Goal: Task Accomplishment & Management: Manage account settings

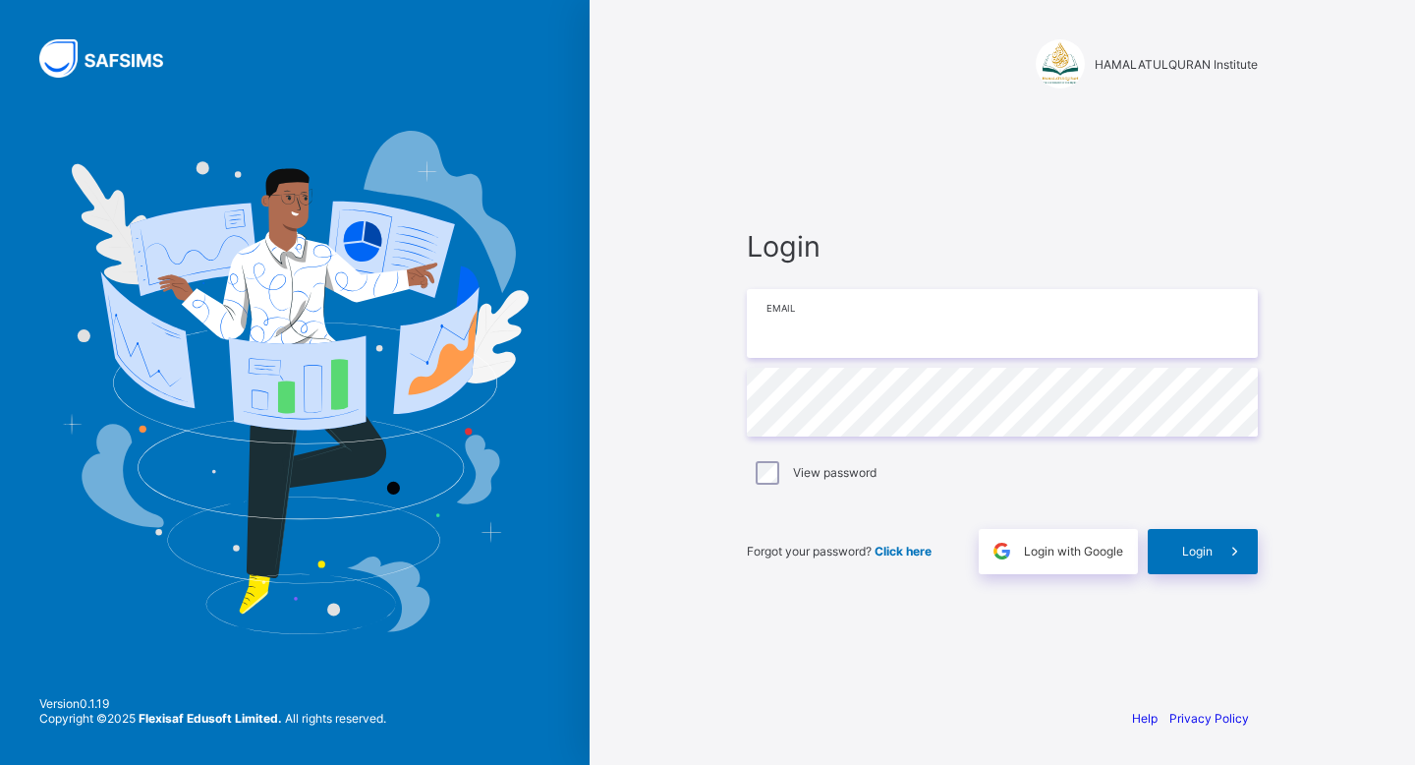
click at [905, 338] on input "email" at bounding box center [1002, 323] width 511 height 69
type input "**********"
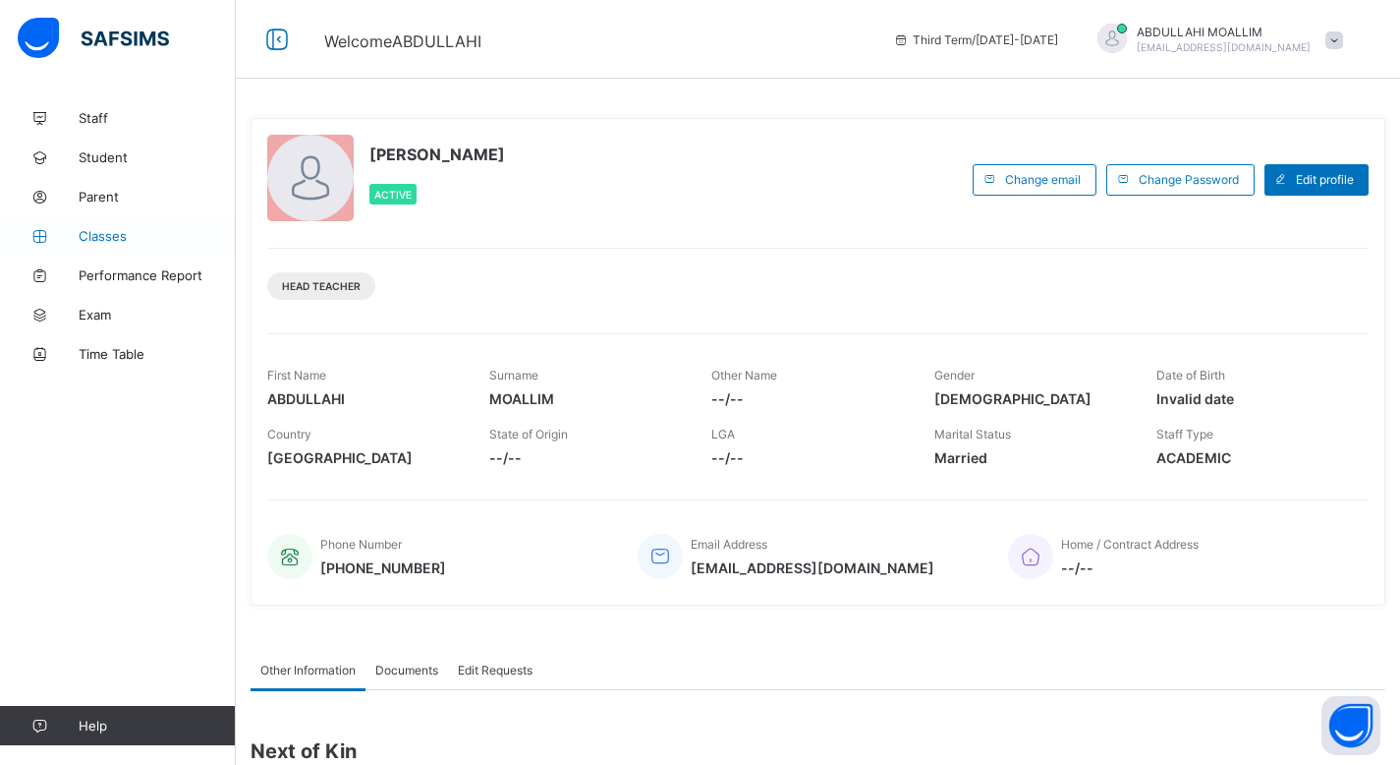
click at [112, 240] on span "Classes" at bounding box center [157, 236] width 157 height 16
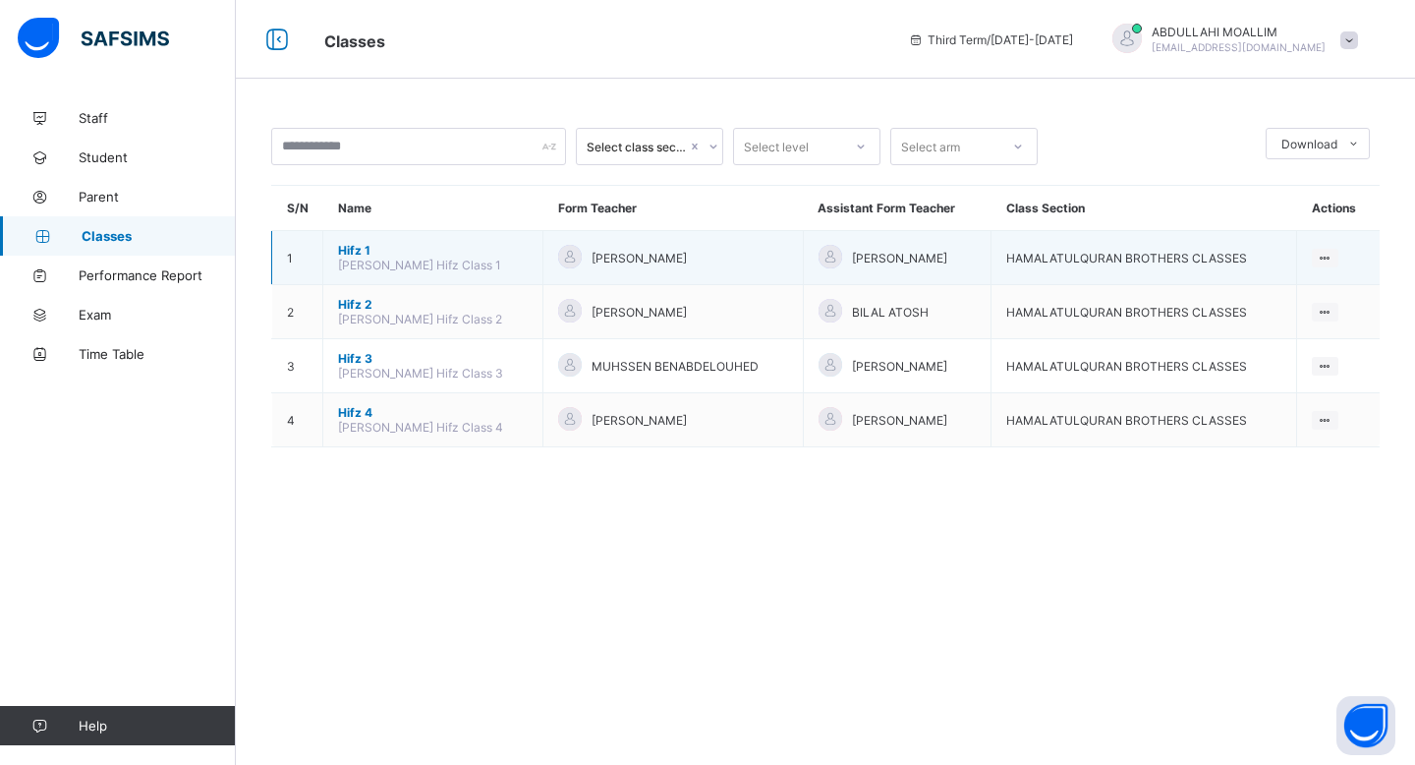
click at [356, 256] on span "Hifz 1" at bounding box center [433, 250] width 190 height 15
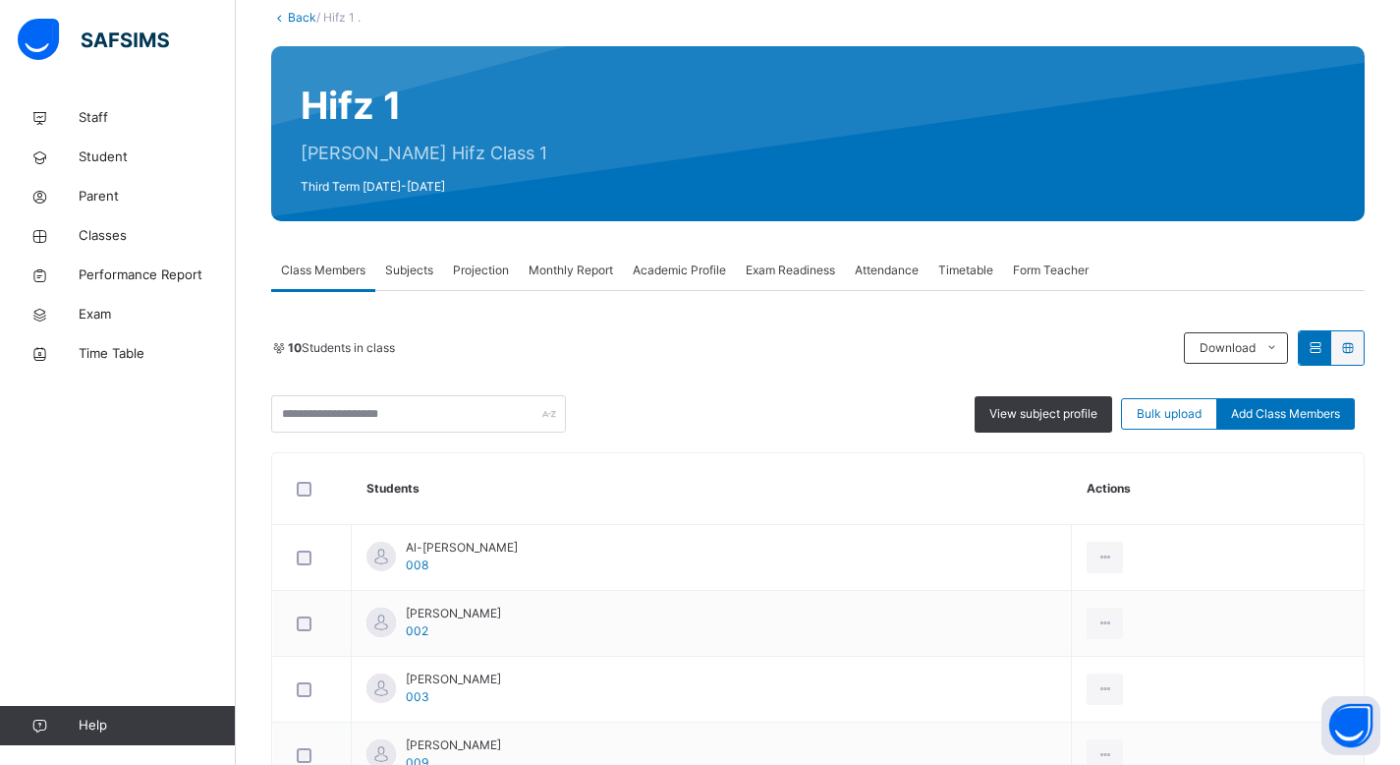
scroll to position [121, 0]
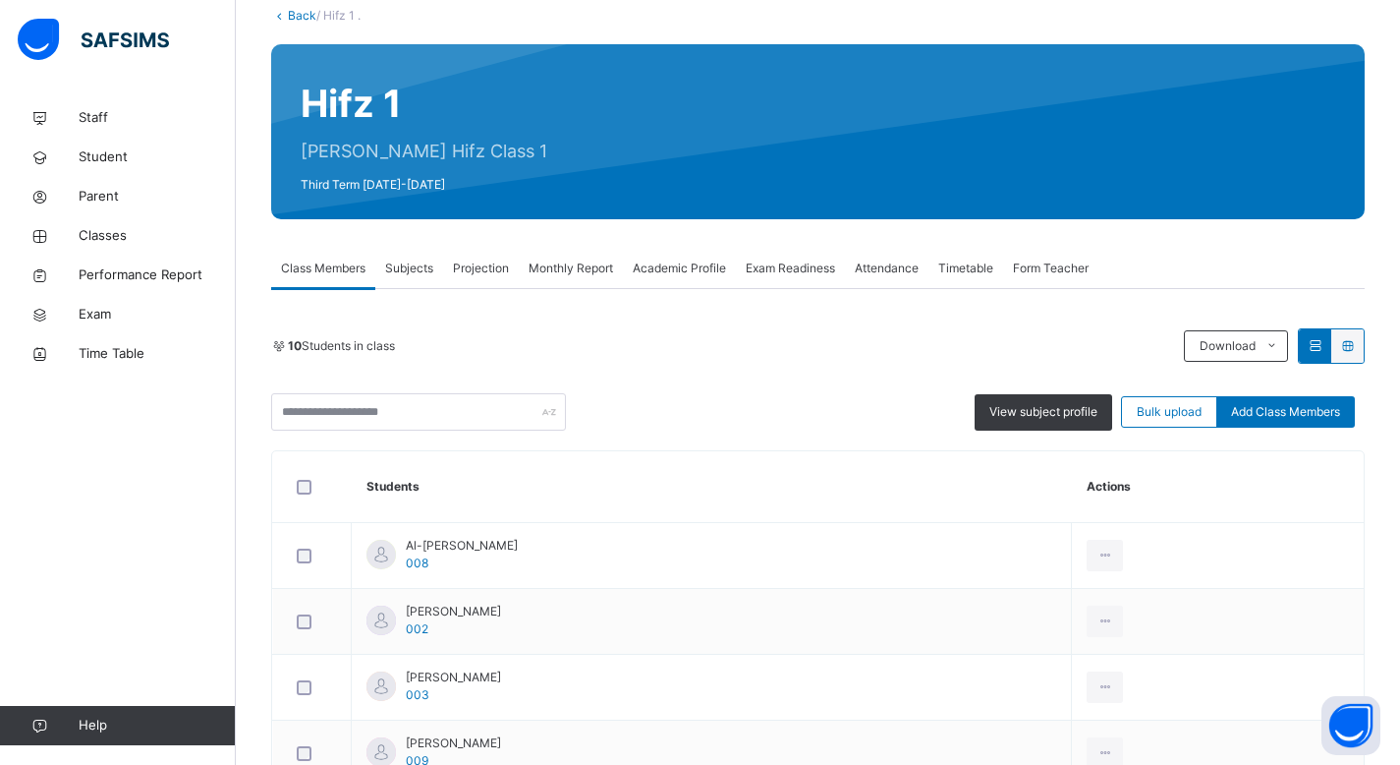
click at [888, 265] on span "Attendance" at bounding box center [887, 268] width 64 height 18
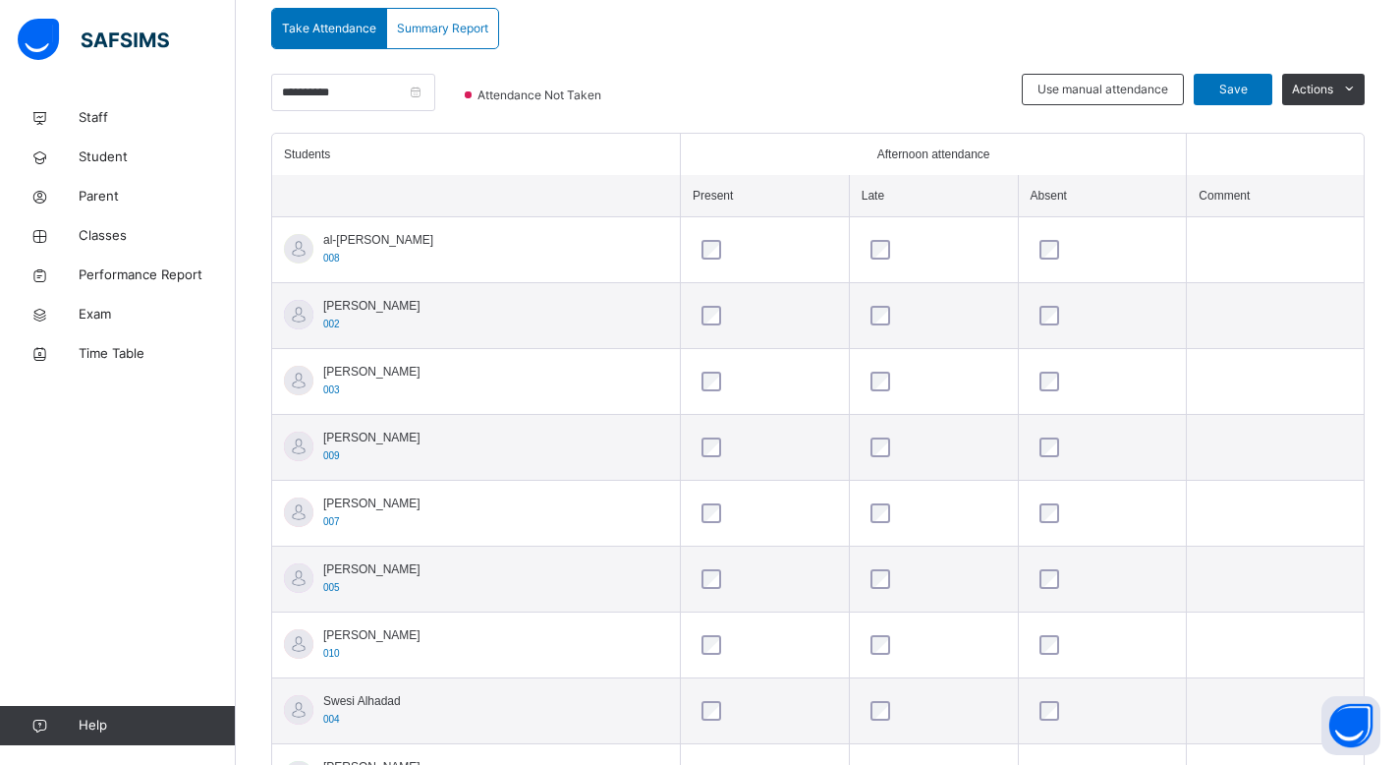
scroll to position [452, 0]
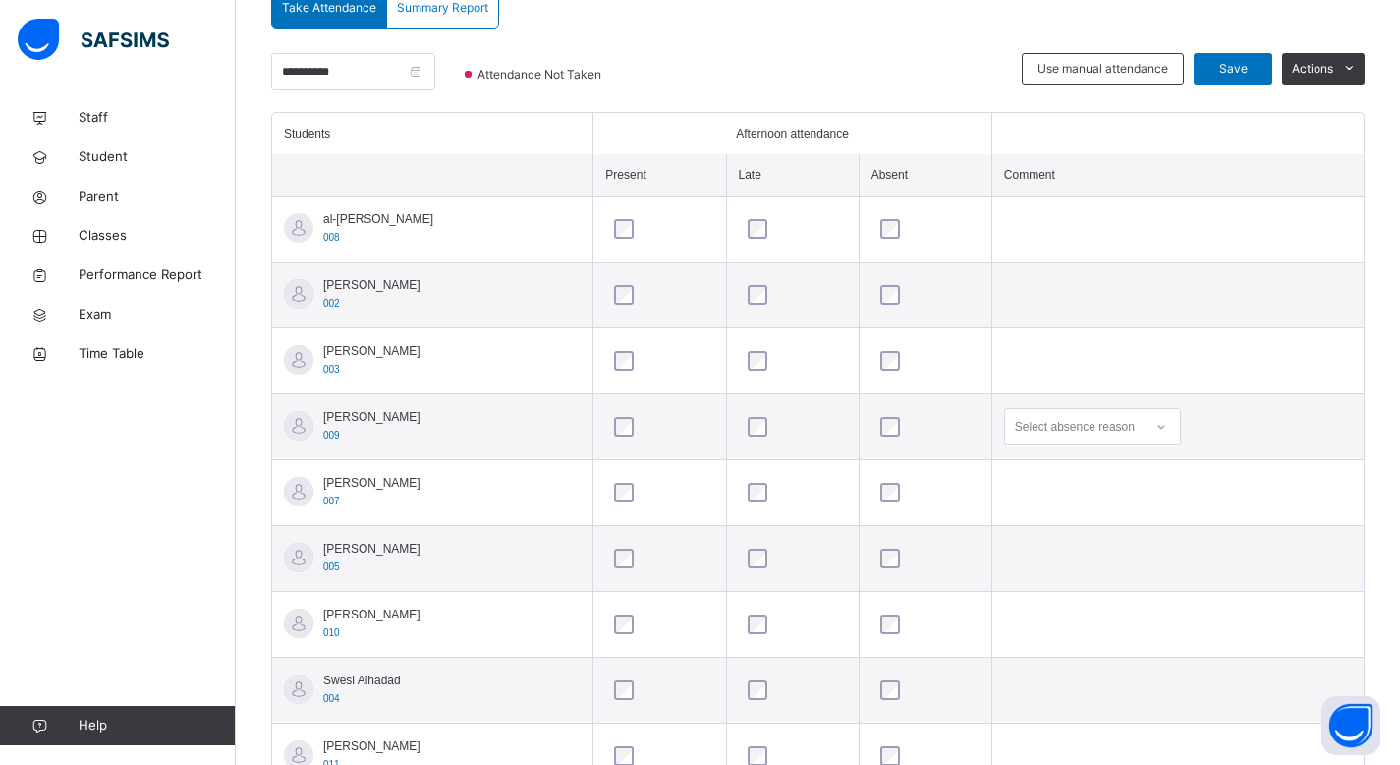
click at [1067, 429] on div "Select absence reason" at bounding box center [1075, 426] width 120 height 37
click at [1070, 569] on div "No reason" at bounding box center [1092, 570] width 175 height 33
click at [1160, 494] on icon at bounding box center [1162, 493] width 12 height 20
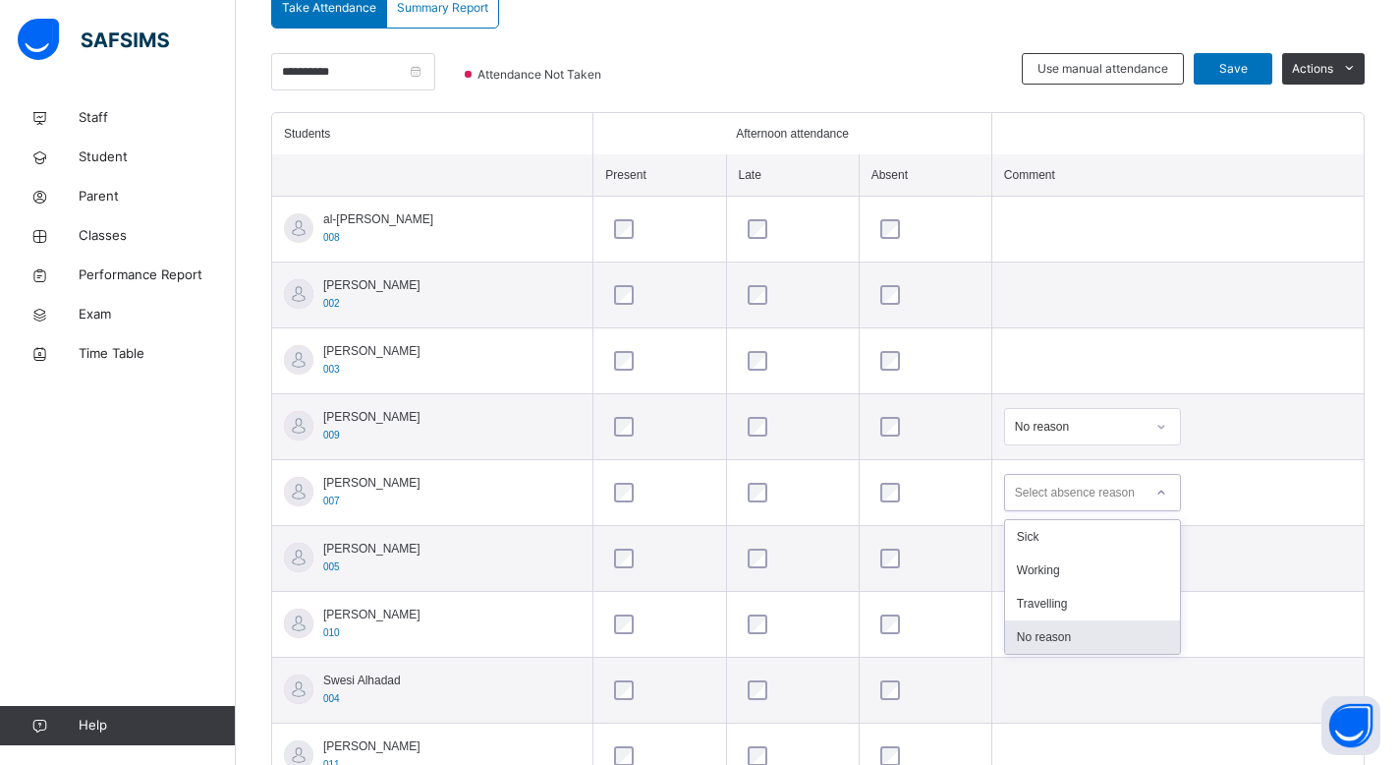
click at [1079, 643] on div "No reason" at bounding box center [1092, 636] width 175 height 33
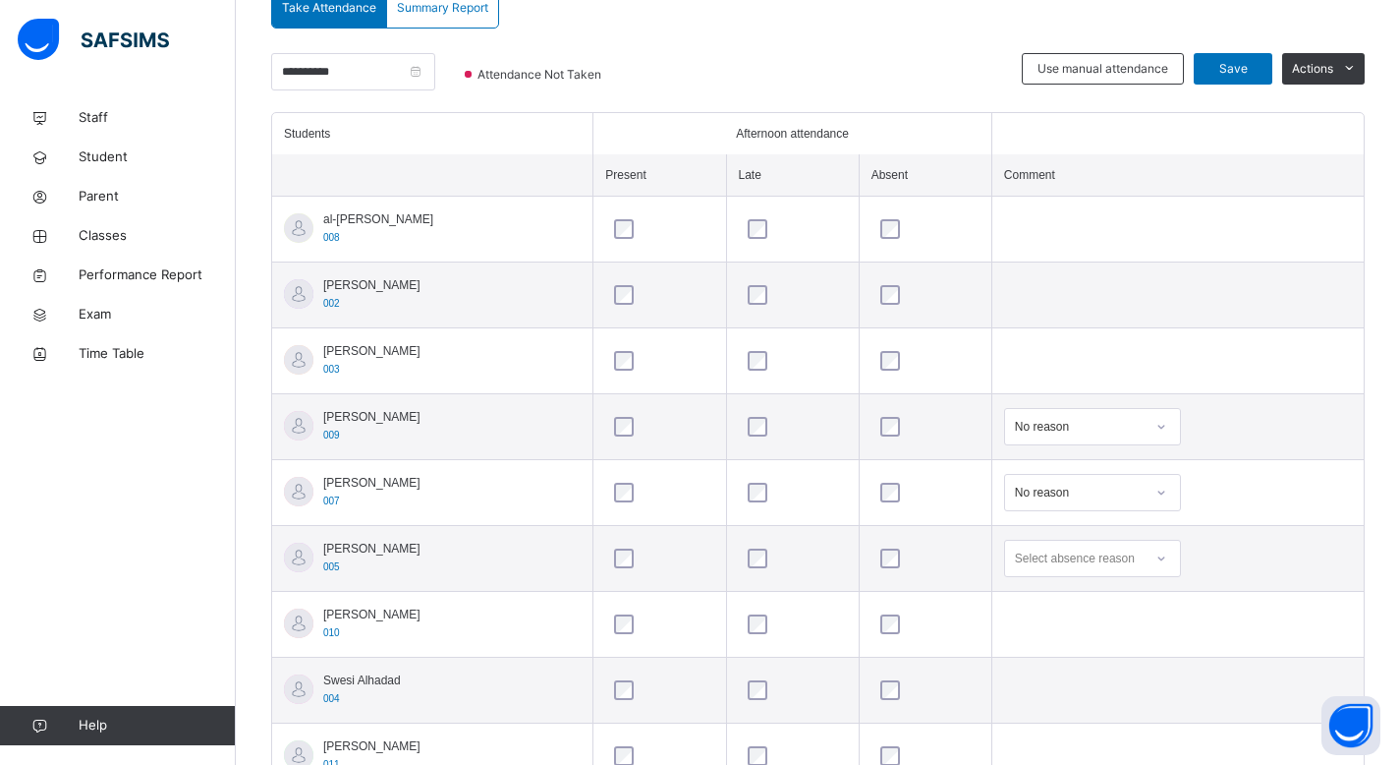
click at [1143, 563] on div "Select absence reason" at bounding box center [1074, 558] width 138 height 30
click at [1114, 707] on div "No reason" at bounding box center [1092, 702] width 175 height 33
click at [1168, 630] on td "Select absence reason" at bounding box center [1178, 625] width 372 height 66
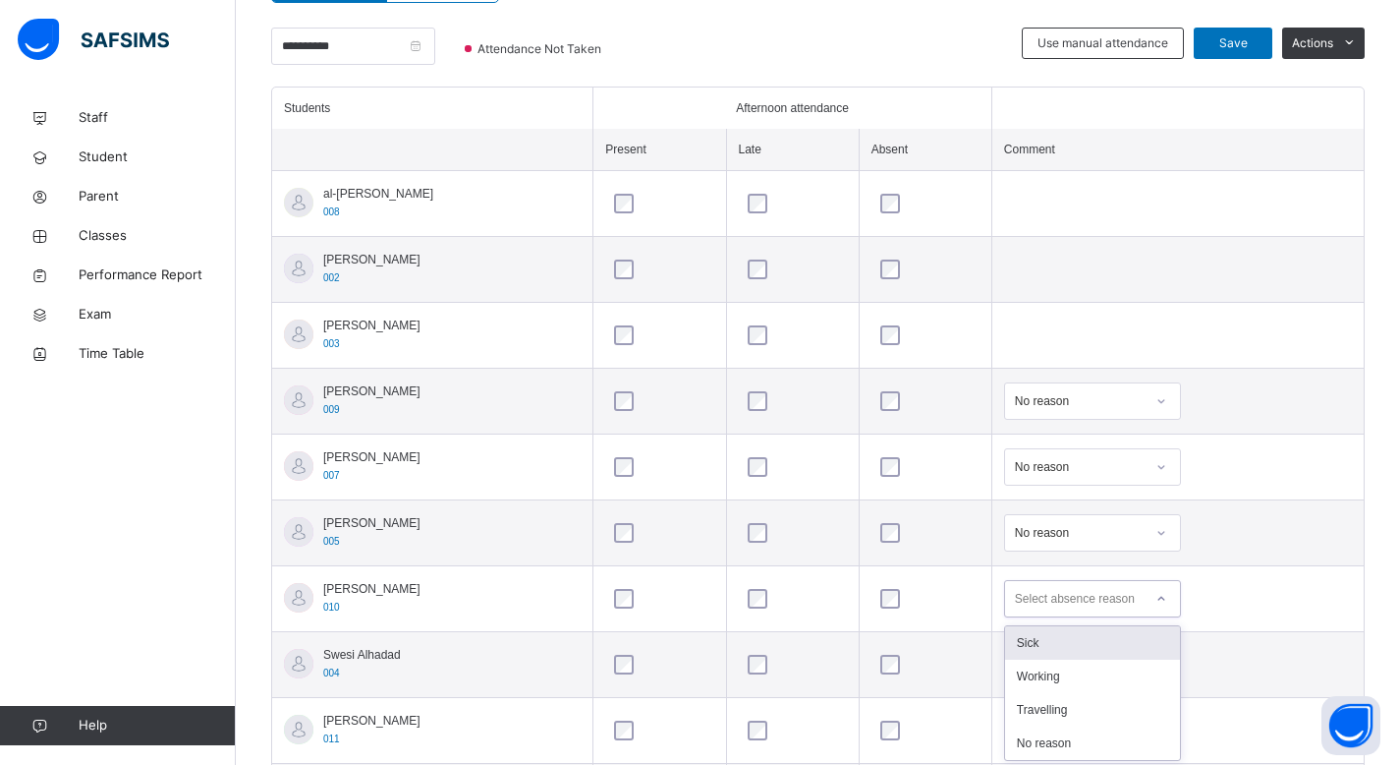
scroll to position [482, 0]
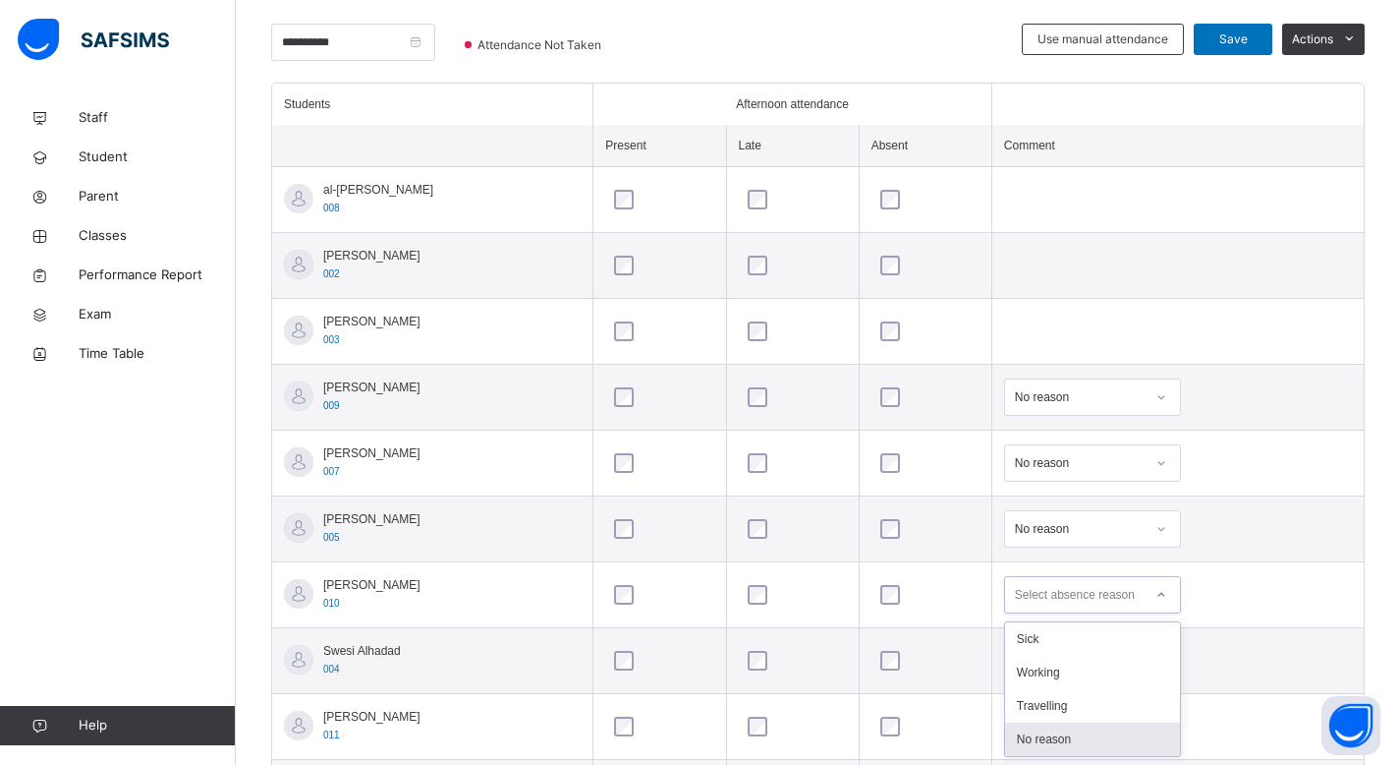
click at [1055, 735] on div "No reason" at bounding box center [1092, 738] width 175 height 33
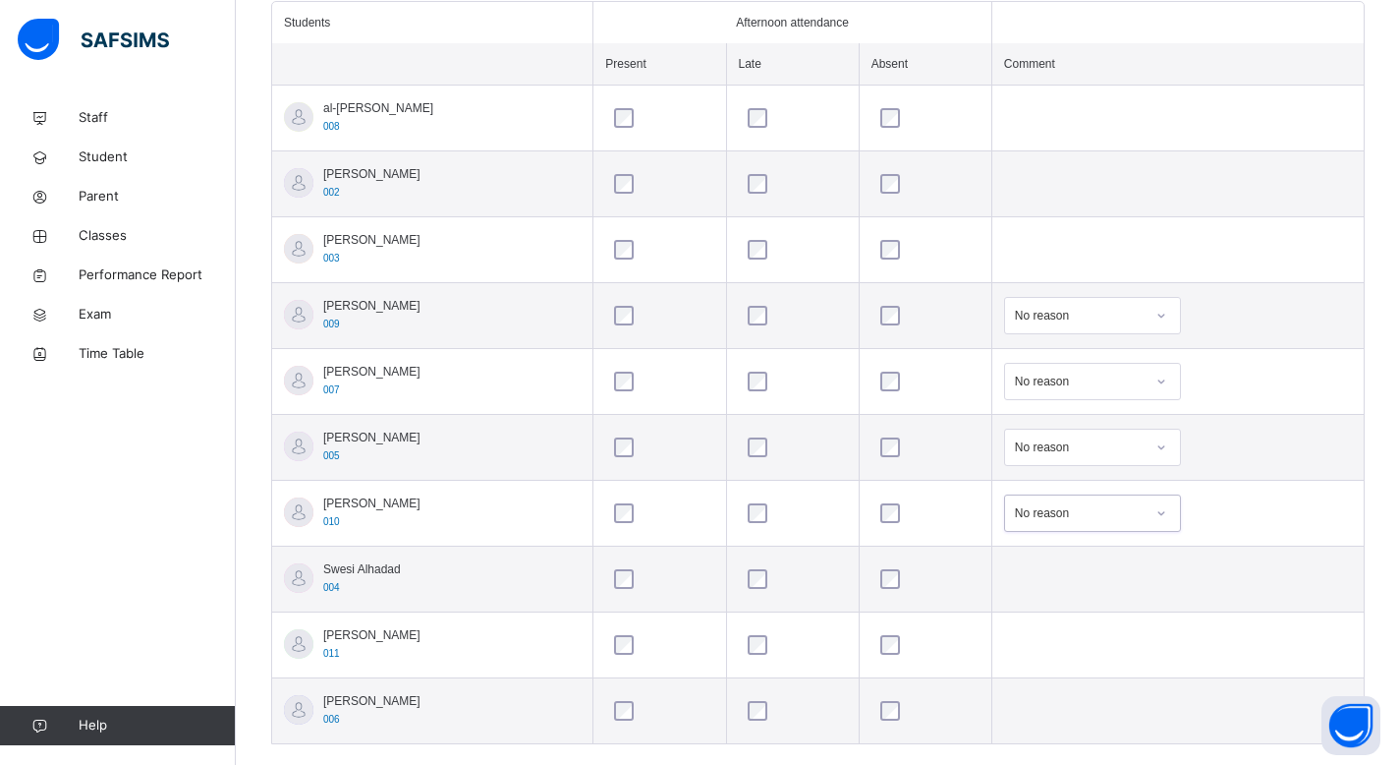
scroll to position [597, 0]
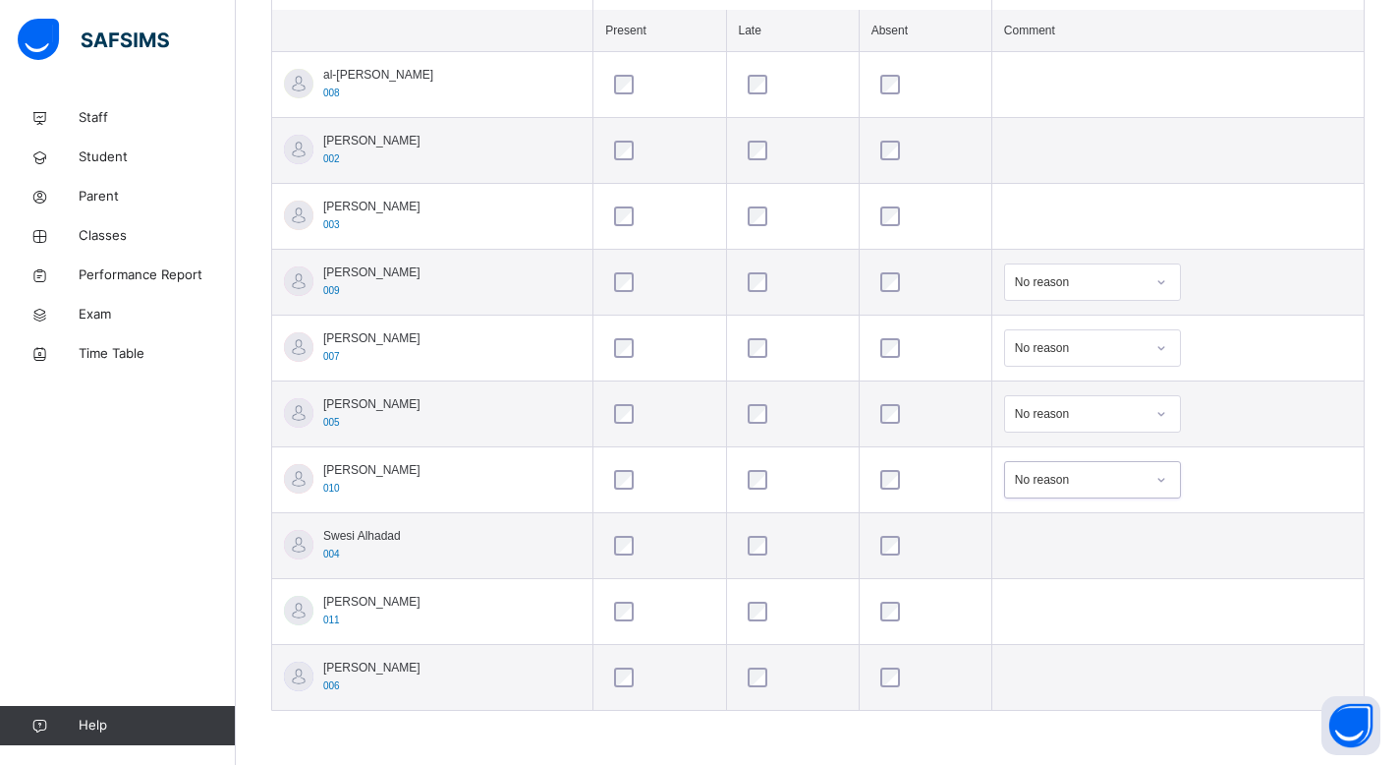
click at [901, 544] on div at bounding box center [926, 546] width 98 height 20
click at [1097, 546] on div "Select absence reason" at bounding box center [1075, 545] width 120 height 37
click at [1082, 689] on div "No reason" at bounding box center [1092, 689] width 175 height 33
click at [1087, 595] on div "Select absence reason" at bounding box center [1092, 611] width 177 height 37
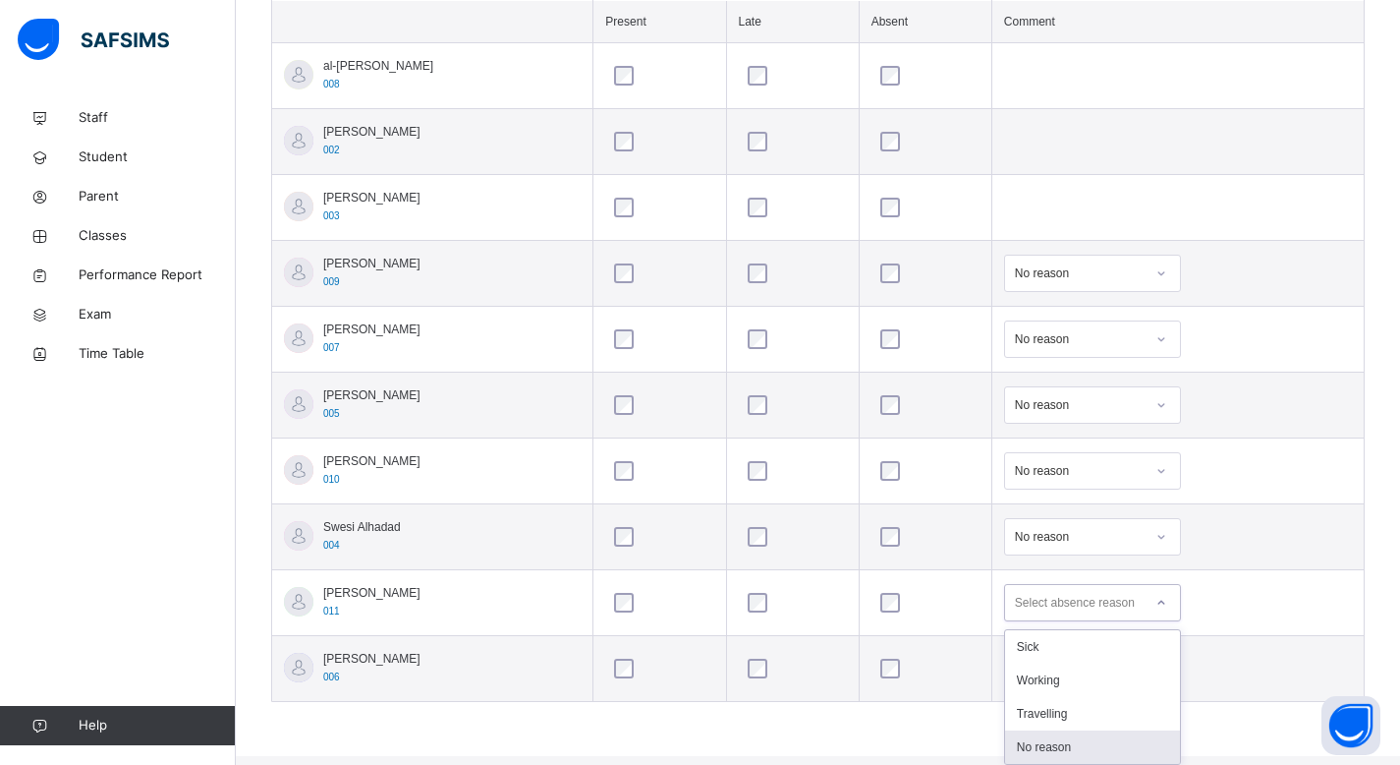
click at [1061, 751] on div "No reason" at bounding box center [1092, 746] width 175 height 33
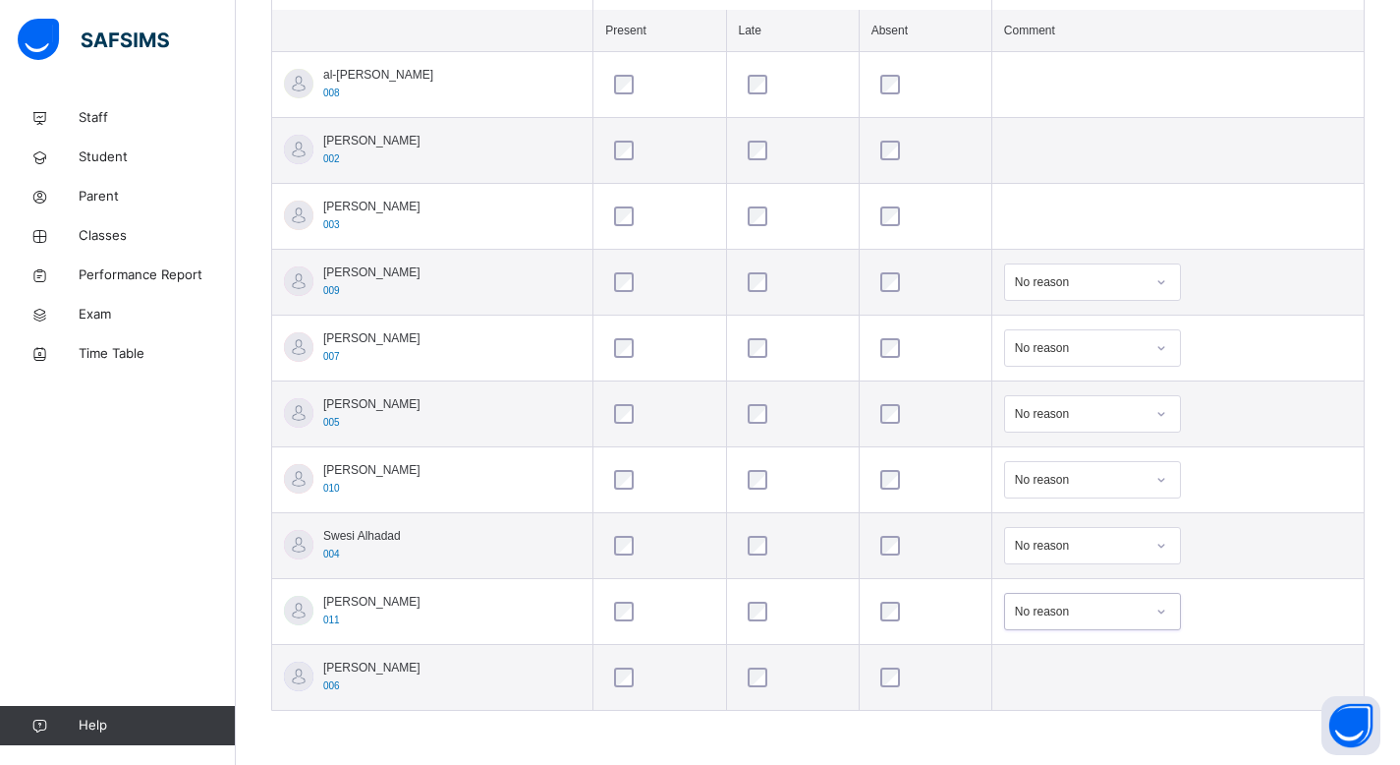
scroll to position [597, 0]
click at [1131, 676] on div "Select absence reason" at bounding box center [1092, 676] width 177 height 37
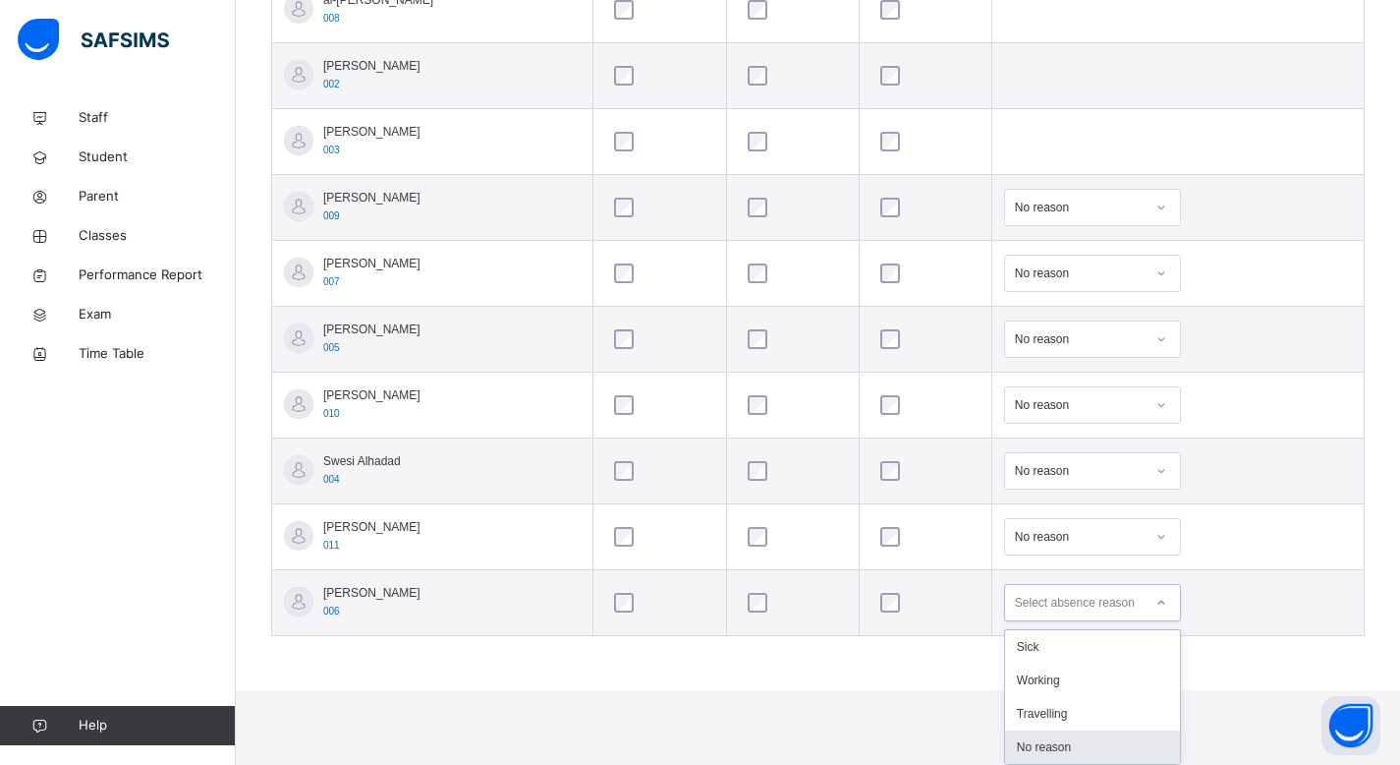
click at [1063, 742] on div "No reason" at bounding box center [1092, 746] width 175 height 33
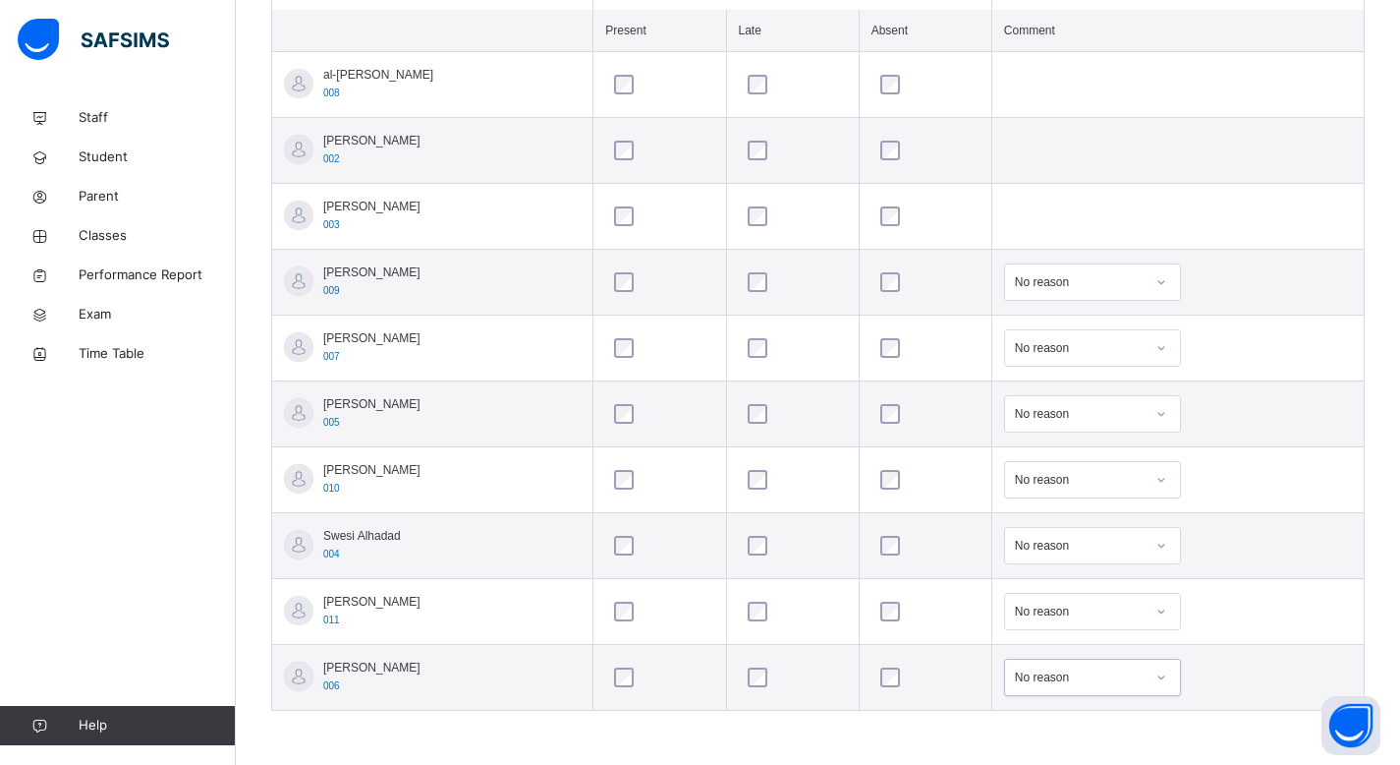
click at [1318, 426] on td "No reason" at bounding box center [1178, 414] width 372 height 66
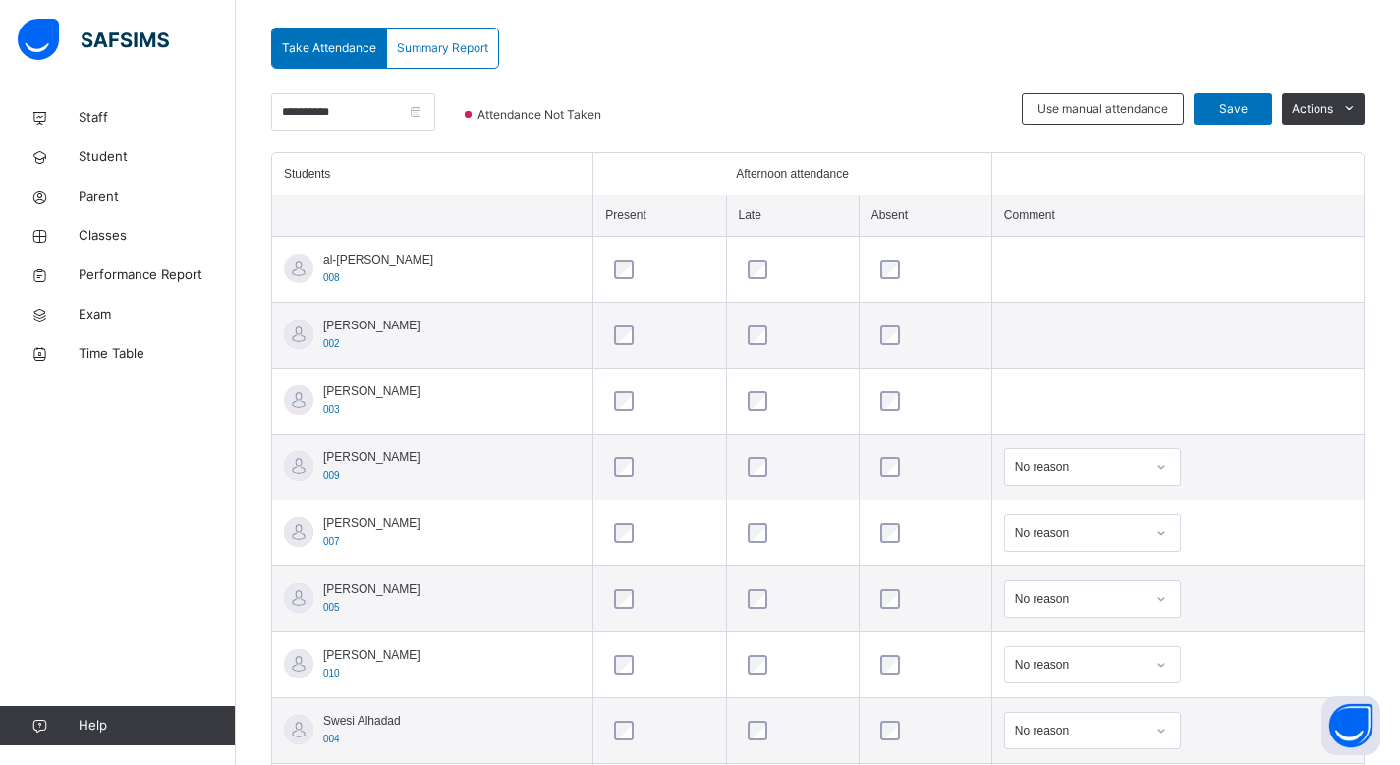
scroll to position [432, 0]
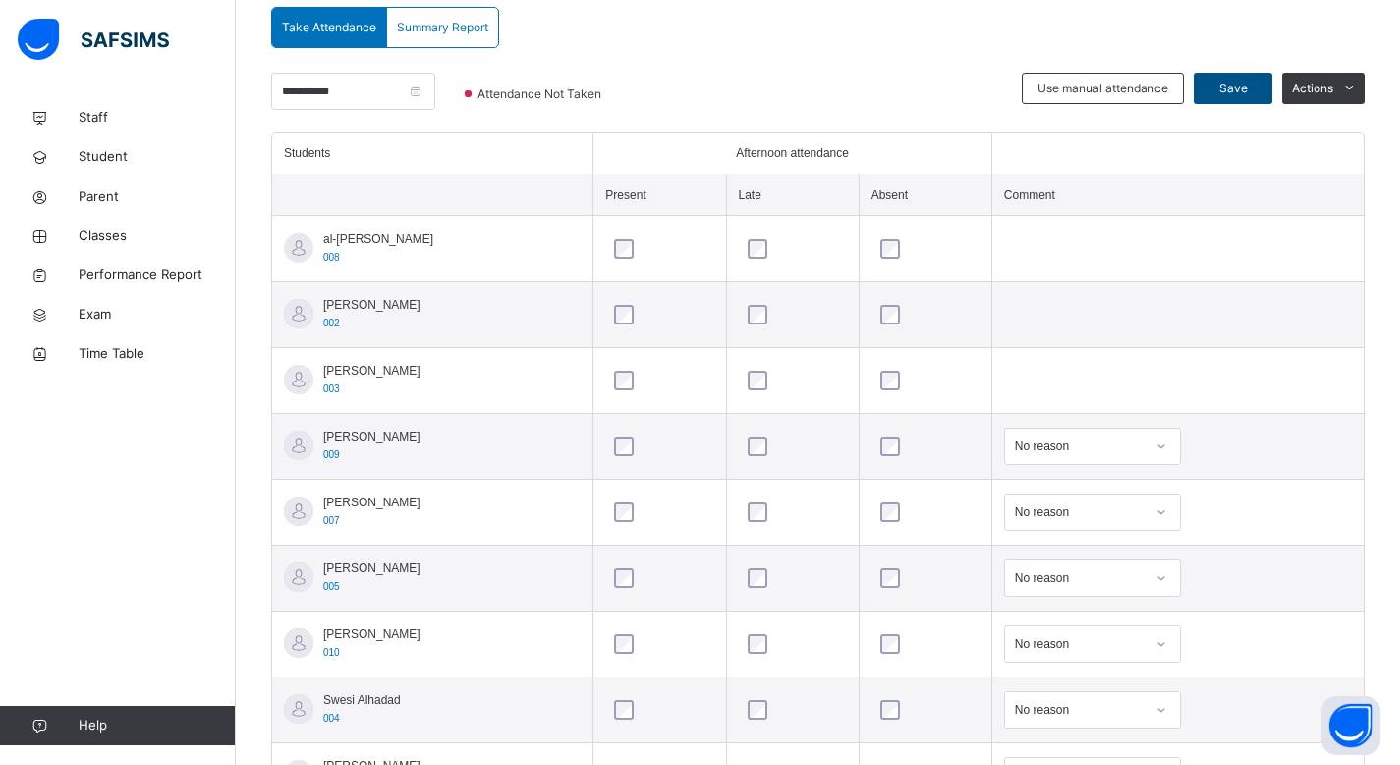
click at [1255, 81] on span "Save" at bounding box center [1233, 89] width 49 height 18
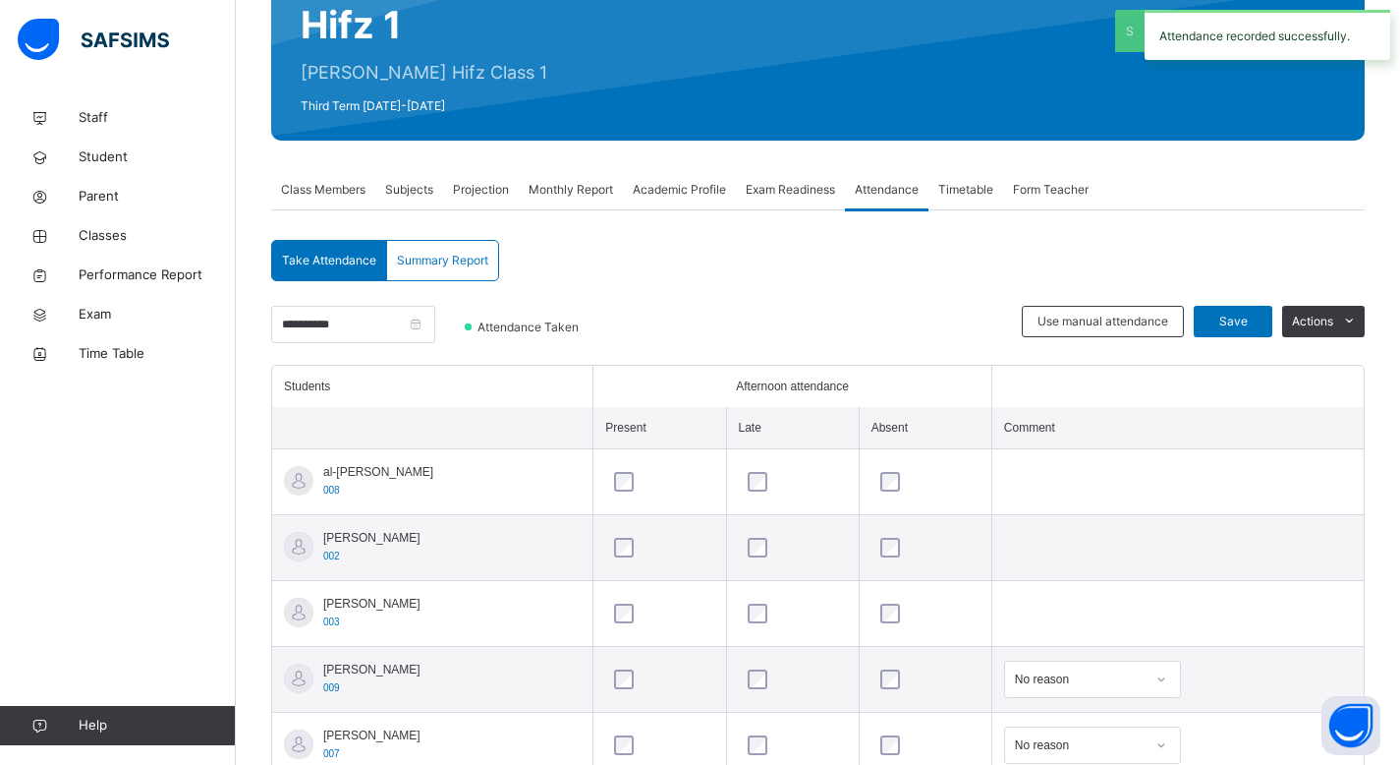
scroll to position [0, 0]
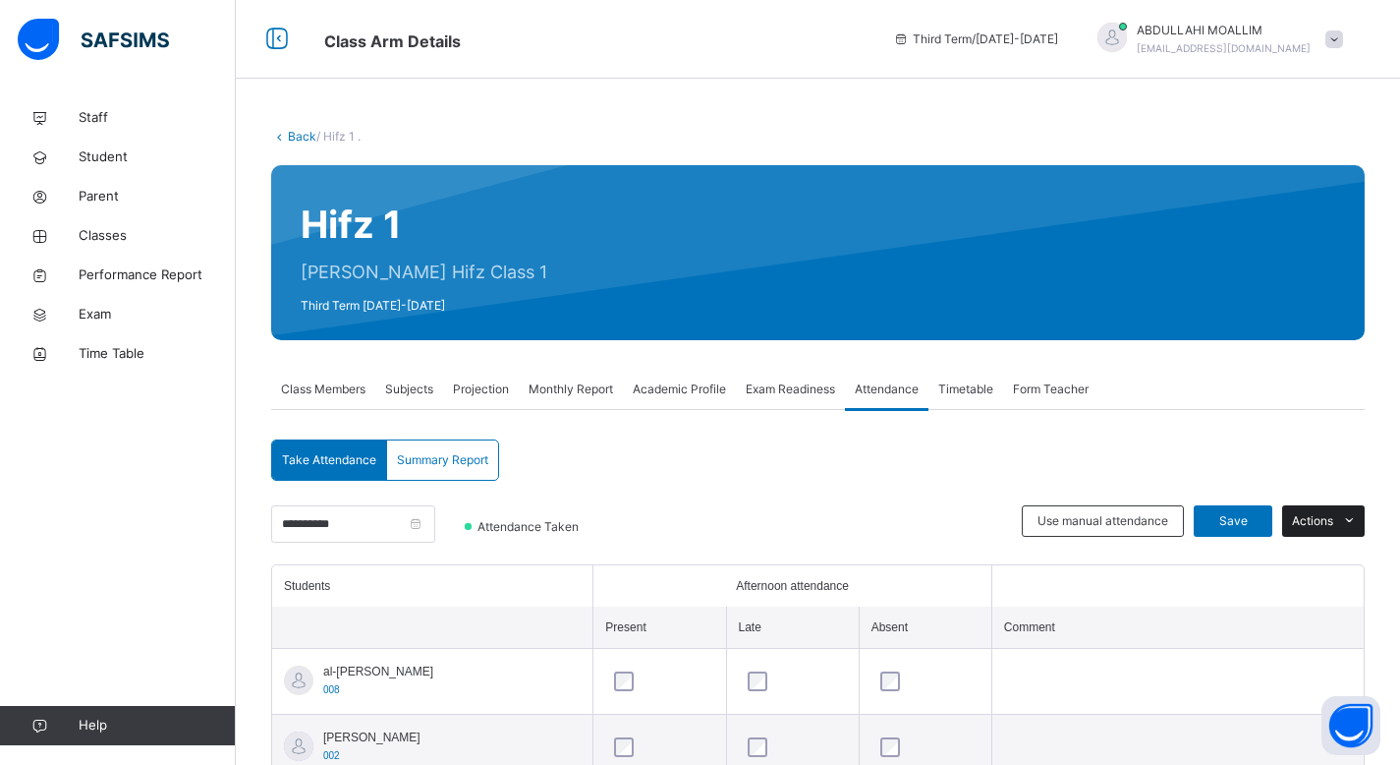
click at [1350, 520] on span at bounding box center [1349, 520] width 31 height 31
click at [1351, 520] on span at bounding box center [1349, 520] width 31 height 31
click at [475, 467] on span "Summary Report" at bounding box center [442, 460] width 91 height 18
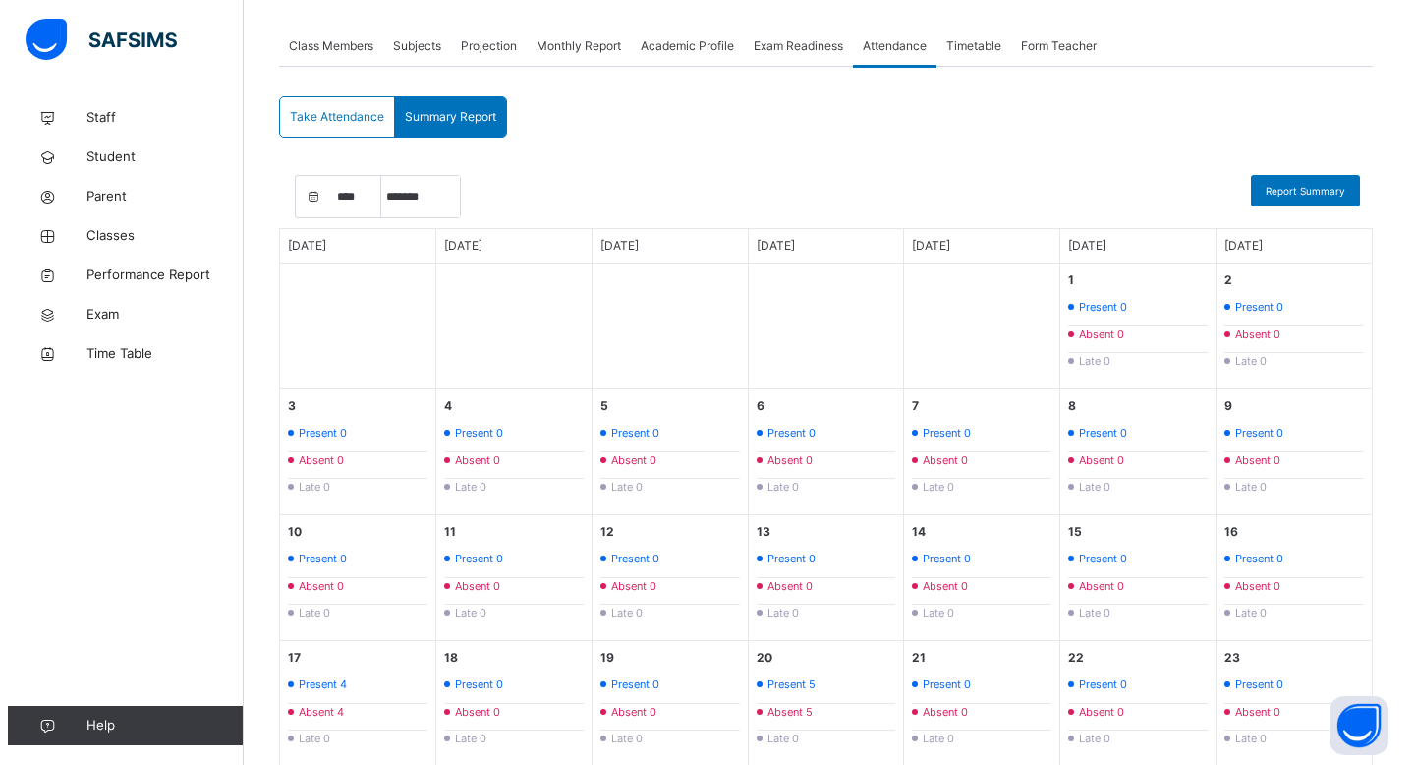
scroll to position [455, 0]
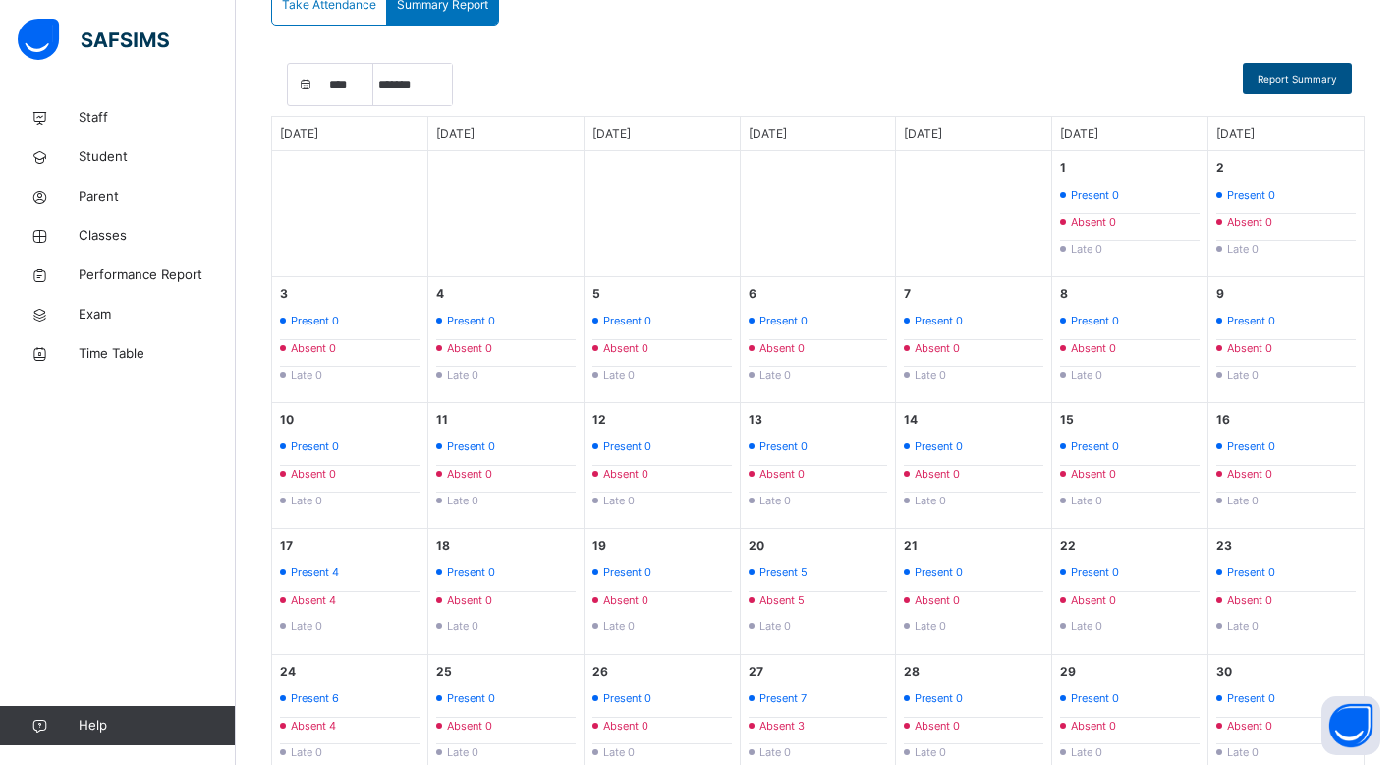
click at [1292, 79] on span "Report Summary" at bounding box center [1298, 79] width 80 height 15
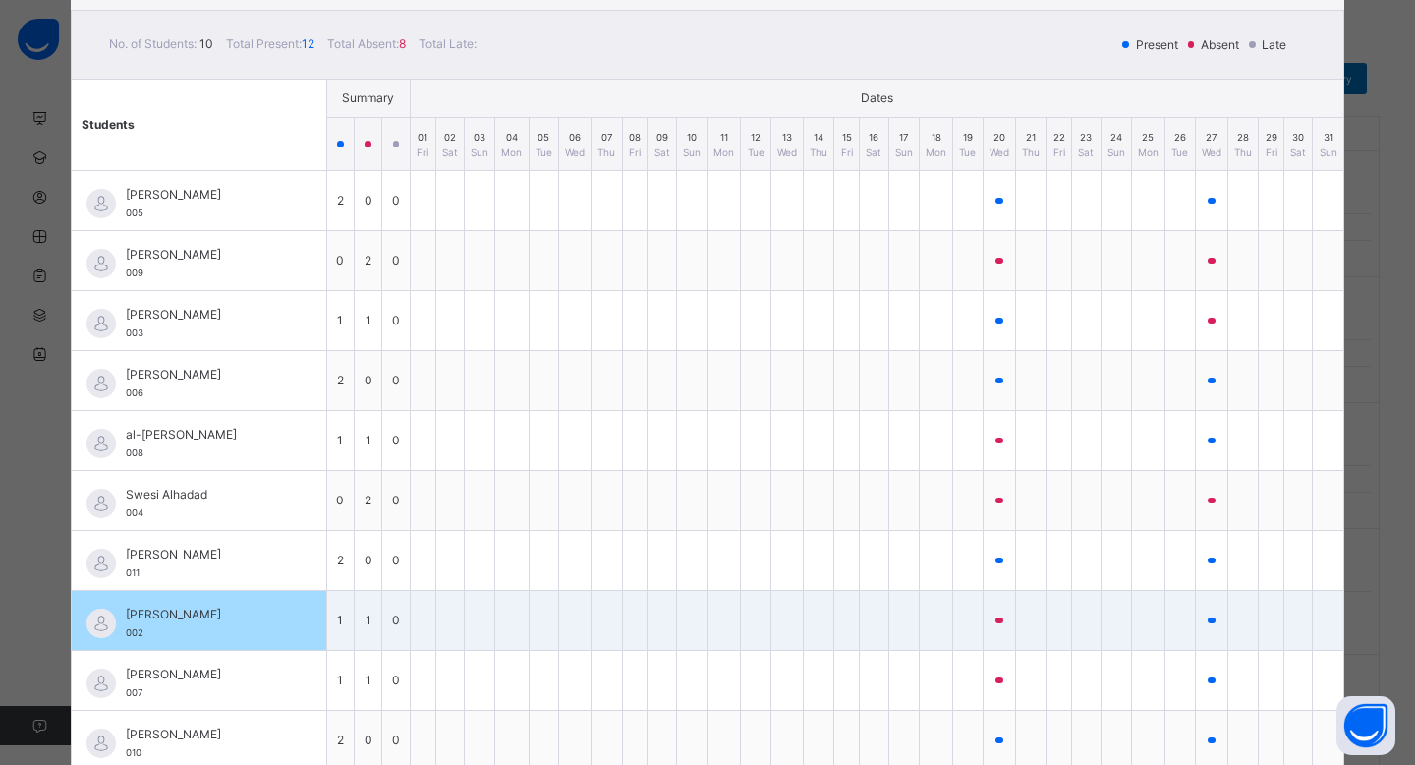
scroll to position [190, 0]
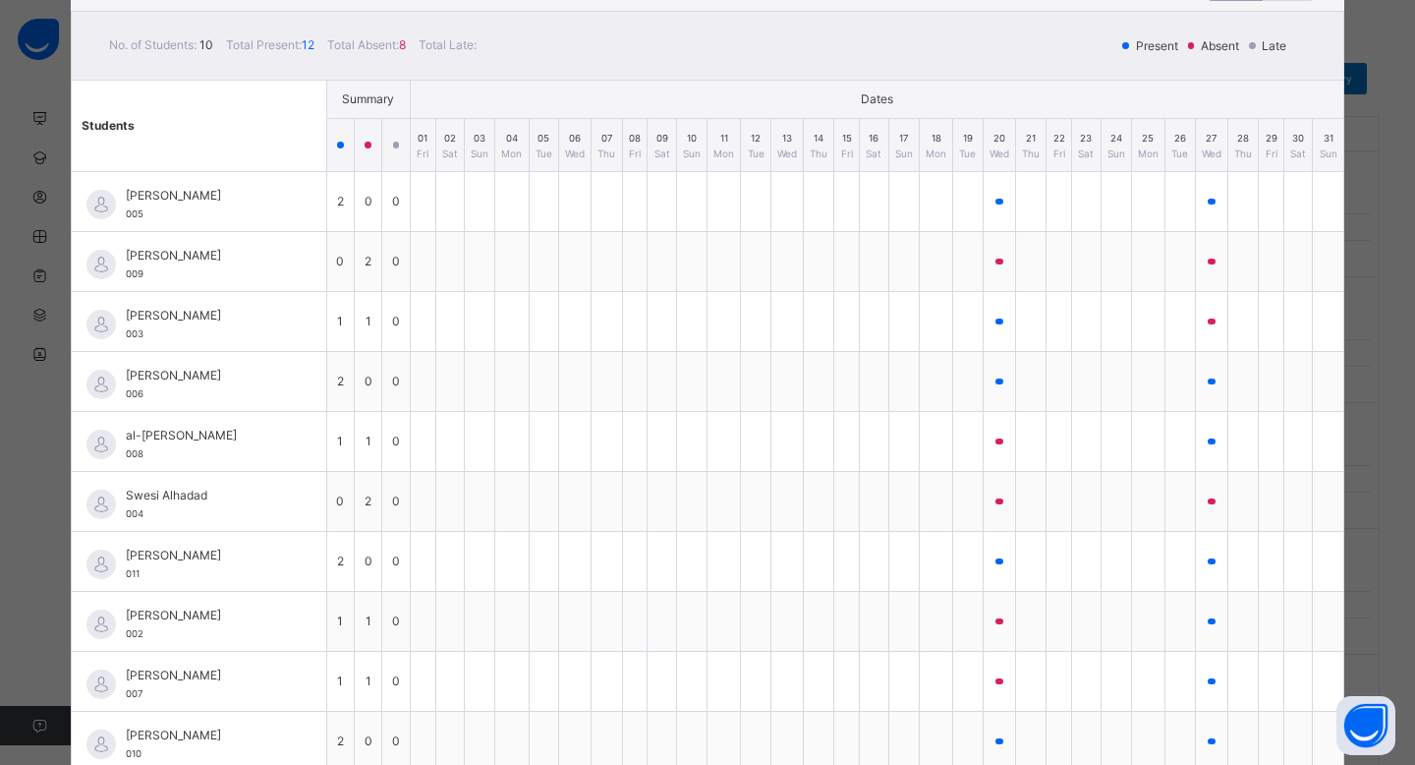
click at [1400, 19] on div "× Ustadth Abdullahi Hifz Class 1 . : Monthly Attendance Report August 2025 mont…" at bounding box center [707, 382] width 1415 height 765
click at [15, 501] on div "× Ustadth Abdullahi Hifz Class 1 . : Monthly Attendance Report August 2025 mont…" at bounding box center [707, 382] width 1415 height 765
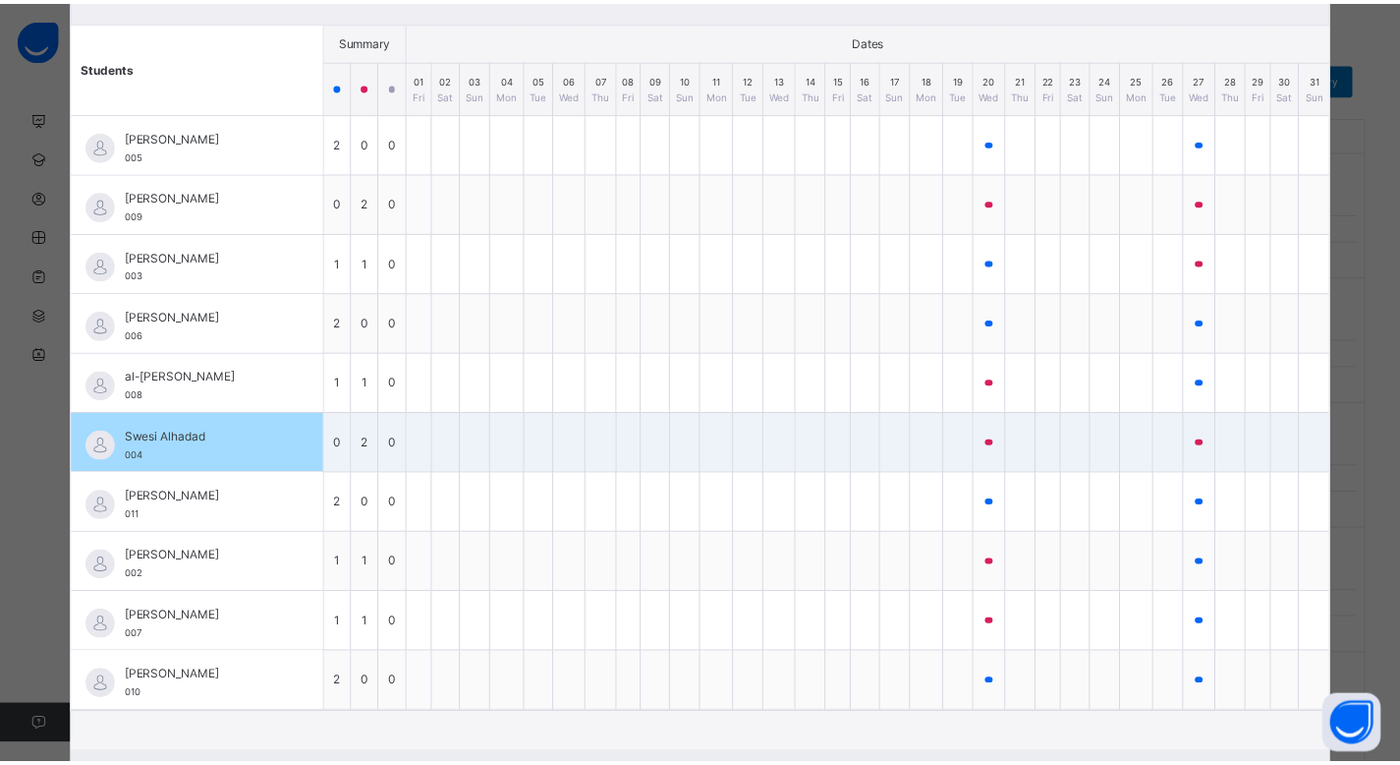
scroll to position [361, 0]
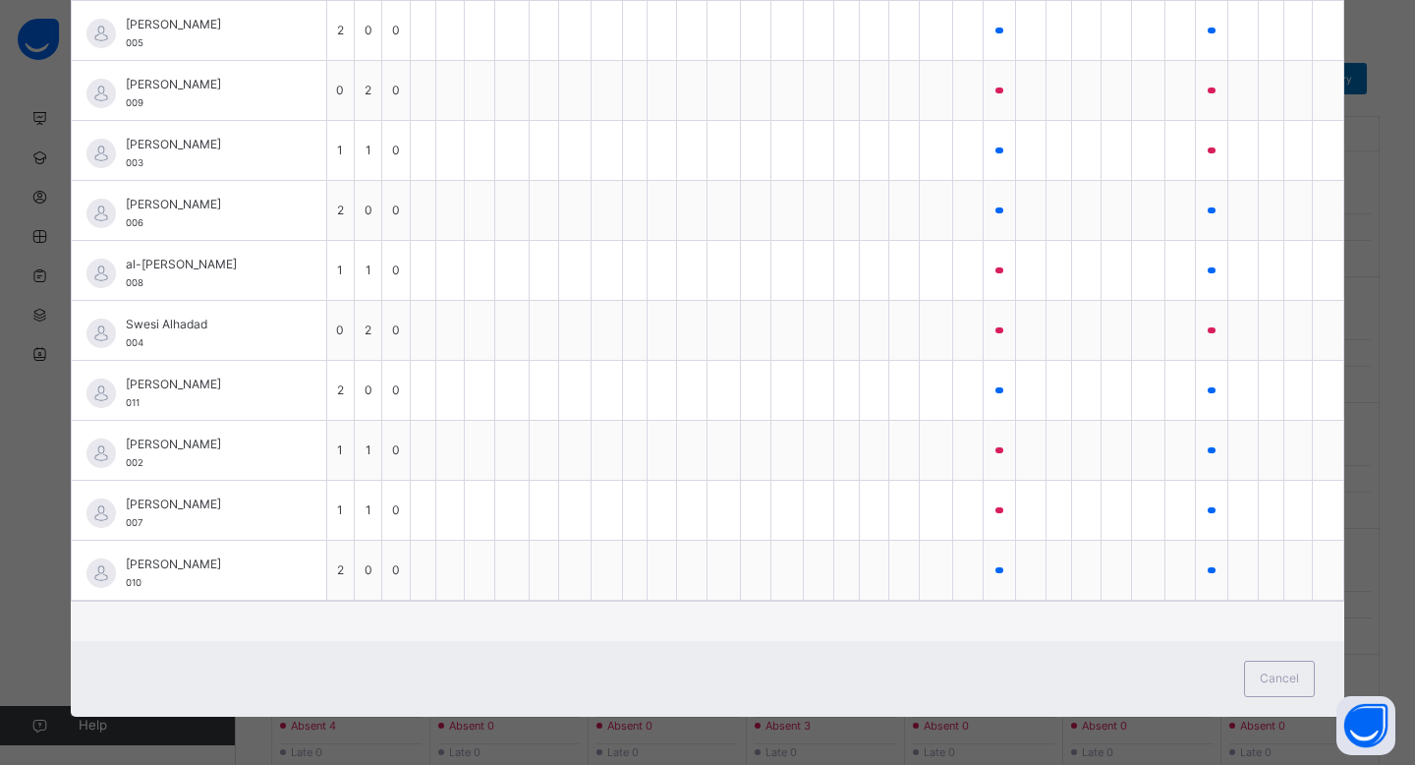
drag, startPoint x: 1267, startPoint y: 687, endPoint x: 1267, endPoint y: 676, distance: 10.8
click at [1267, 687] on div "Cancel" at bounding box center [1279, 678] width 71 height 36
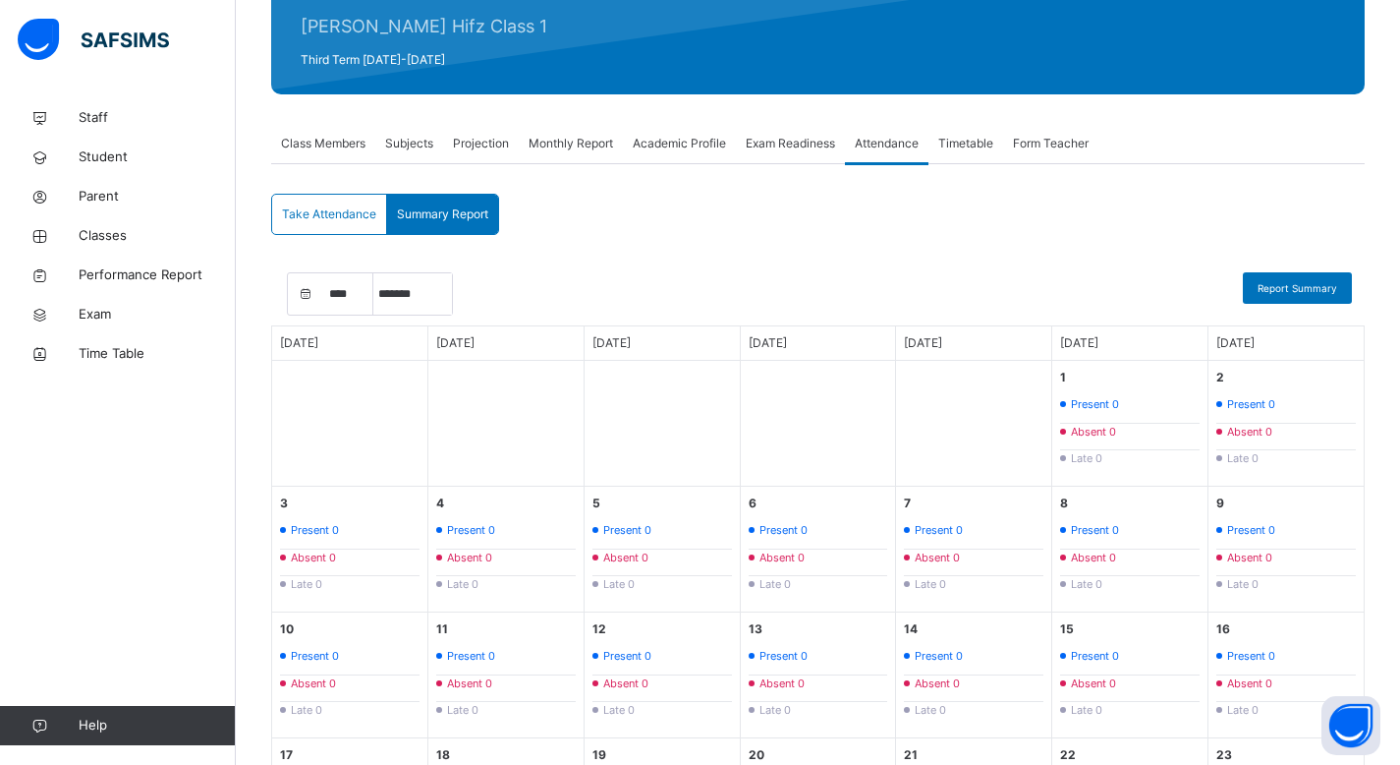
scroll to position [170, 0]
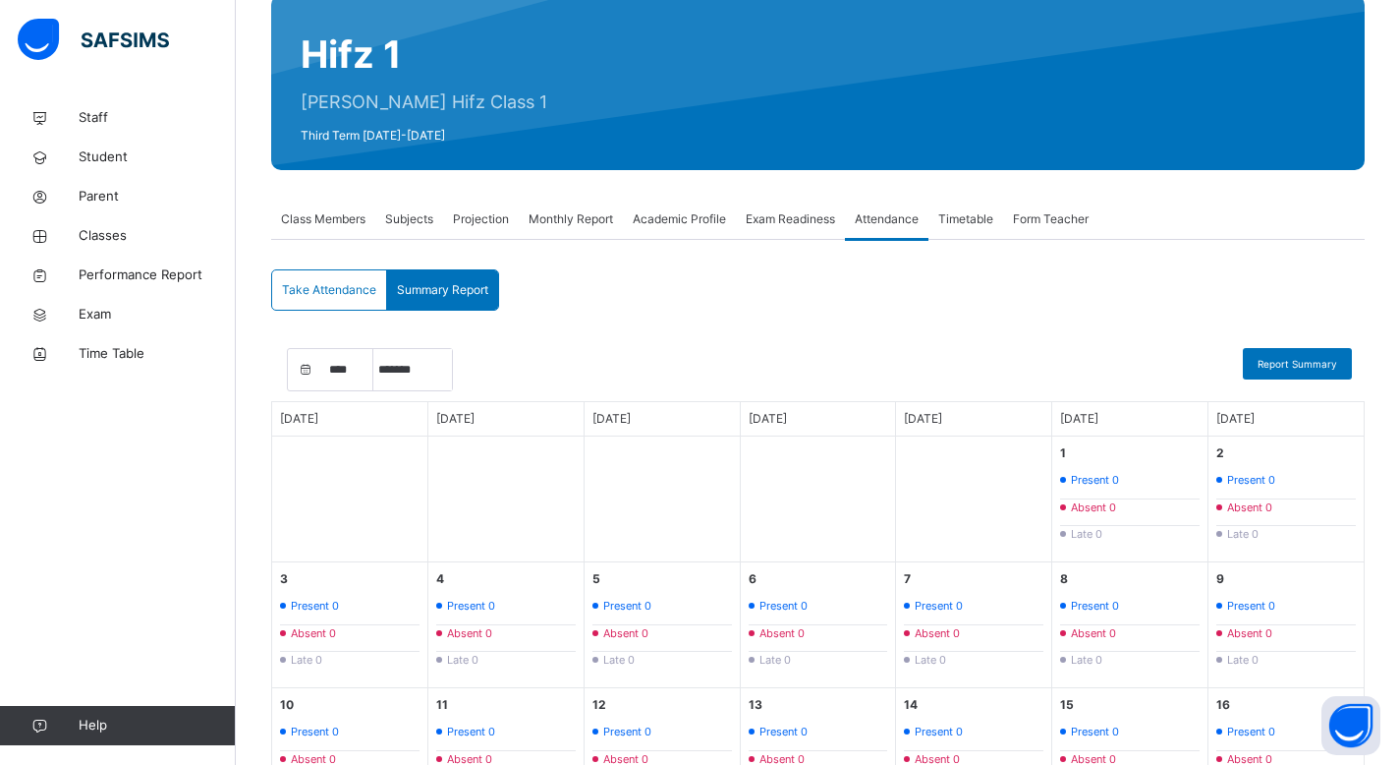
click at [786, 223] on span "Exam Readiness" at bounding box center [790, 219] width 89 height 18
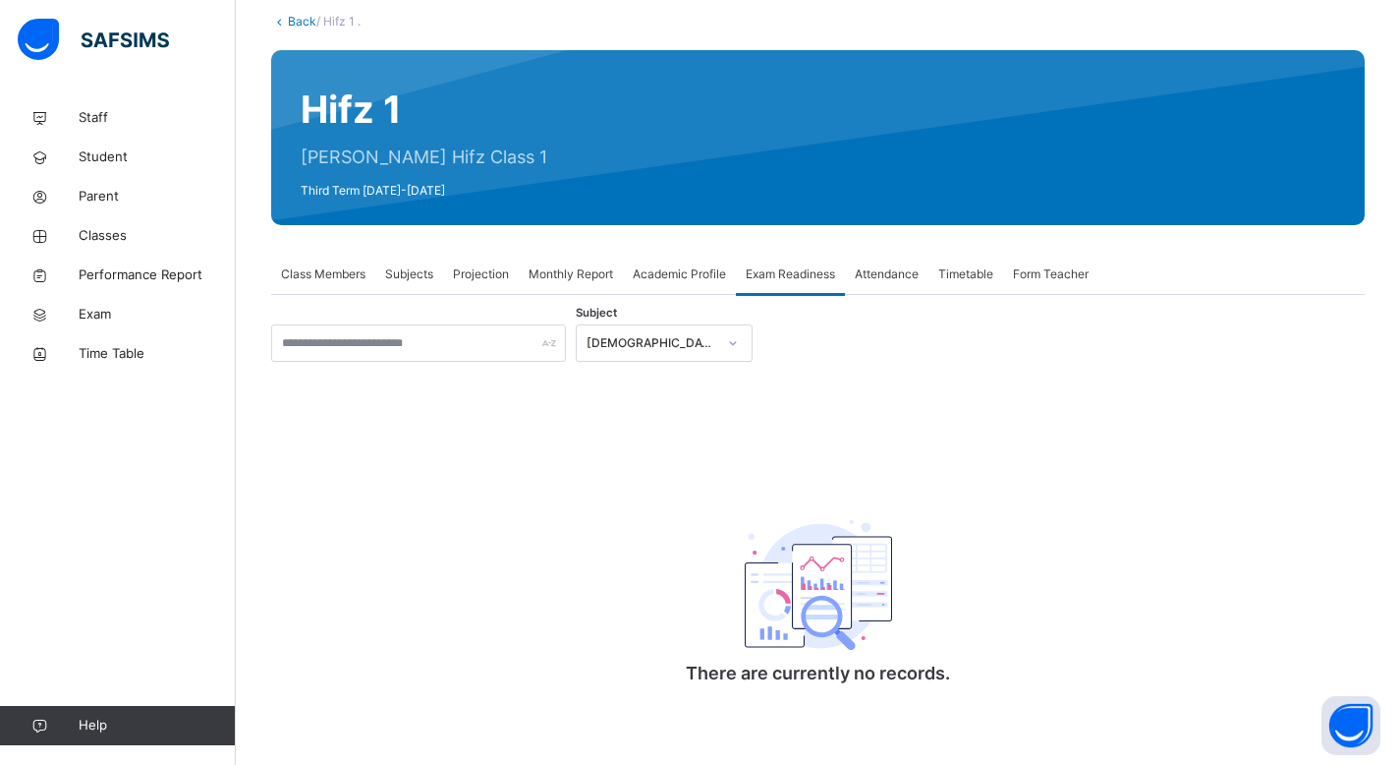
click at [661, 274] on span "Academic Profile" at bounding box center [679, 274] width 93 height 18
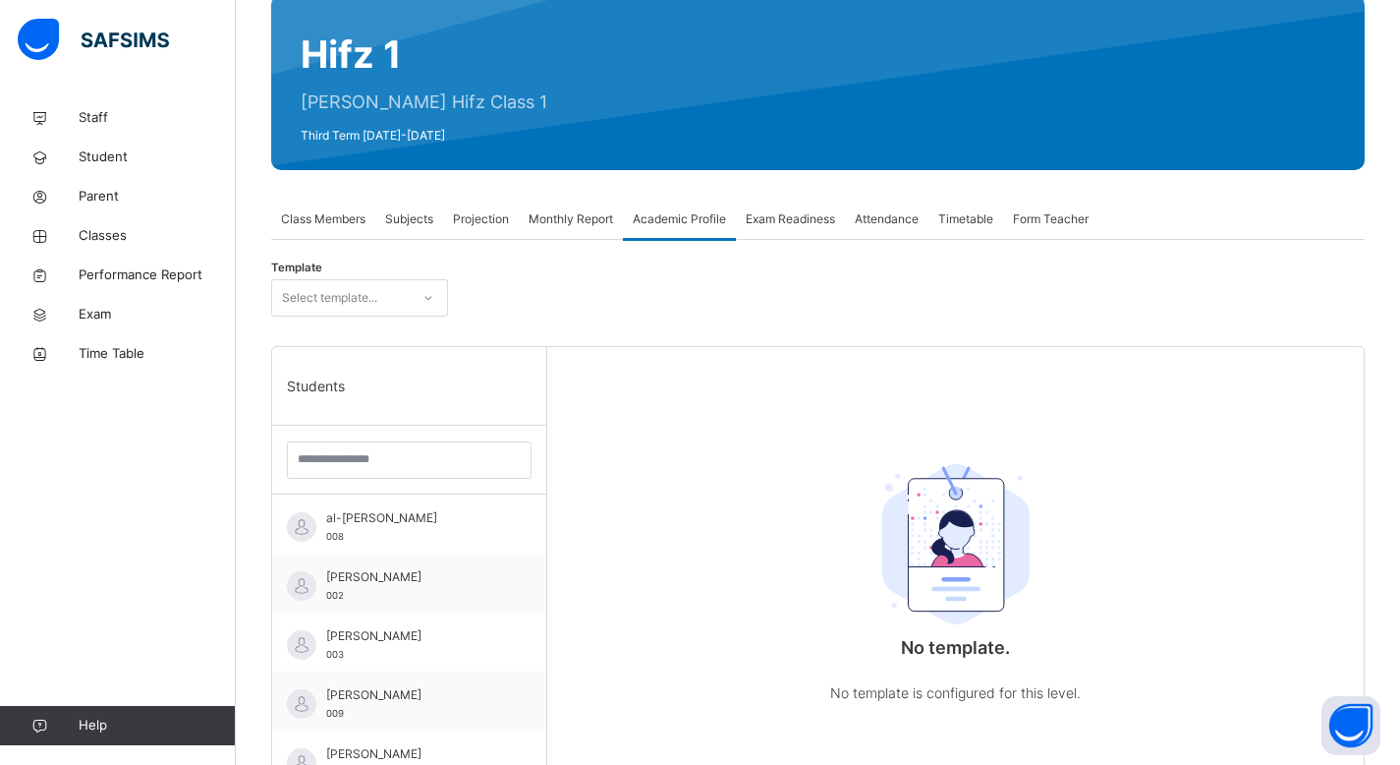
click at [572, 211] on span "Monthly Report" at bounding box center [571, 219] width 85 height 18
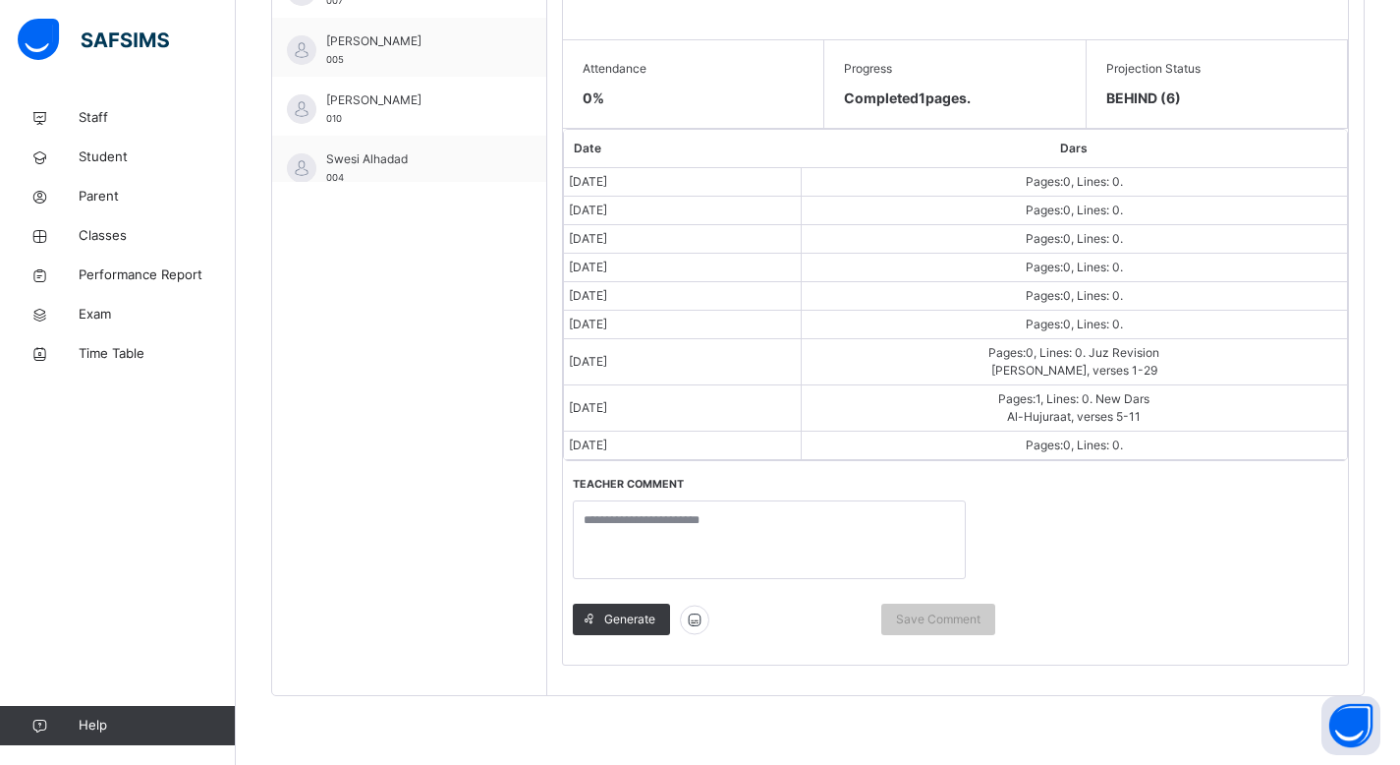
scroll to position [68, 0]
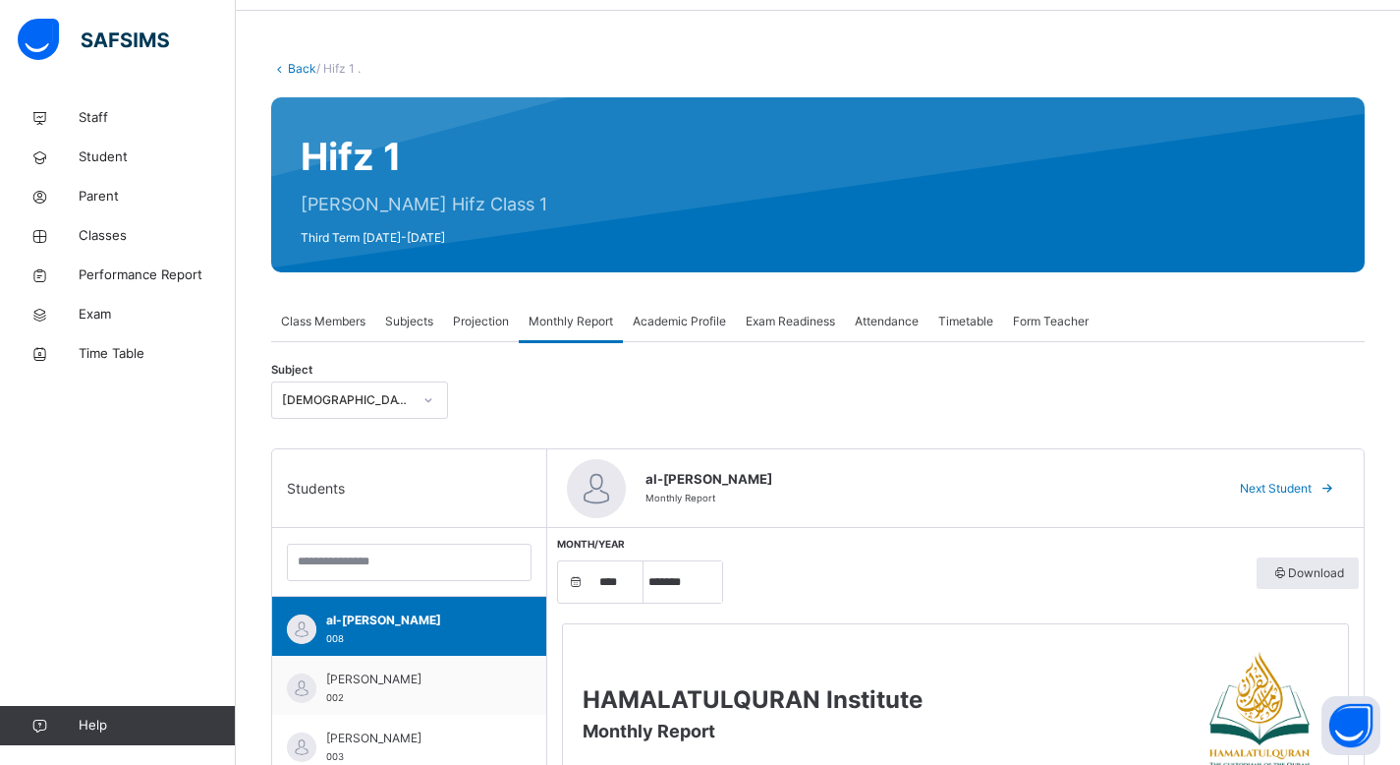
click at [479, 324] on span "Projection" at bounding box center [481, 322] width 56 height 18
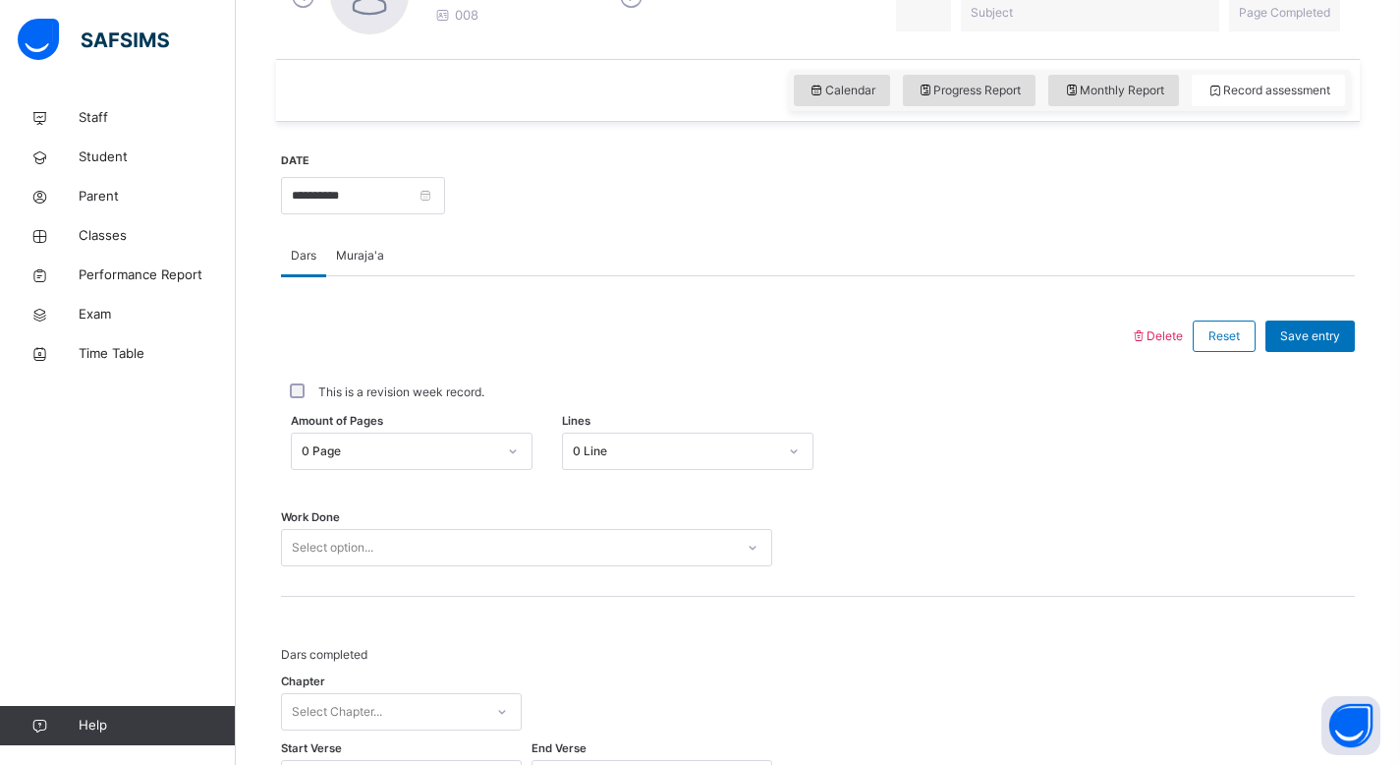
scroll to position [860, 0]
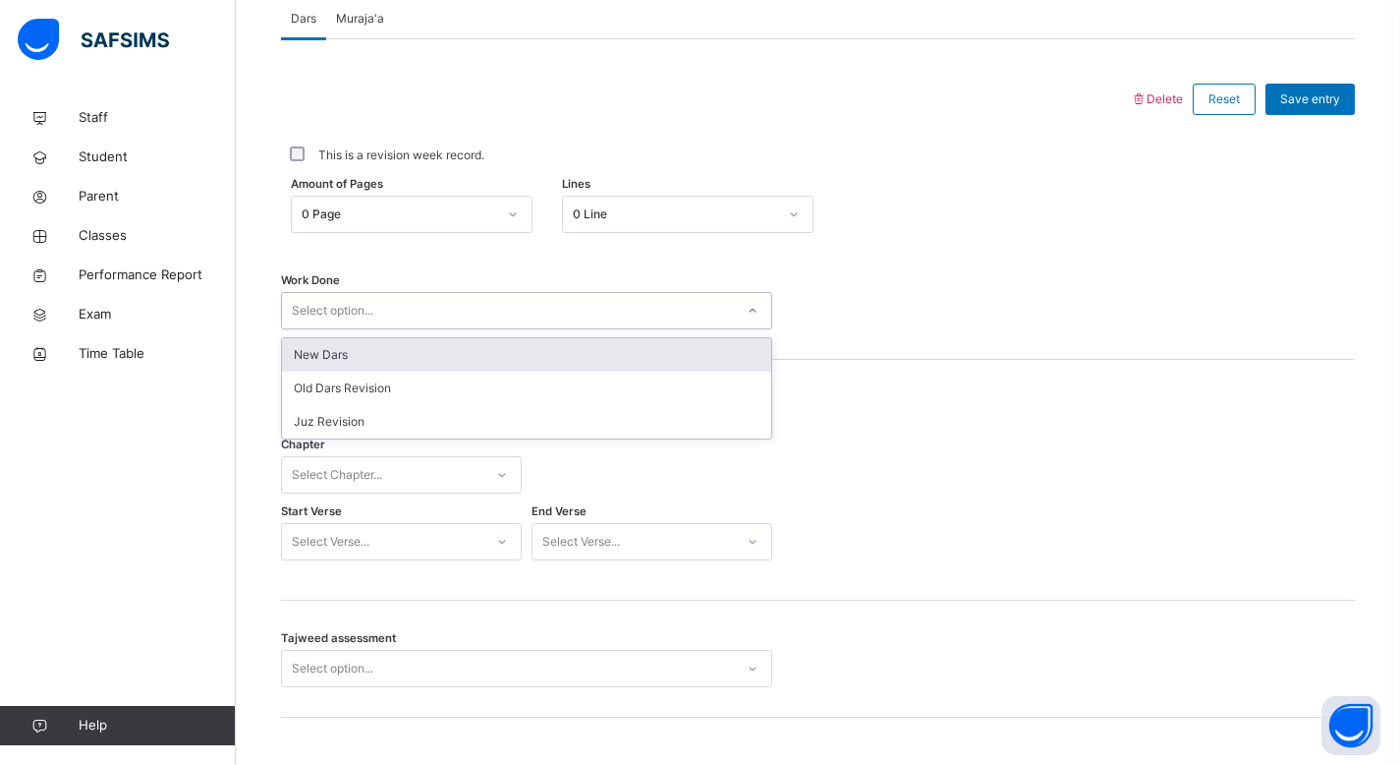
click at [720, 322] on div "Select option..." at bounding box center [508, 311] width 452 height 30
click at [749, 322] on div at bounding box center [752, 310] width 33 height 31
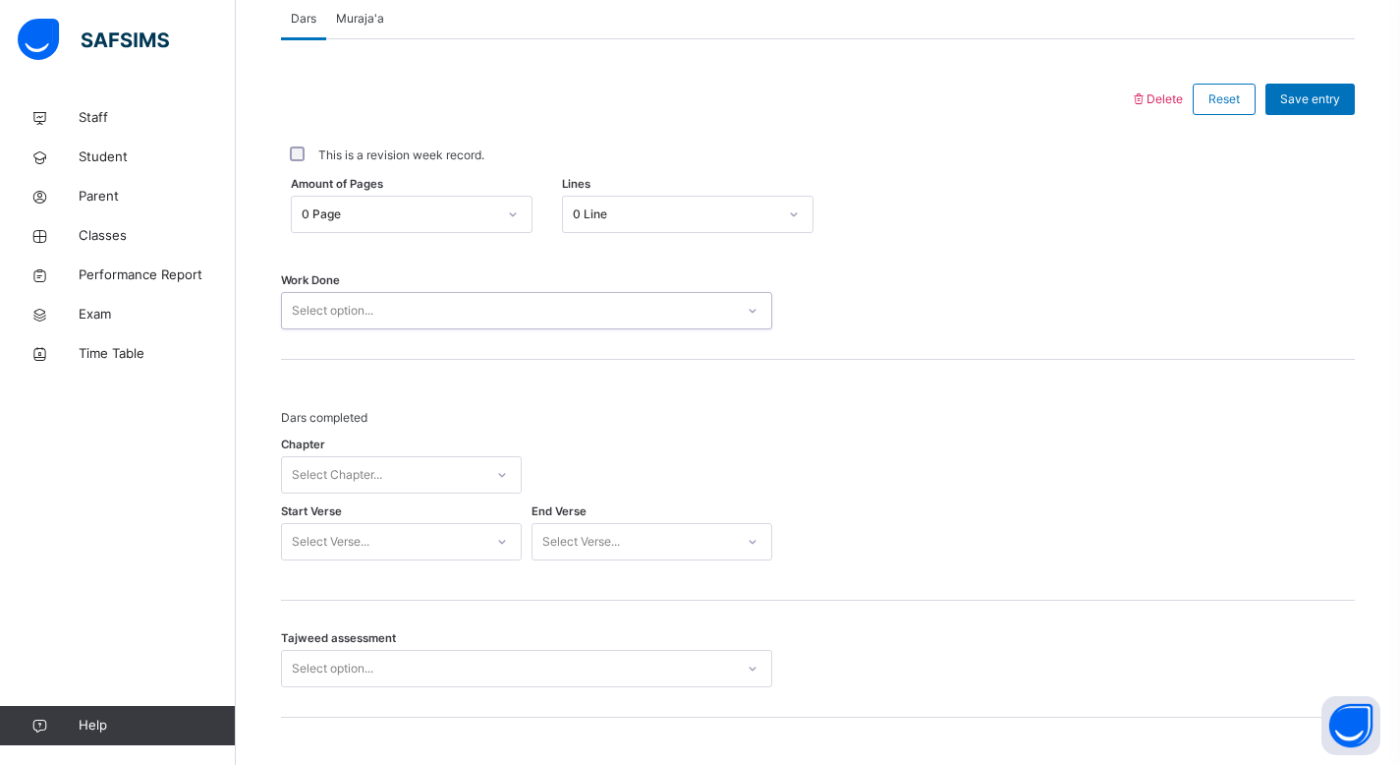
click at [742, 314] on div at bounding box center [752, 310] width 33 height 31
click at [744, 313] on div at bounding box center [752, 310] width 33 height 31
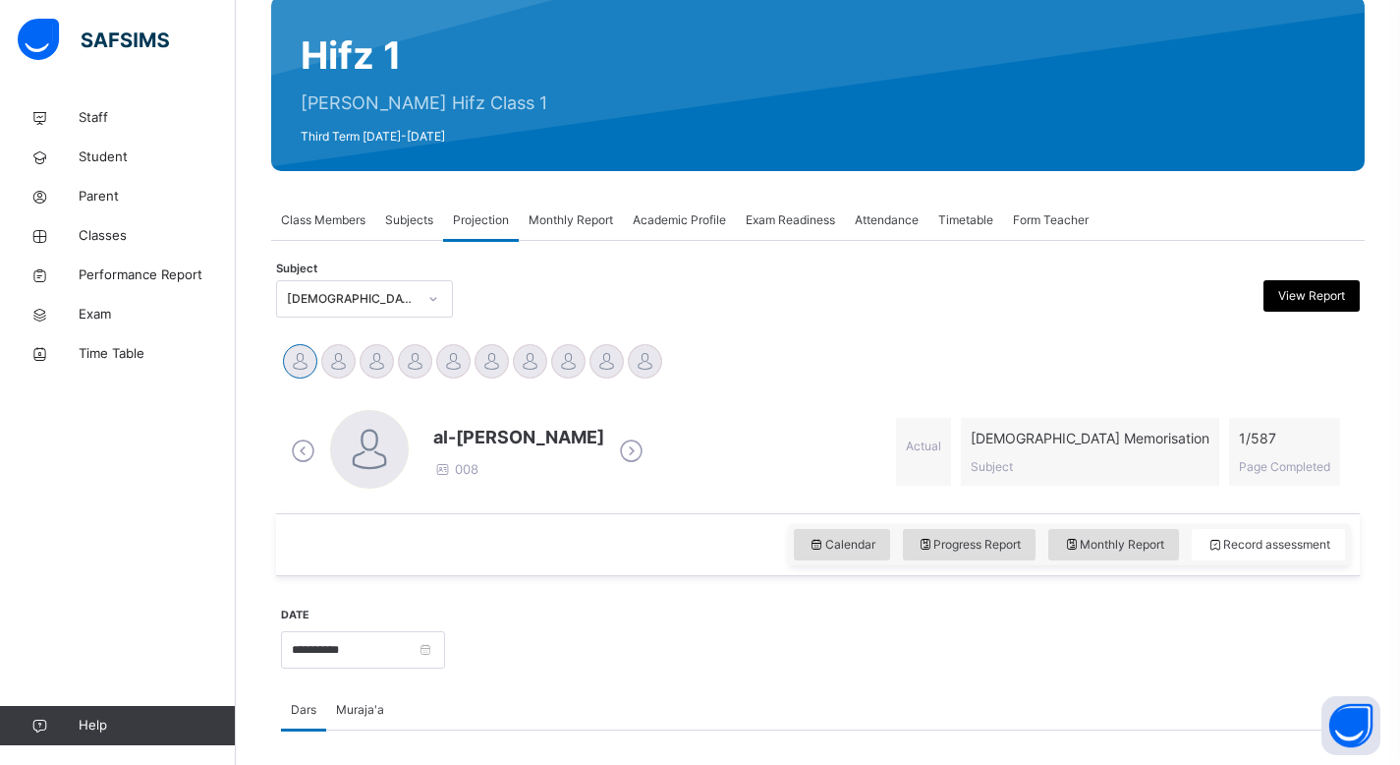
scroll to position [65, 0]
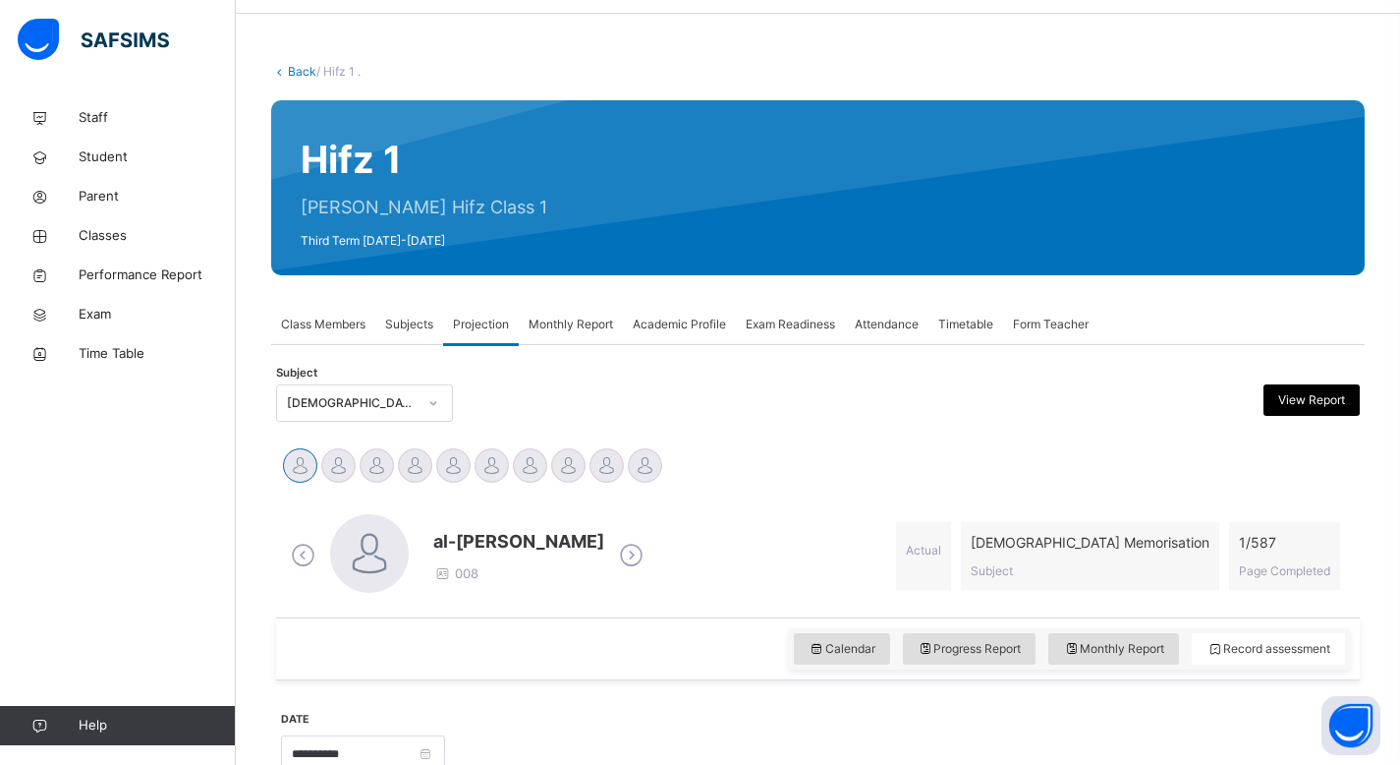
click at [482, 315] on span "Projection" at bounding box center [481, 324] width 56 height 18
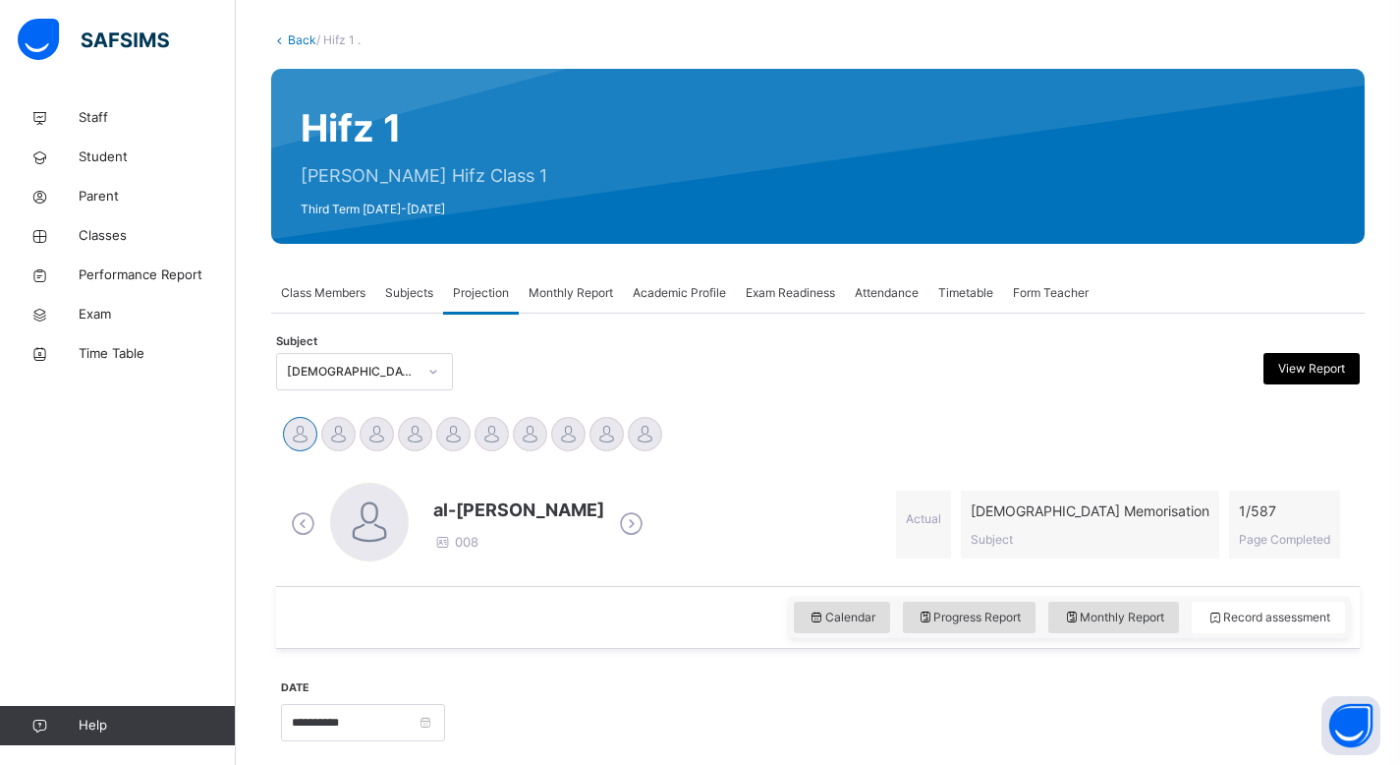
scroll to position [152, 0]
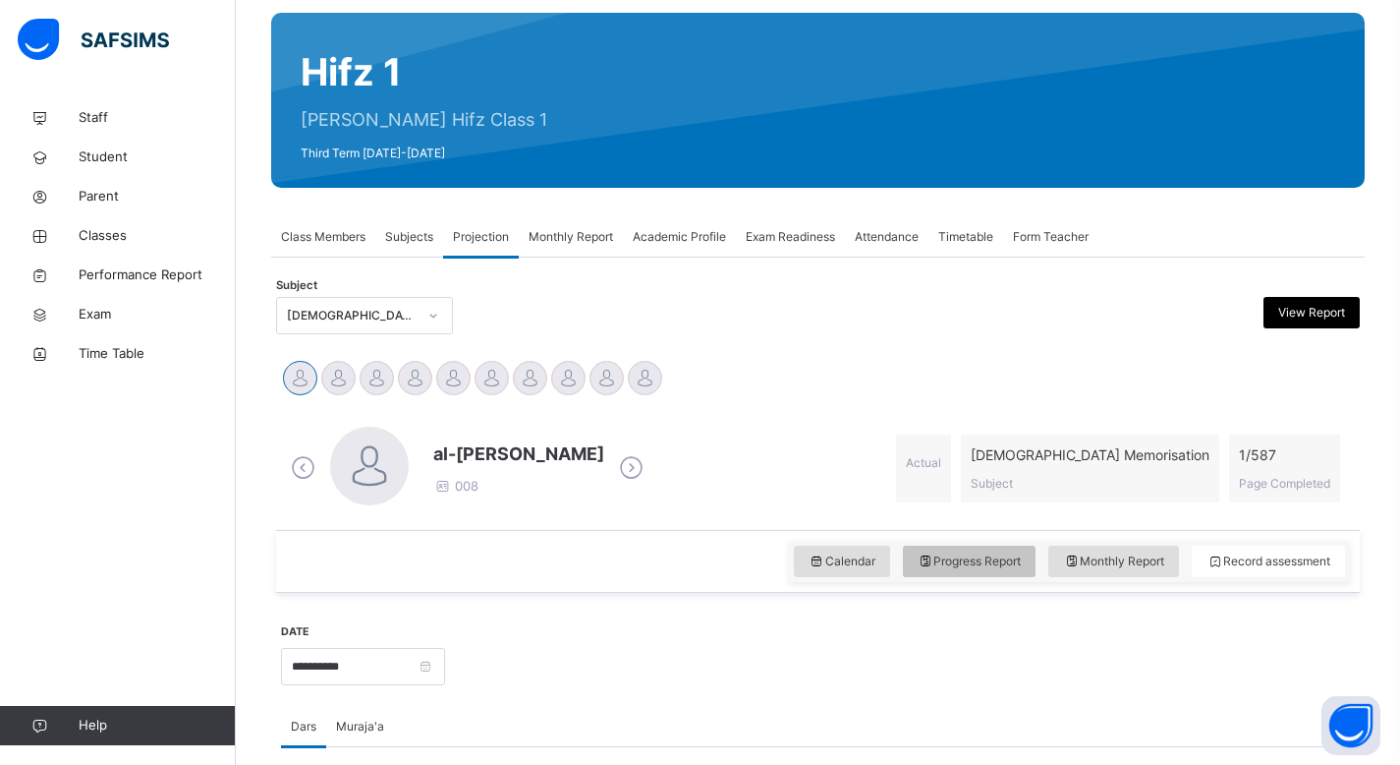
click at [962, 561] on span "Progress Report" at bounding box center [970, 561] width 104 height 18
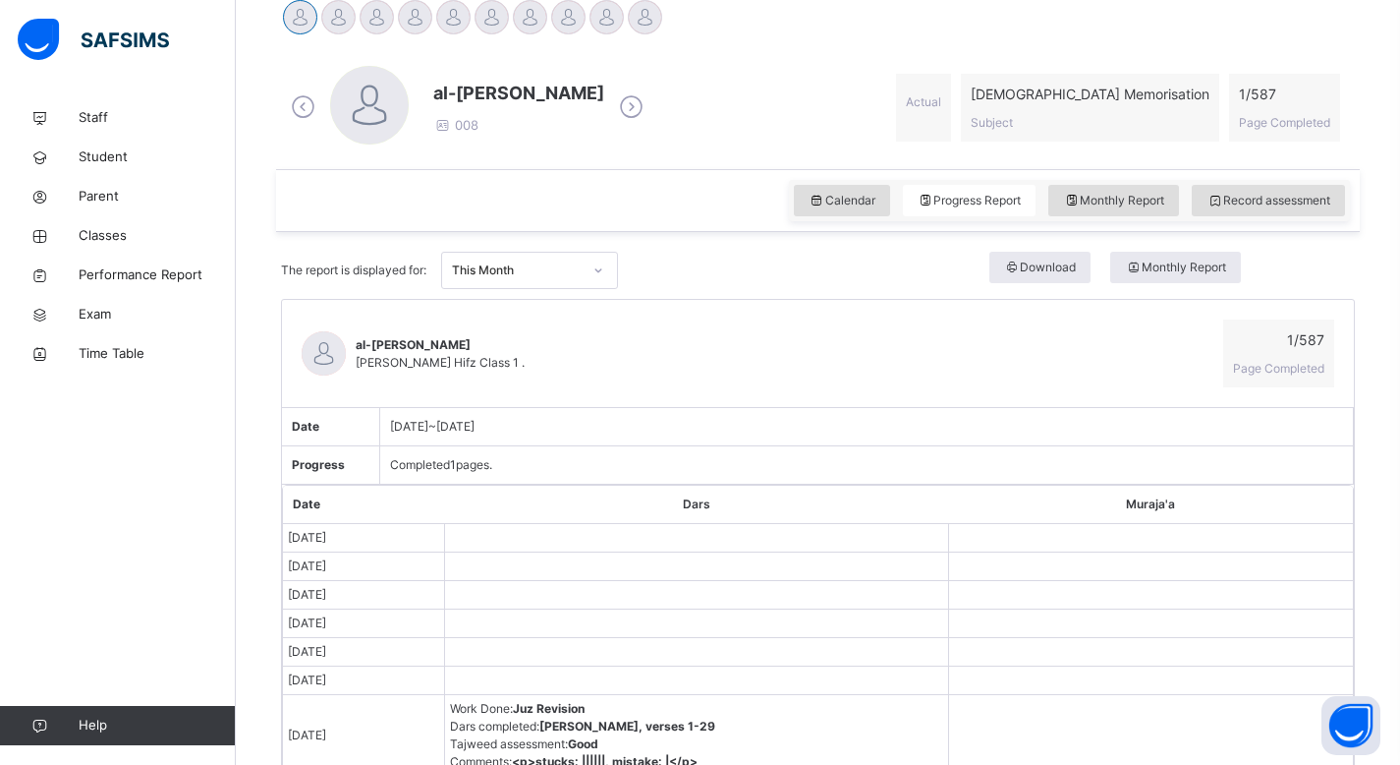
scroll to position [512, 0]
click at [1165, 198] on span "Monthly Report" at bounding box center [1113, 202] width 101 height 18
select select "****"
select select "*"
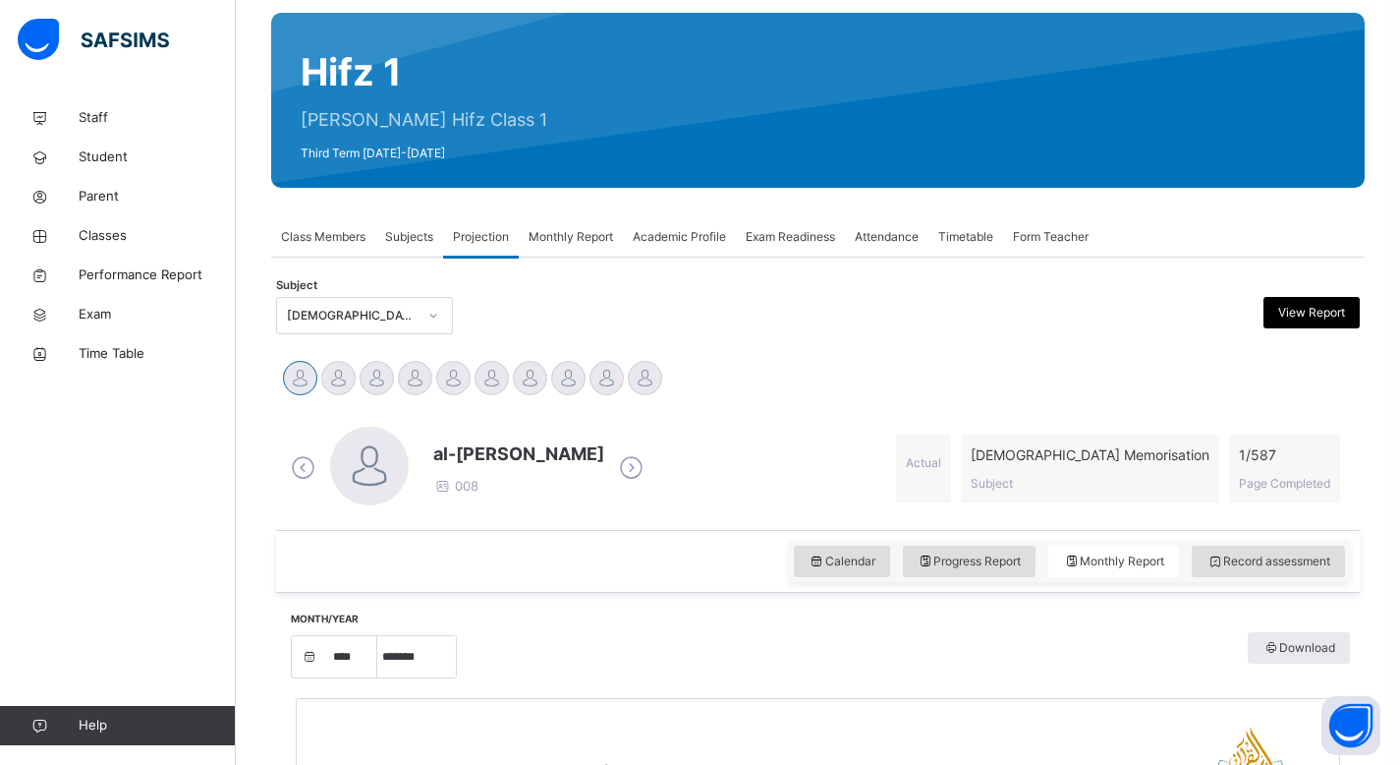
scroll to position [51, 0]
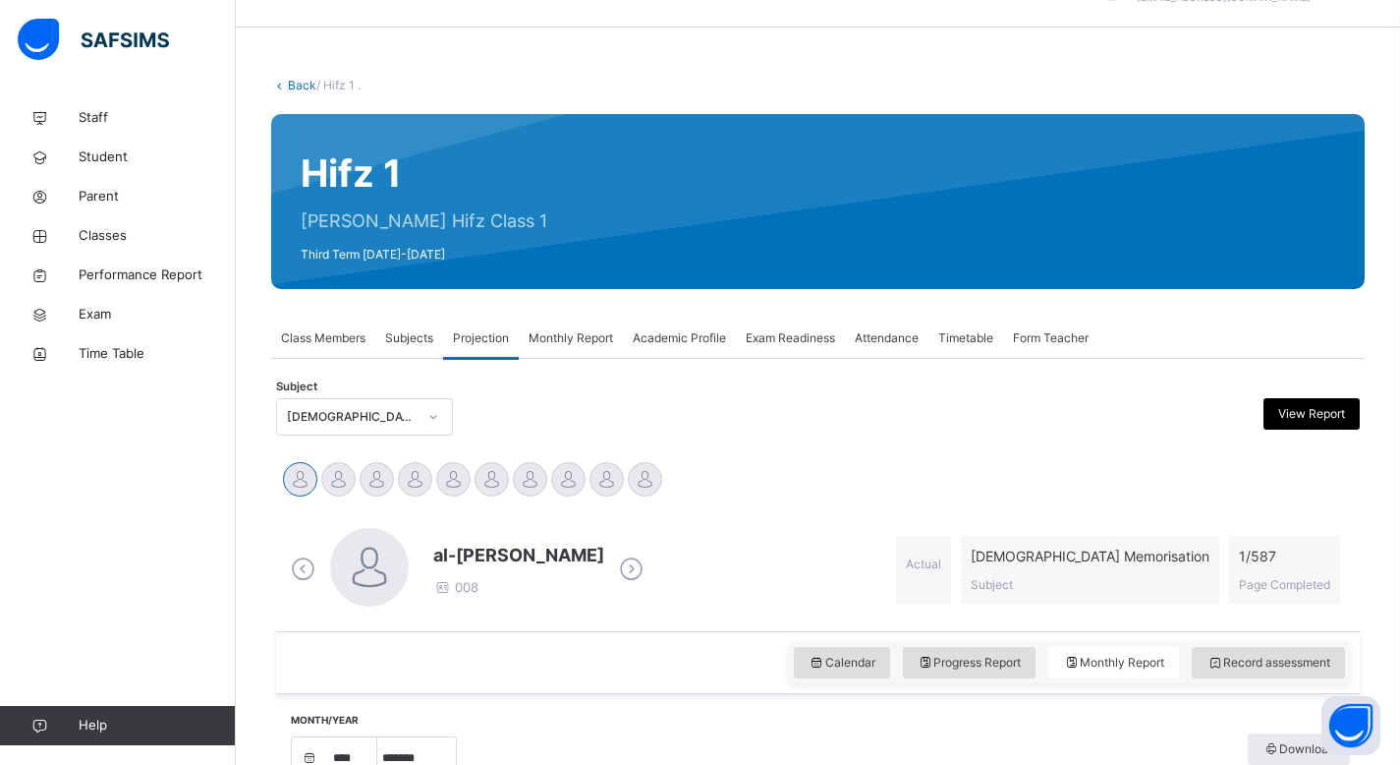
click at [443, 416] on div at bounding box center [433, 416] width 33 height 31
click at [434, 429] on div at bounding box center [433, 416] width 33 height 31
click at [104, 123] on span "Staff" at bounding box center [157, 118] width 157 height 20
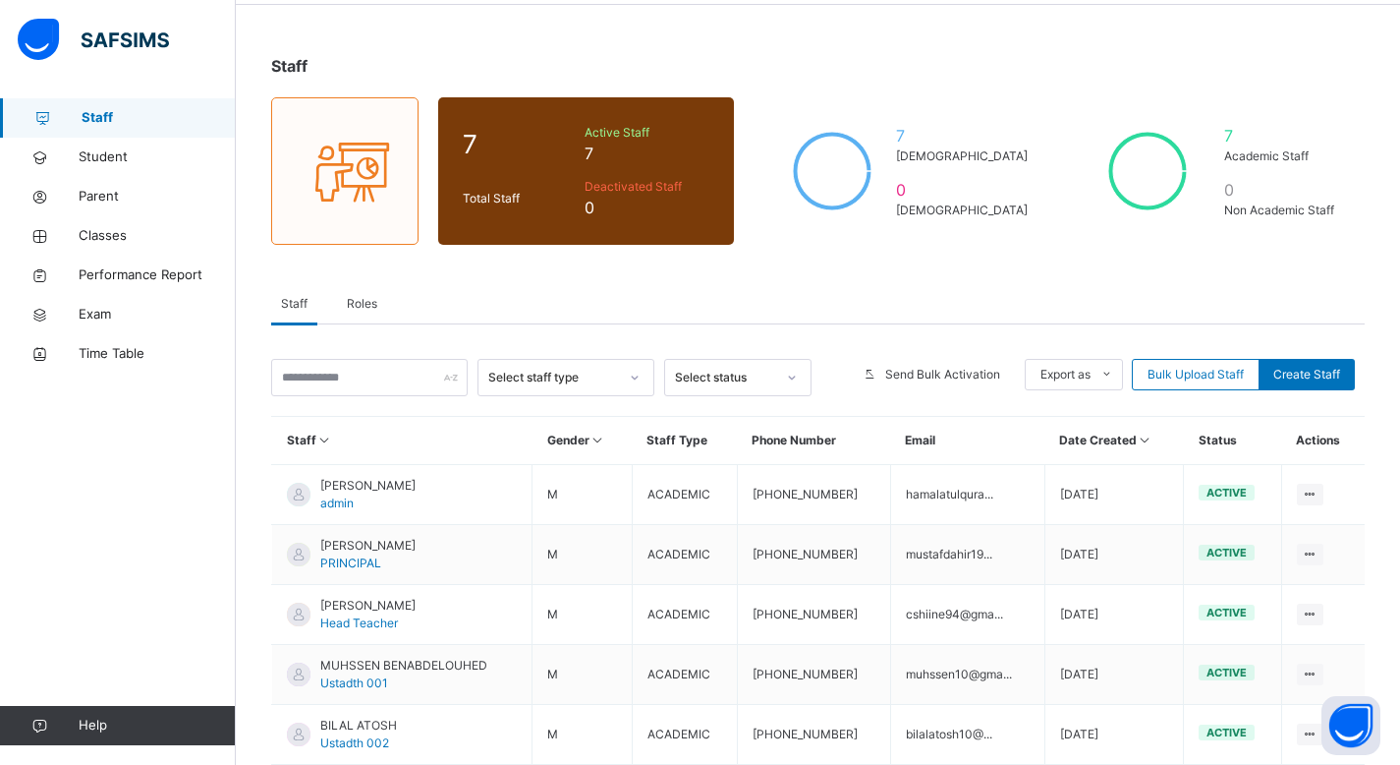
scroll to position [252, 0]
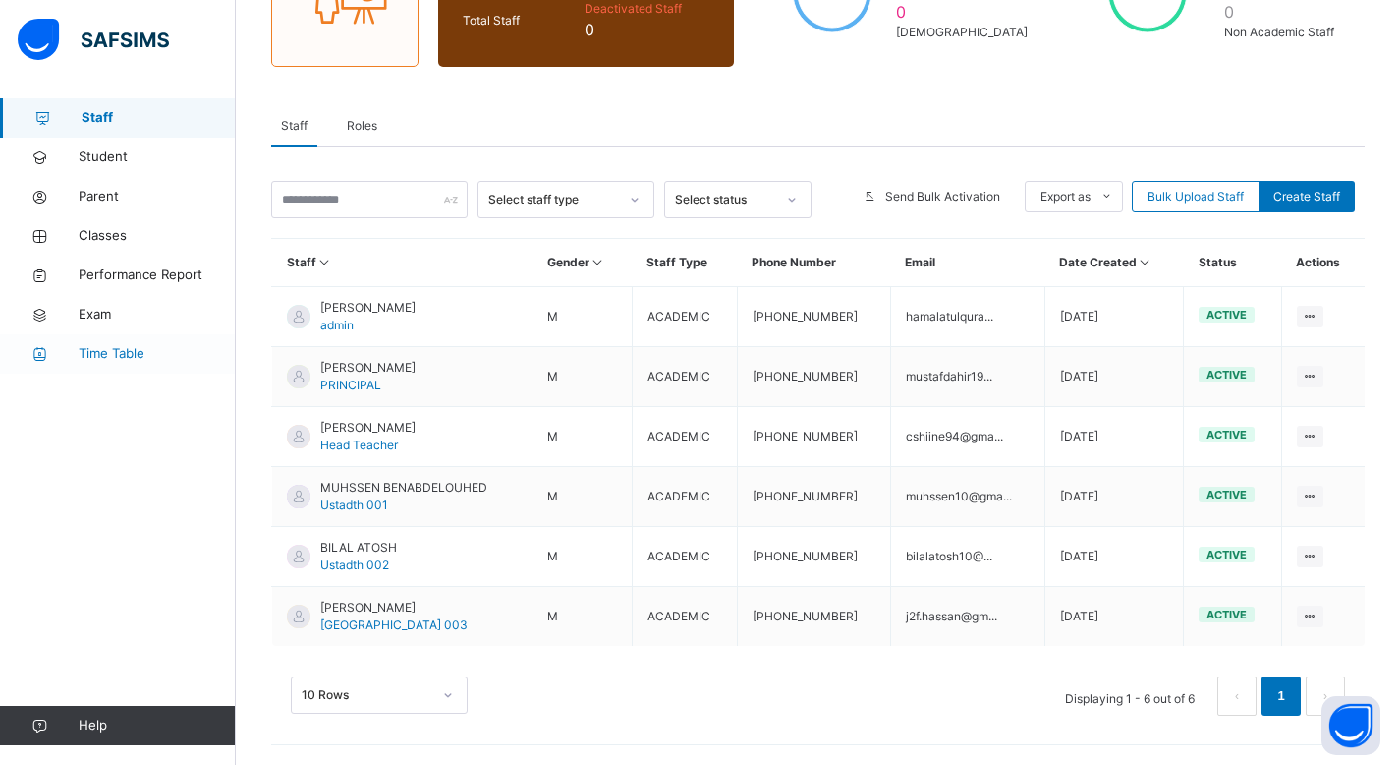
click at [119, 349] on span "Time Table" at bounding box center [157, 354] width 157 height 20
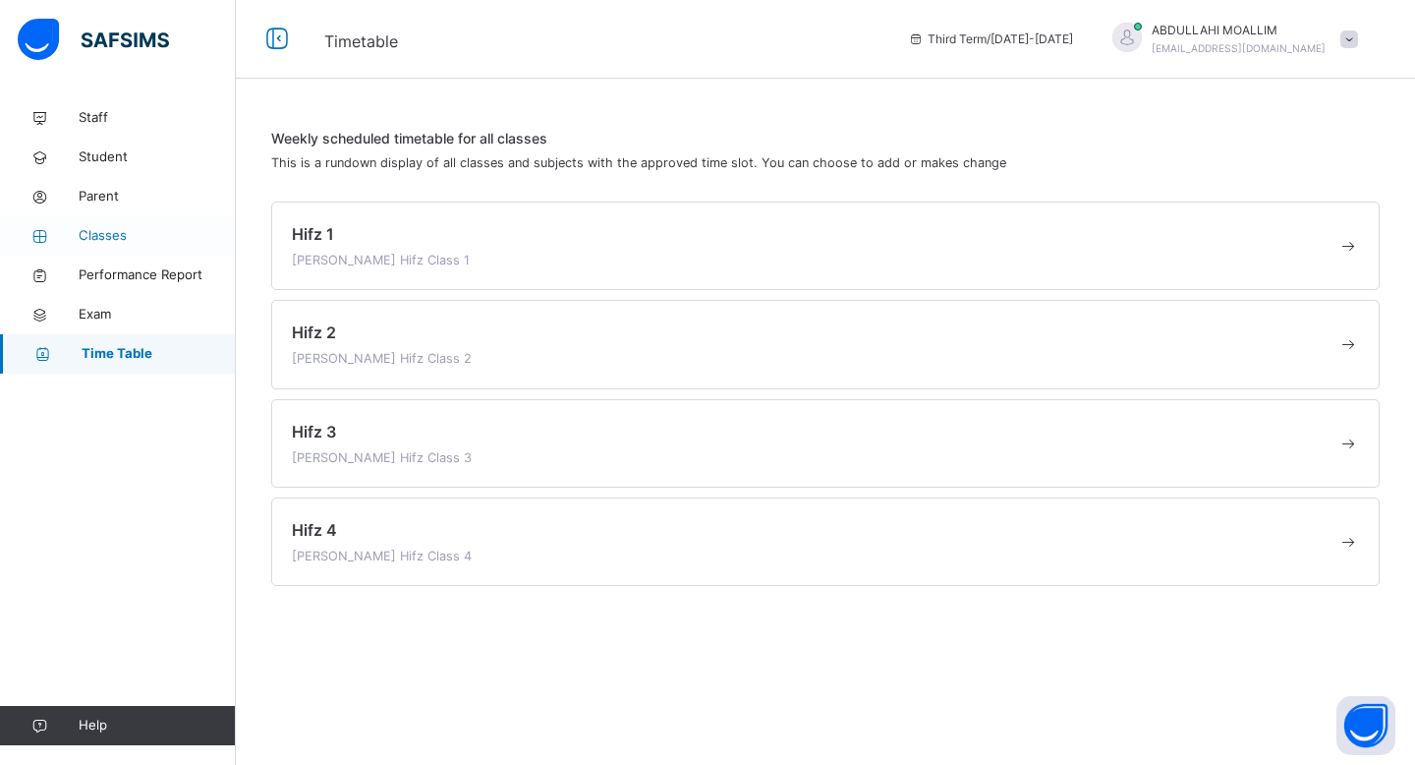
click at [106, 237] on span "Classes" at bounding box center [157, 236] width 157 height 20
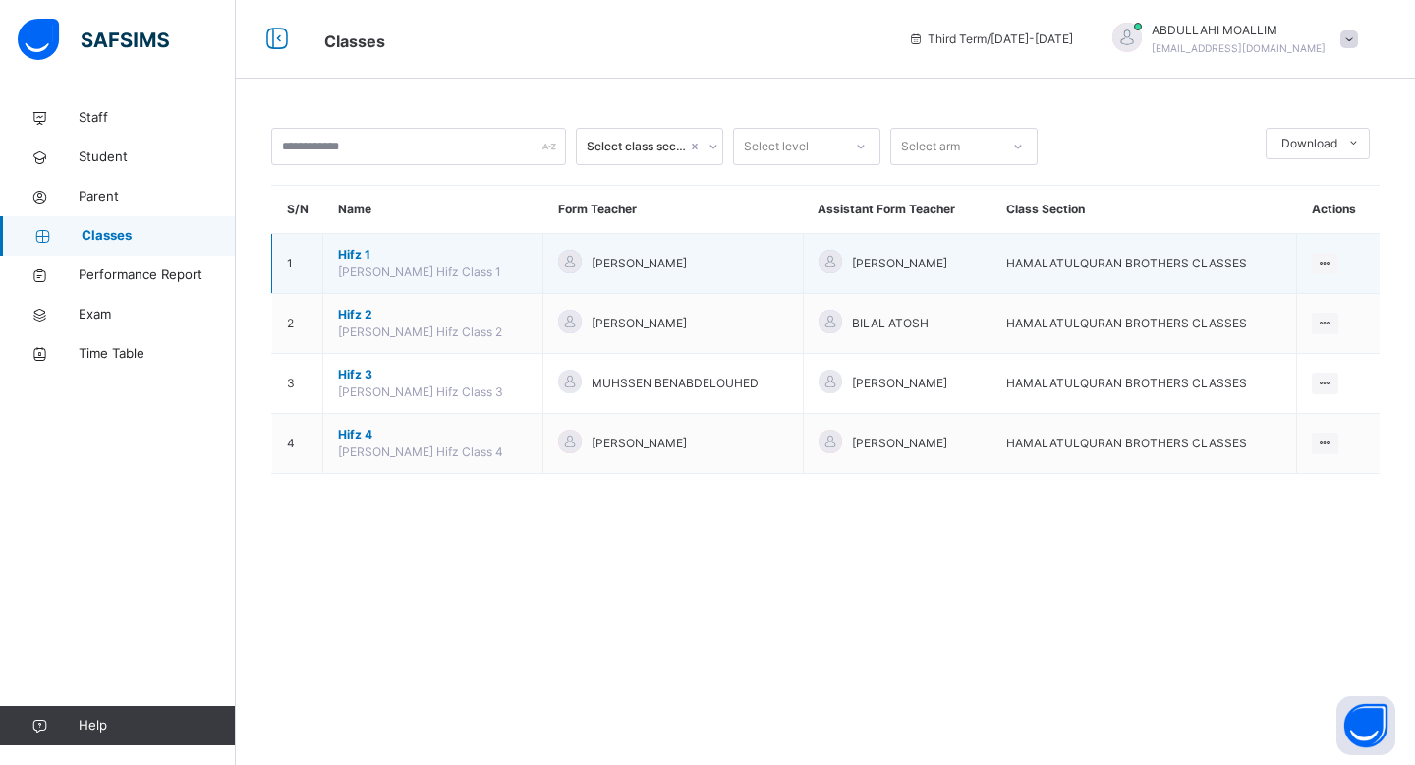
click at [357, 255] on span "Hifz 1" at bounding box center [433, 255] width 190 height 18
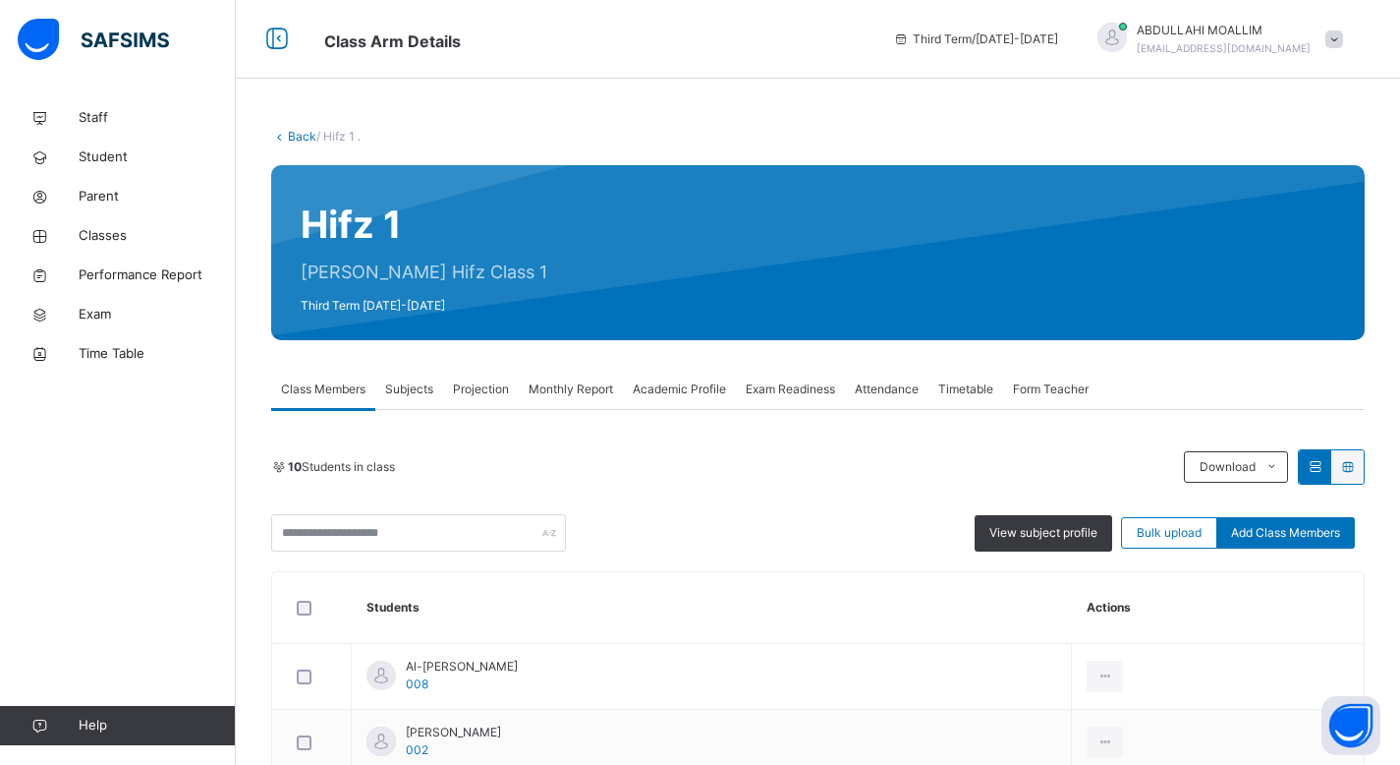
scroll to position [25, 0]
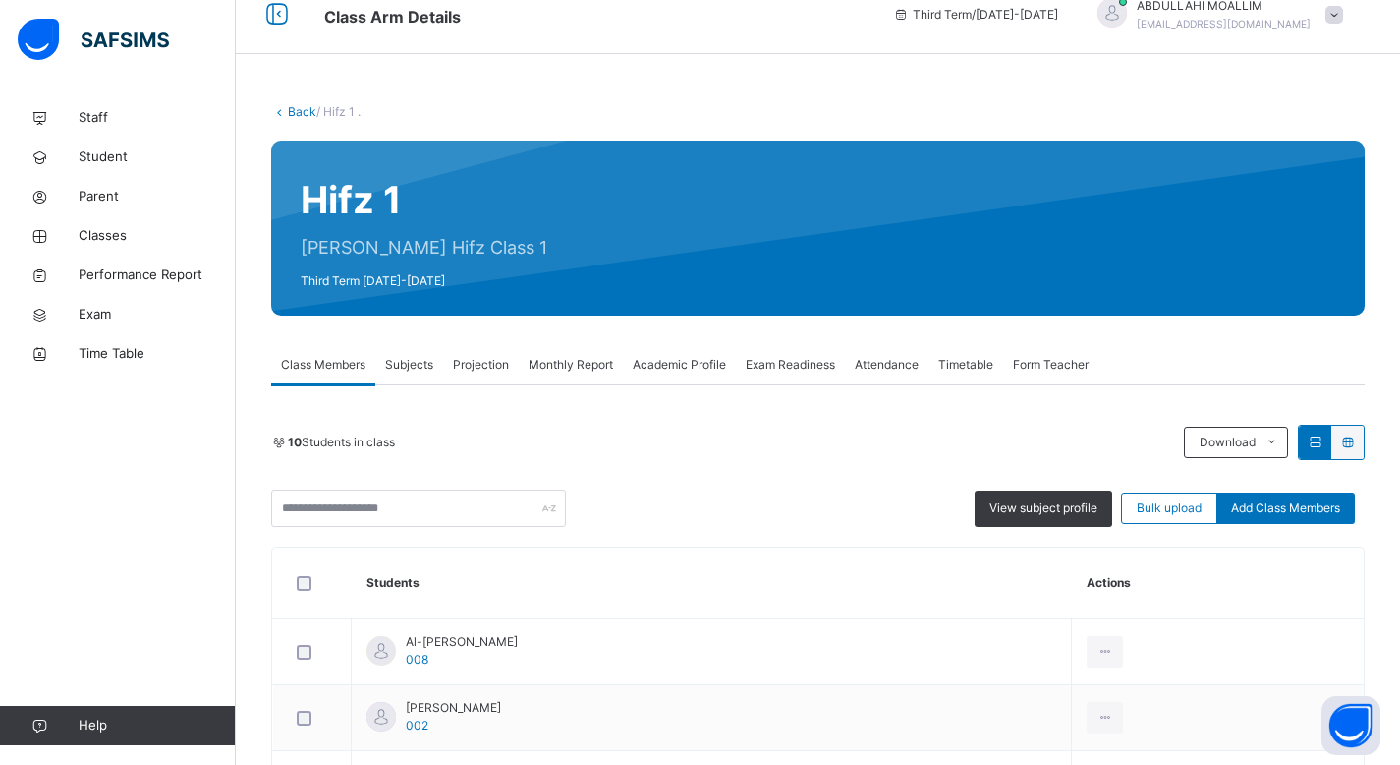
click at [488, 348] on div "Projection" at bounding box center [481, 364] width 76 height 39
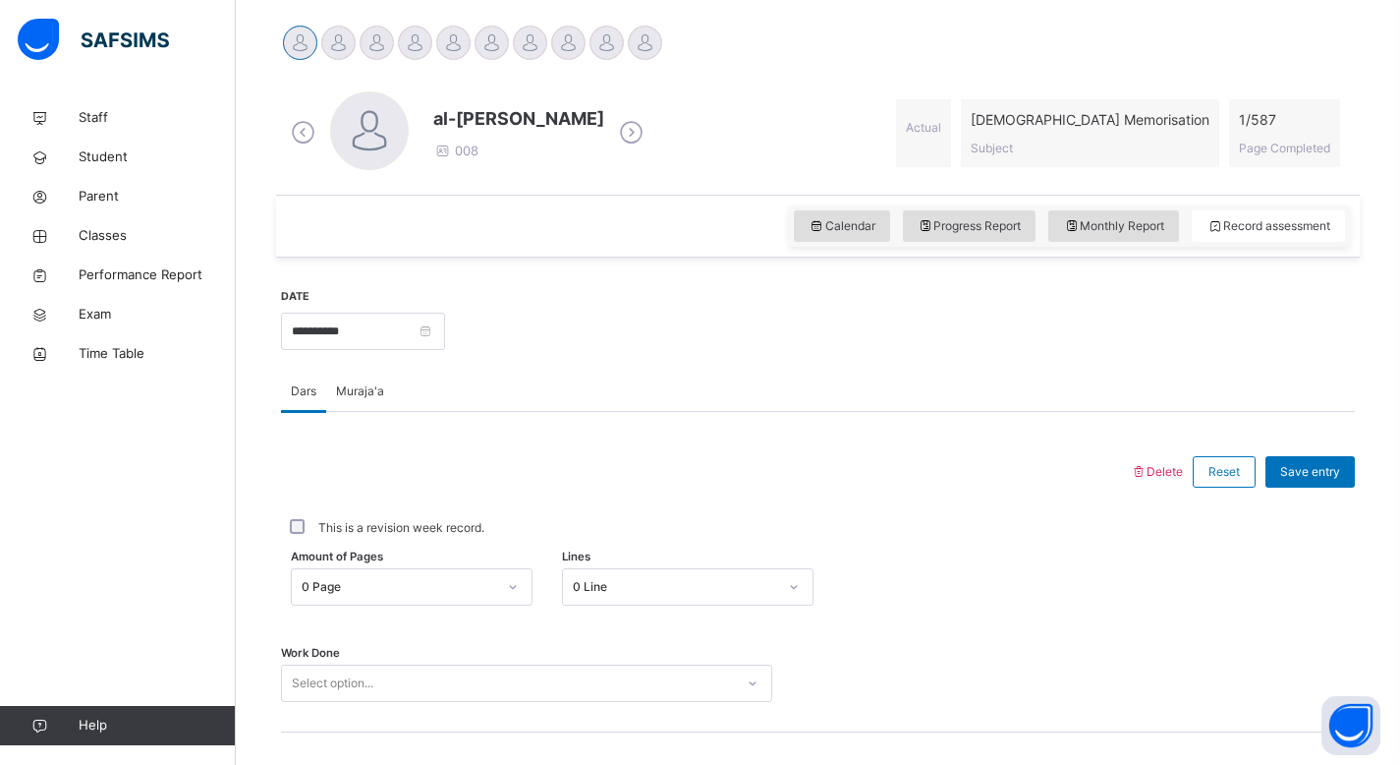
scroll to position [590, 0]
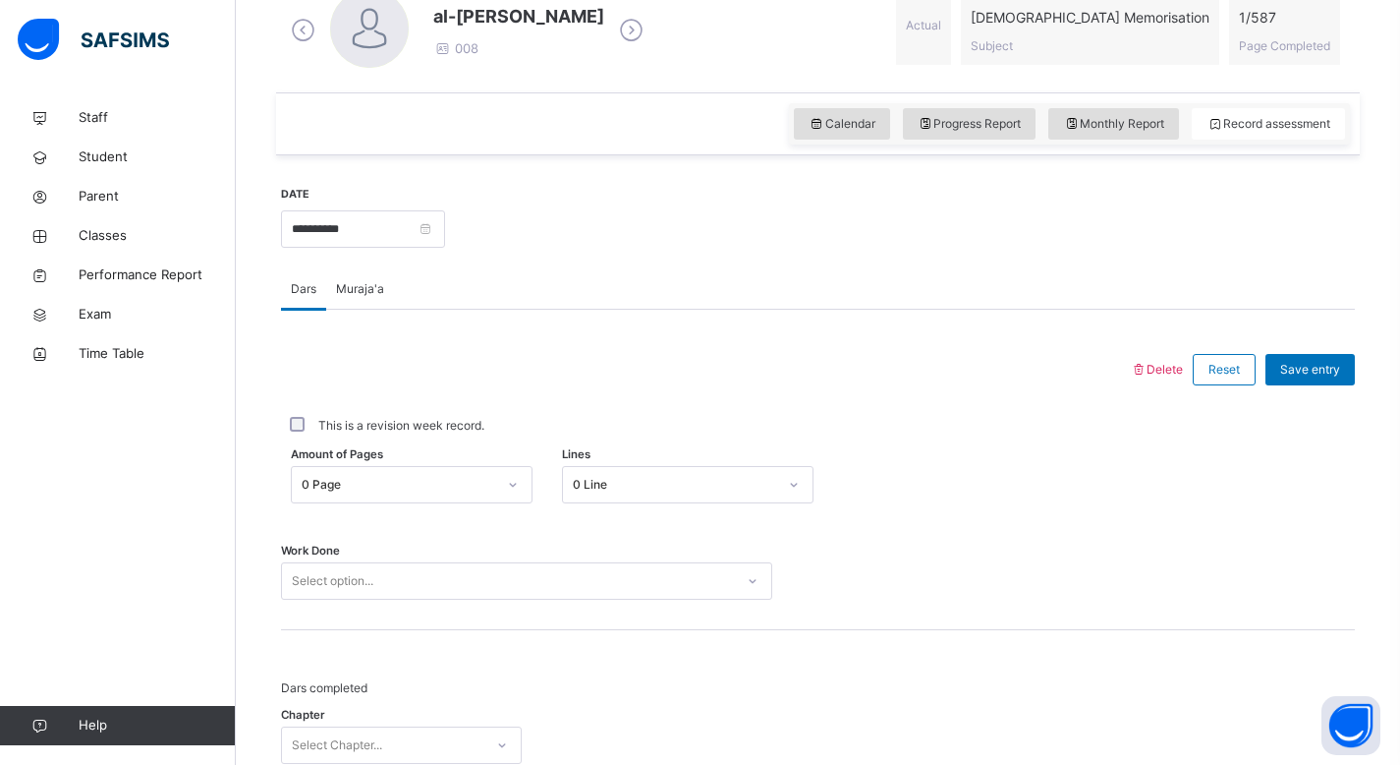
click at [347, 295] on span "Muraja'a" at bounding box center [360, 289] width 48 height 18
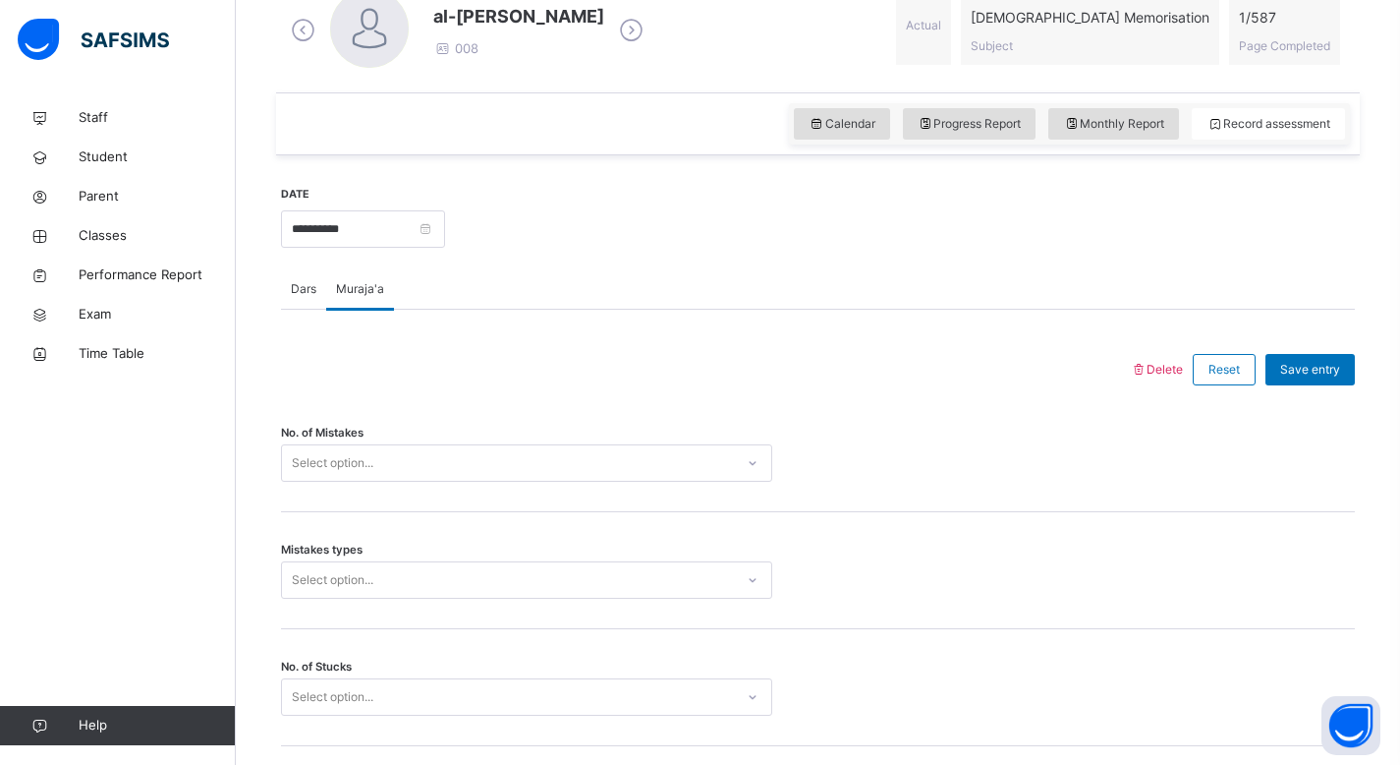
click at [310, 293] on span "Dars" at bounding box center [304, 289] width 26 height 18
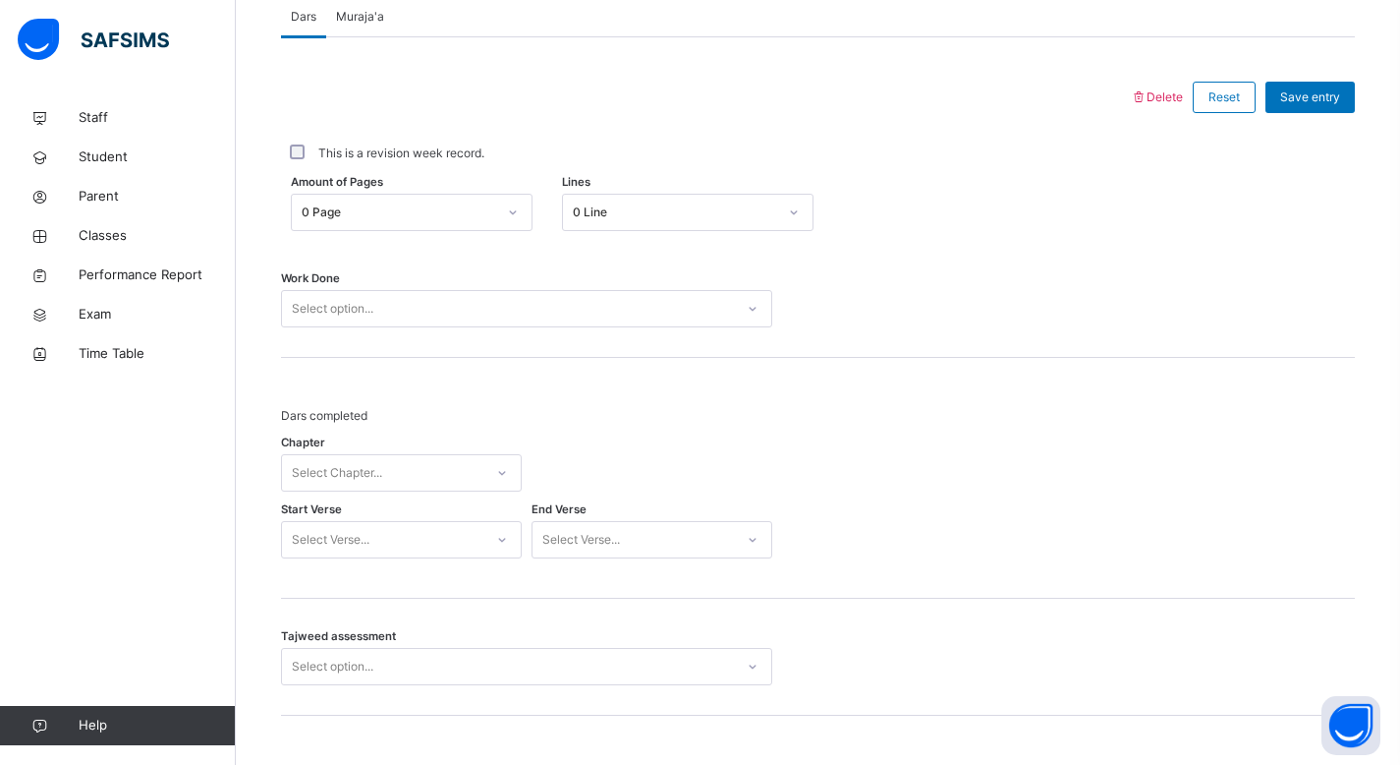
scroll to position [857, 0]
click at [405, 479] on div "Select Chapter..." at bounding box center [401, 477] width 241 height 37
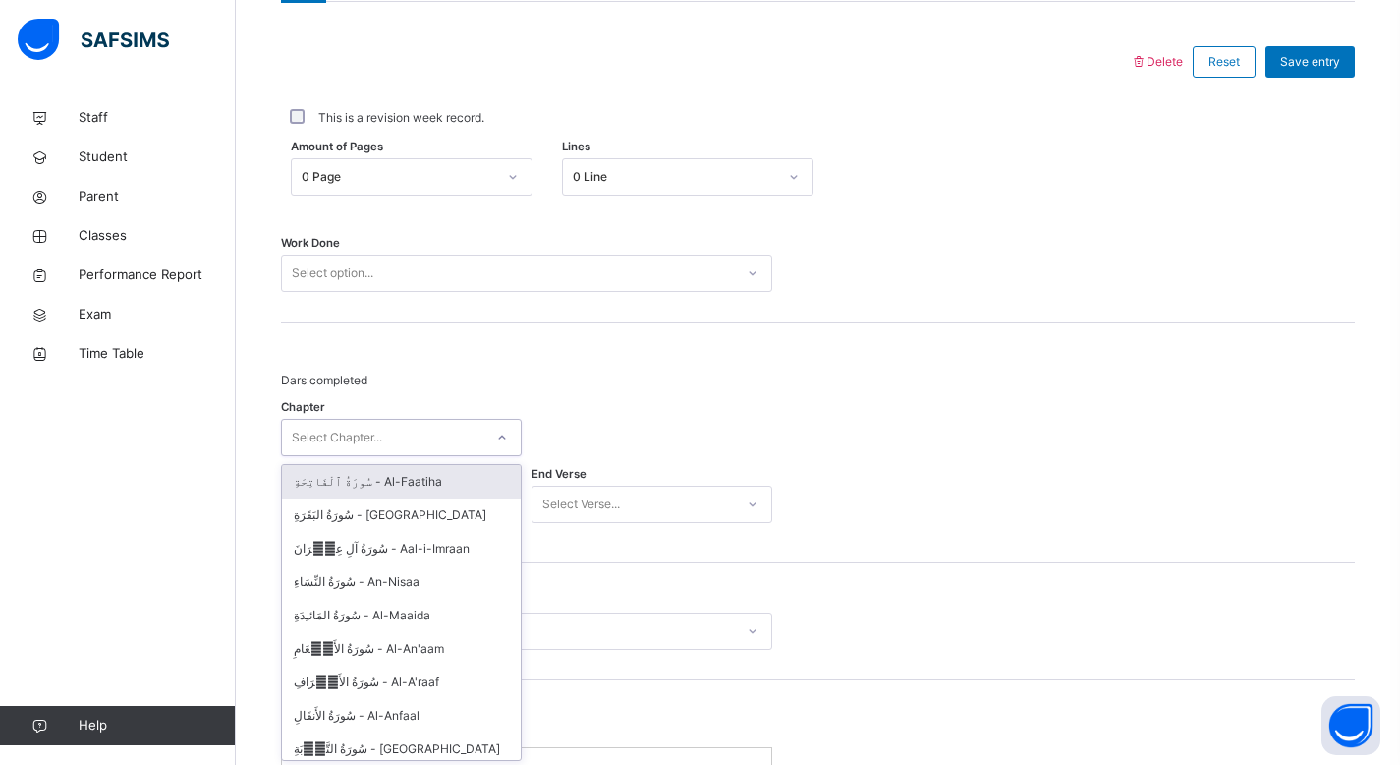
scroll to position [901, 0]
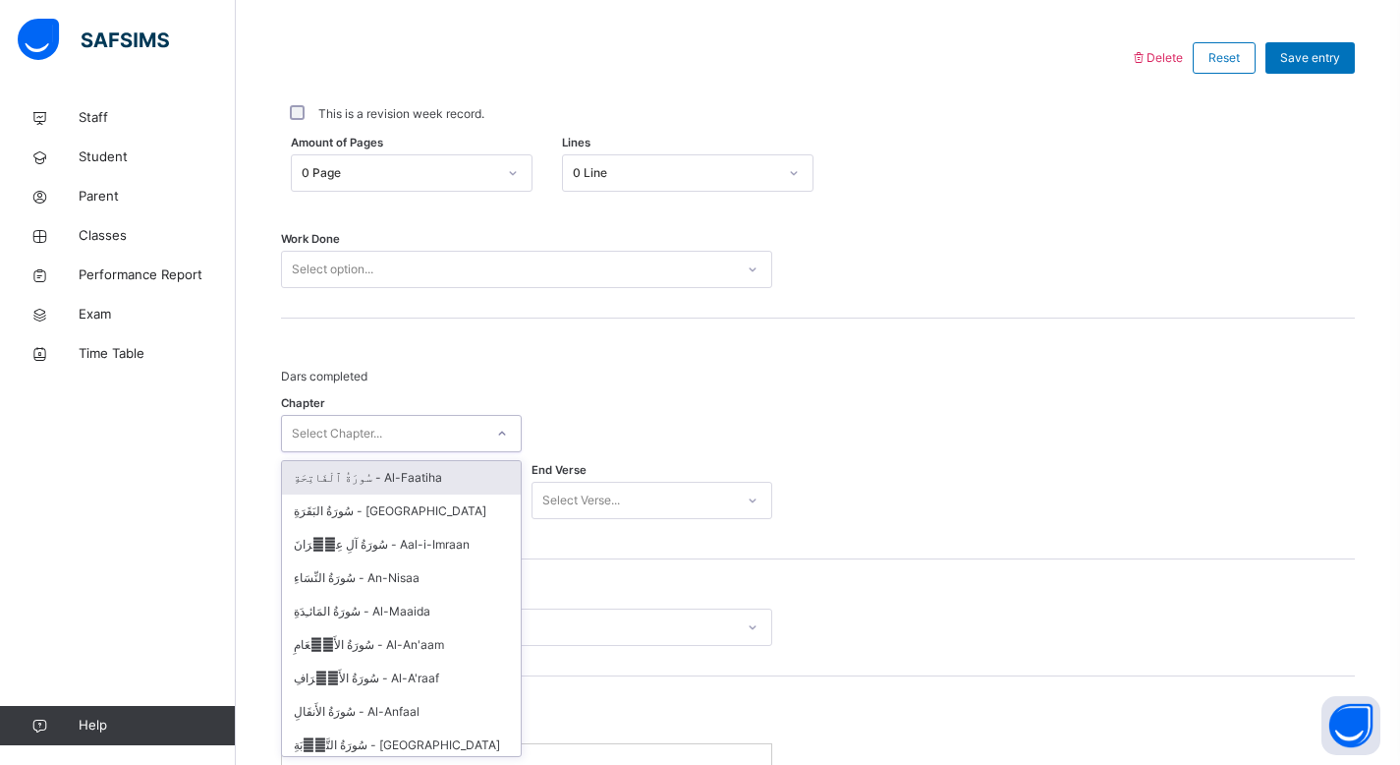
click at [408, 475] on div "سُورَةُ ٱلْفَاتِحَةِ - Al-Faatiha" at bounding box center [401, 477] width 239 height 33
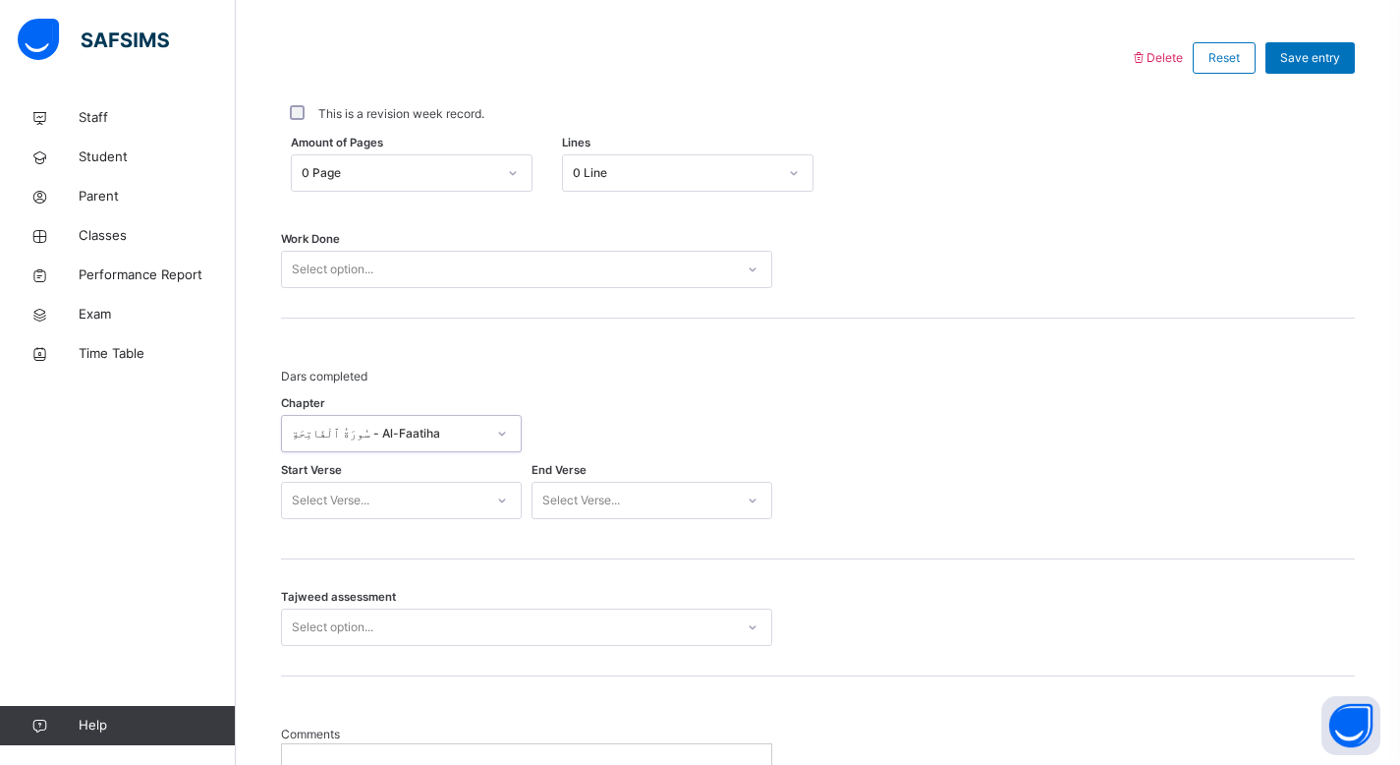
click at [460, 504] on div "Select Verse..." at bounding box center [382, 500] width 201 height 30
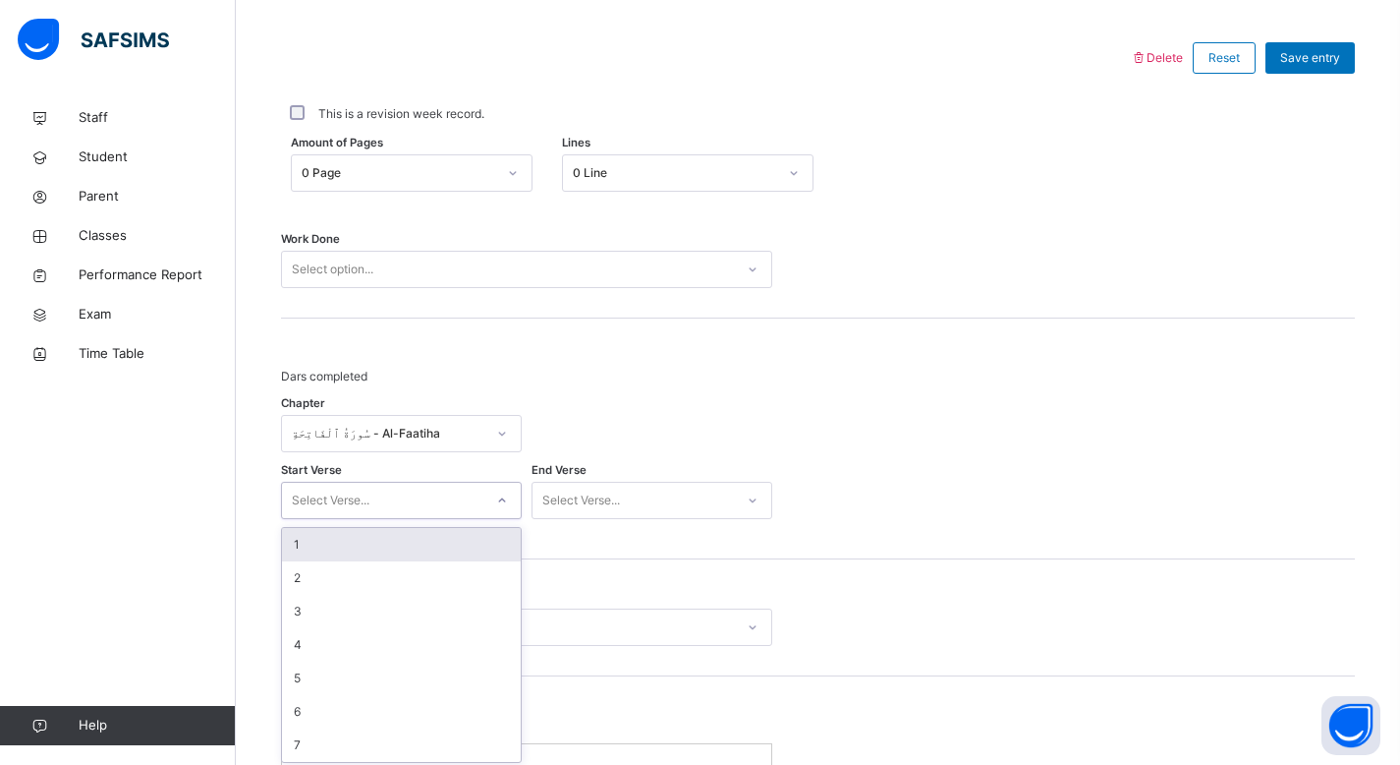
click at [461, 503] on div "Select Verse..." at bounding box center [382, 500] width 201 height 30
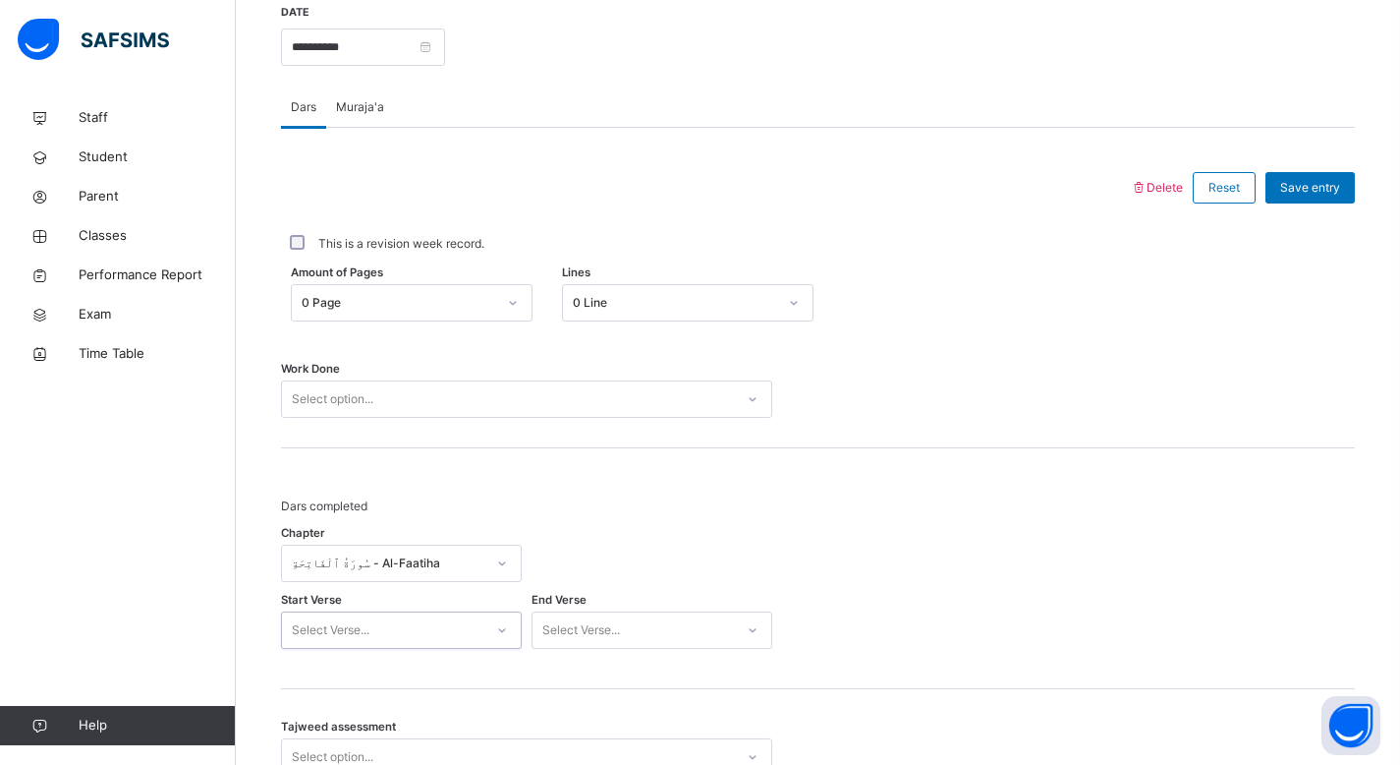
scroll to position [768, 0]
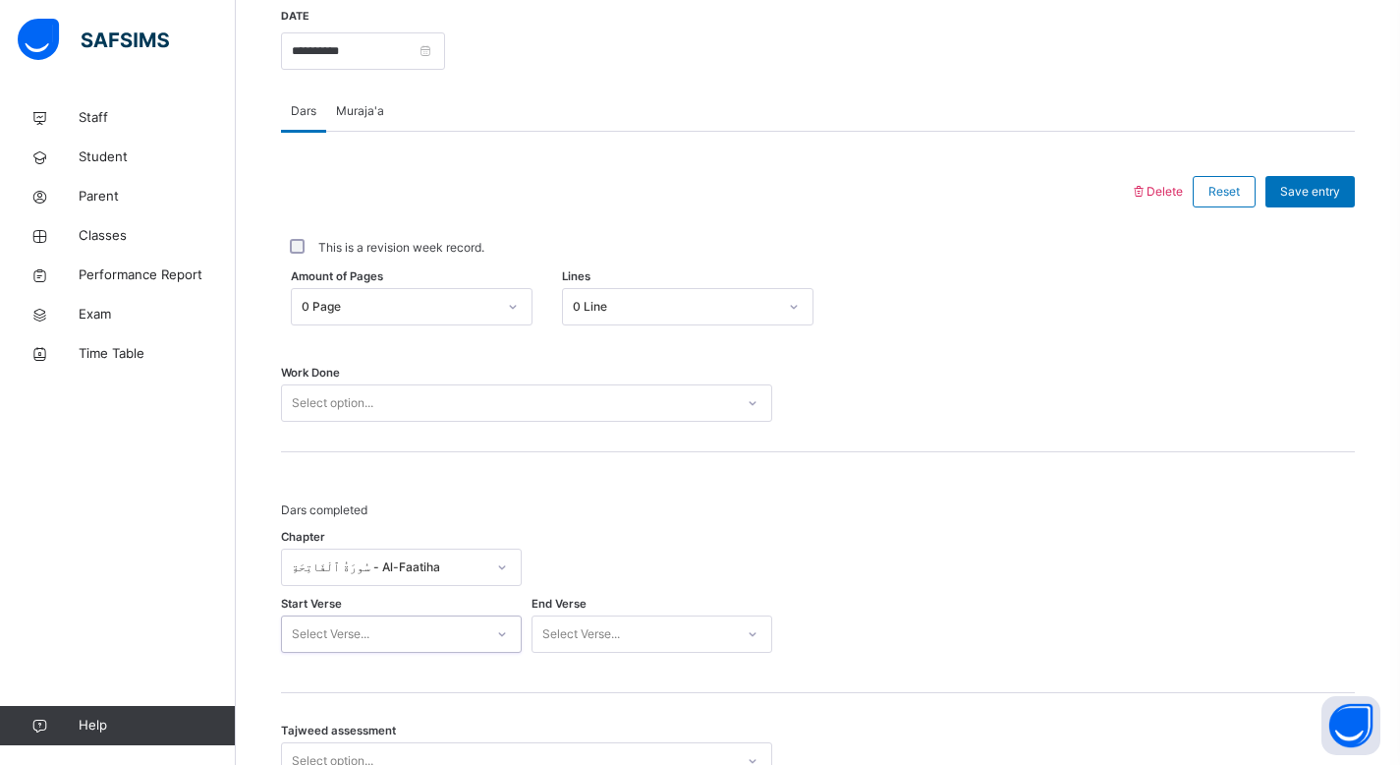
click at [435, 418] on div "Select option..." at bounding box center [526, 402] width 491 height 37
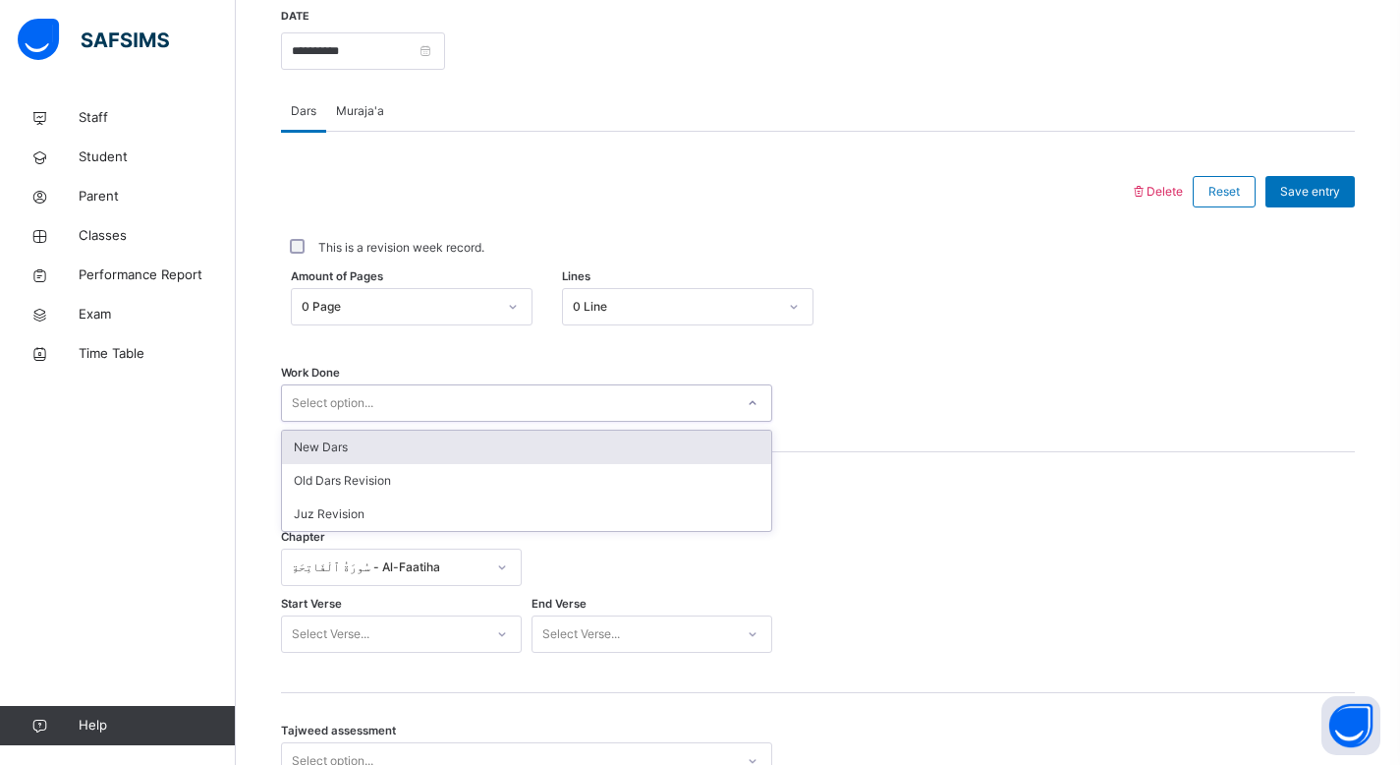
click at [369, 113] on span "Muraja'a" at bounding box center [360, 111] width 48 height 18
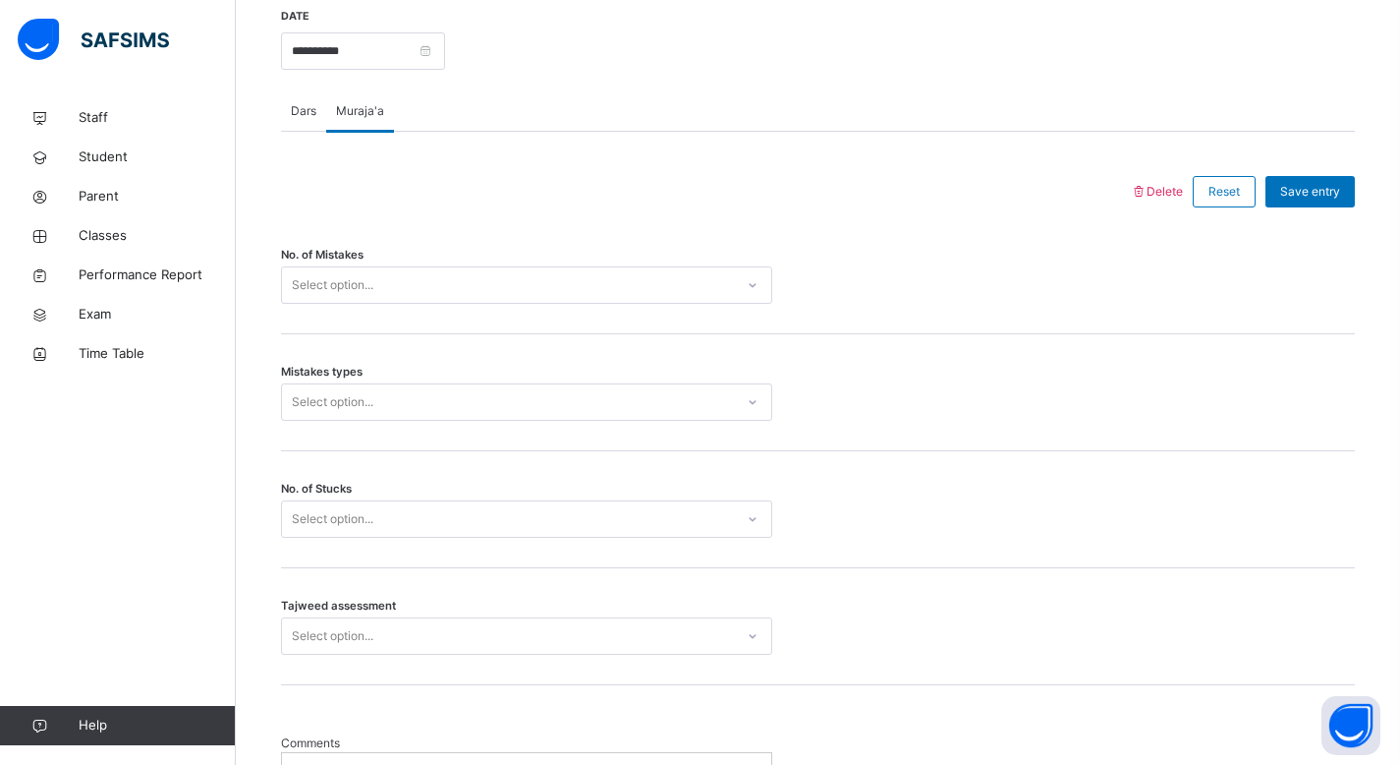
click at [317, 112] on div "Dars" at bounding box center [303, 110] width 45 height 39
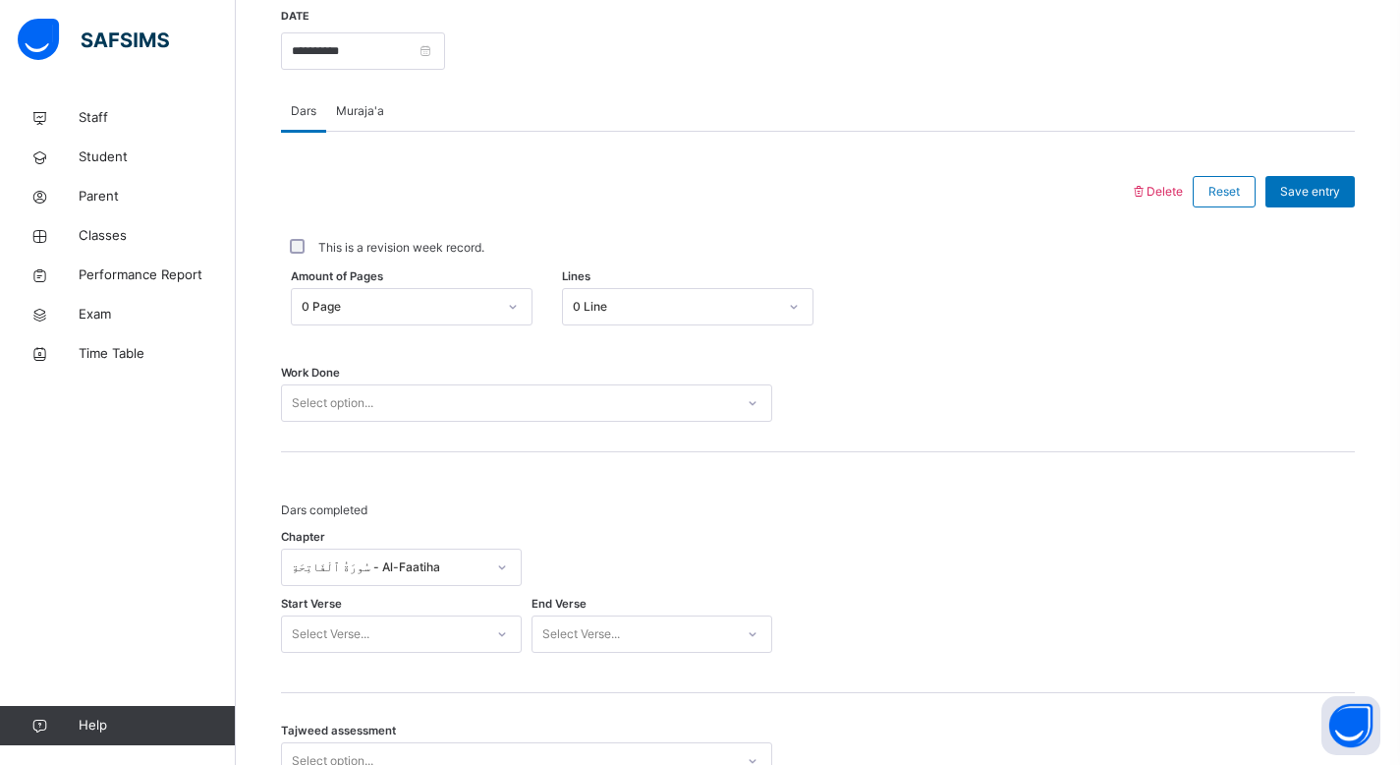
click at [350, 107] on span "Muraja'a" at bounding box center [360, 111] width 48 height 18
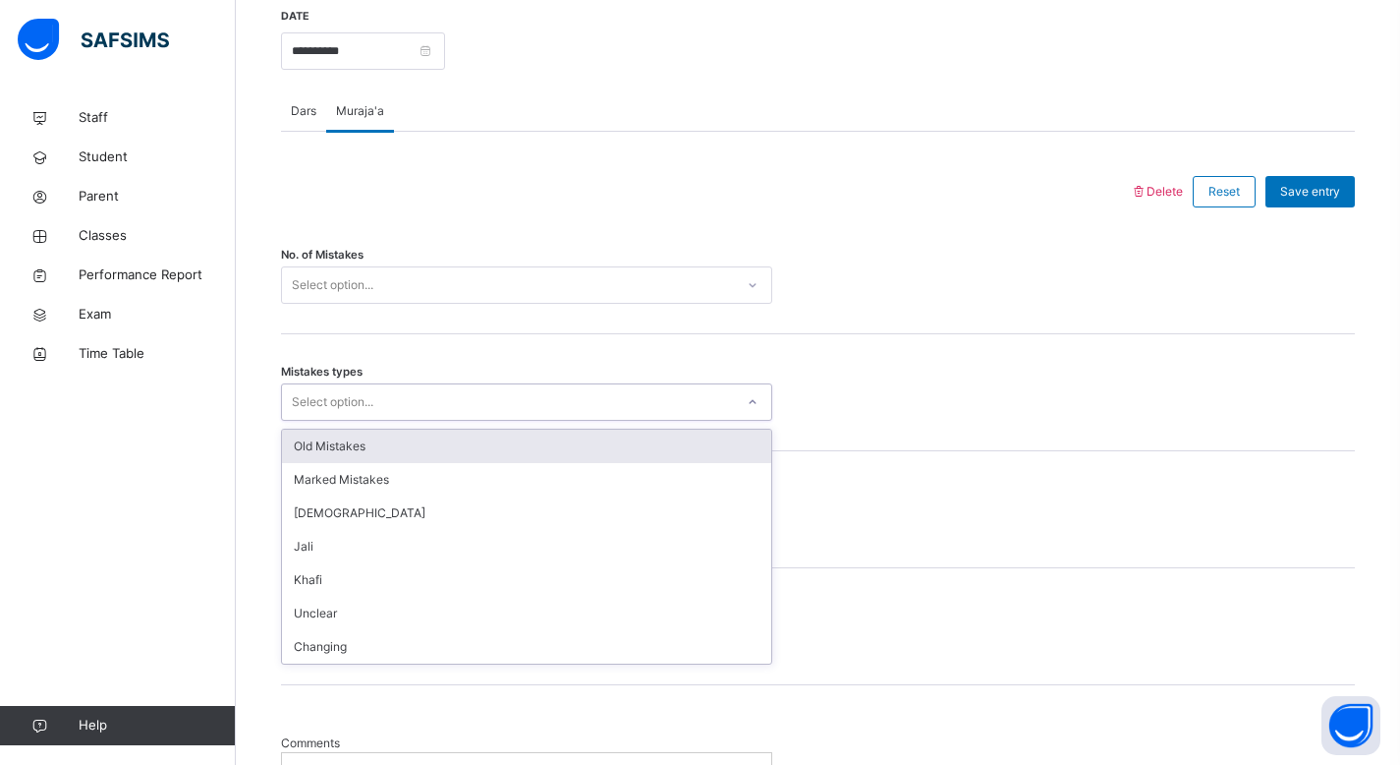
click at [368, 404] on div "Select option..." at bounding box center [333, 401] width 82 height 37
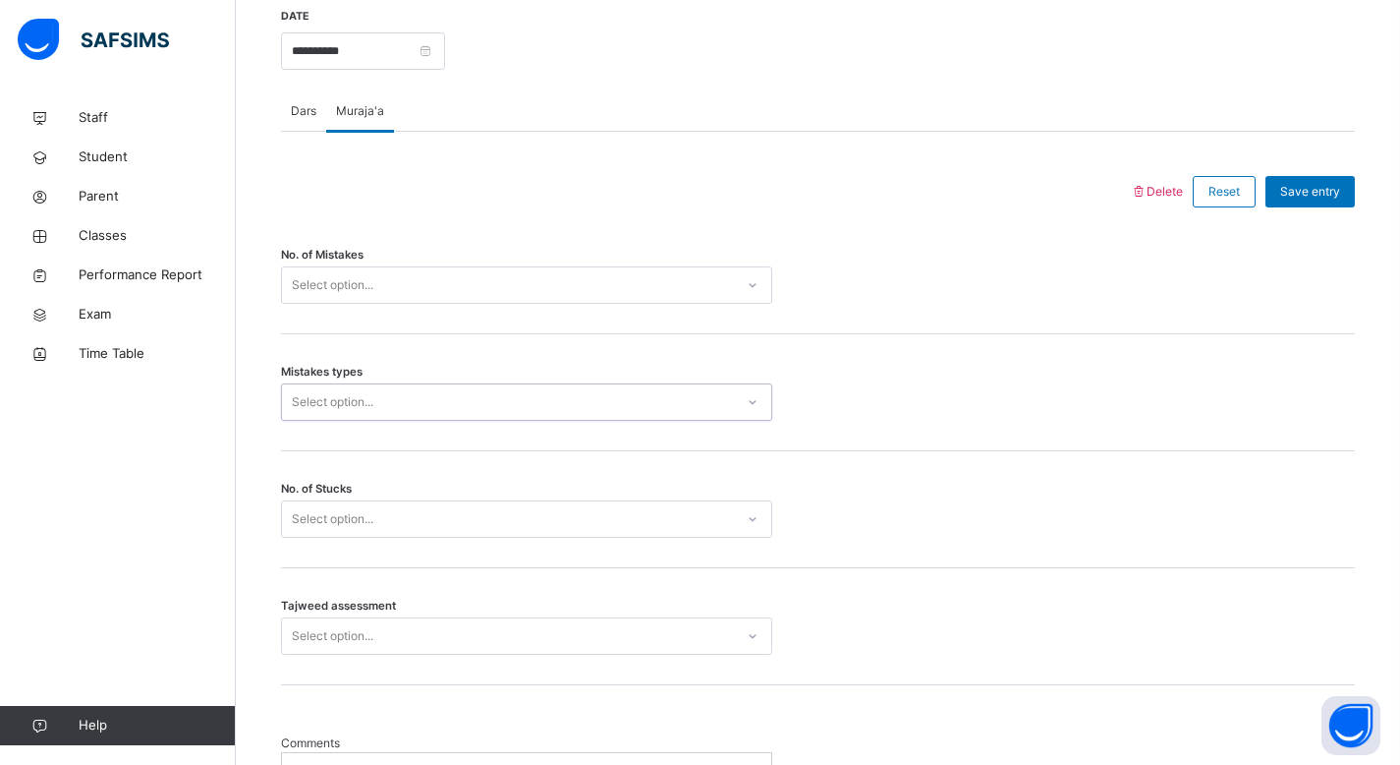
click at [361, 527] on div "Select option..." at bounding box center [333, 518] width 82 height 37
click at [363, 520] on div "Select option..." at bounding box center [333, 518] width 82 height 37
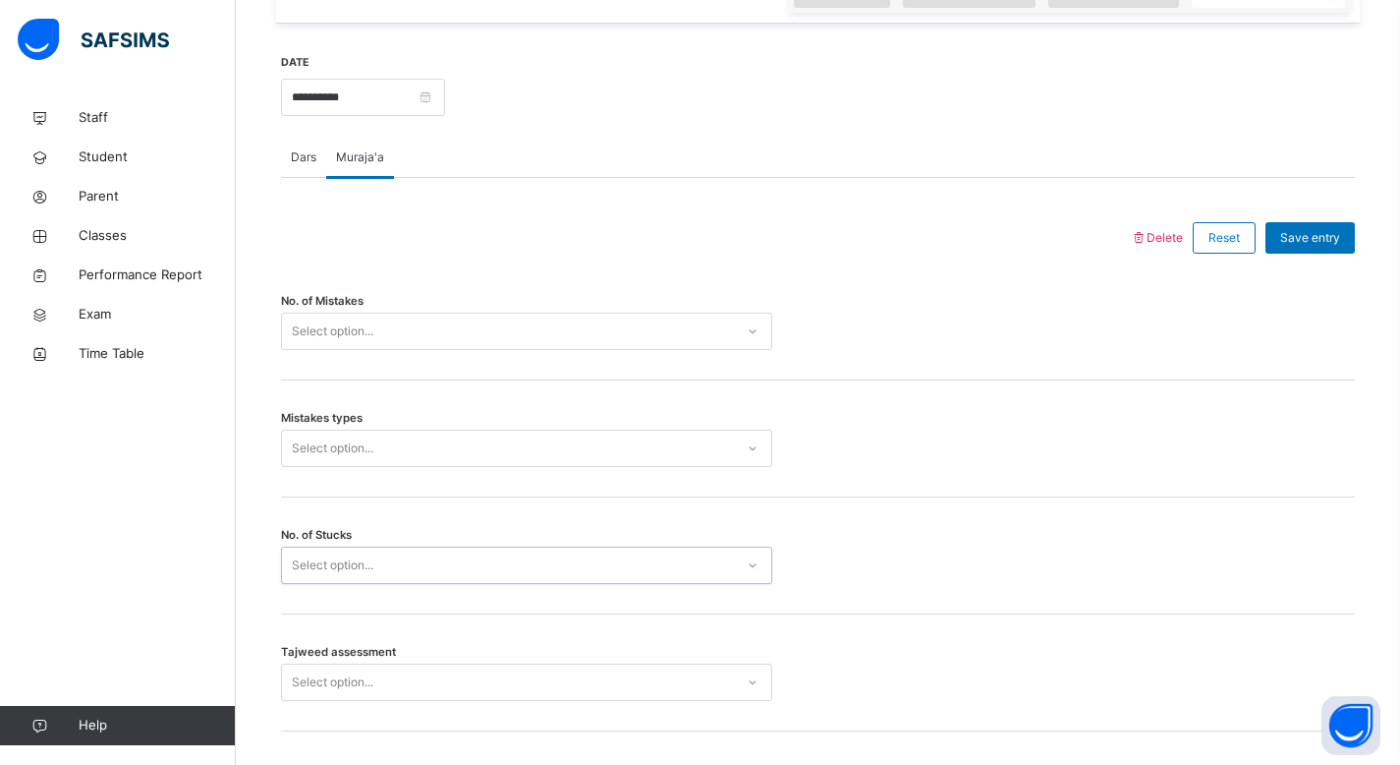
scroll to position [707, 0]
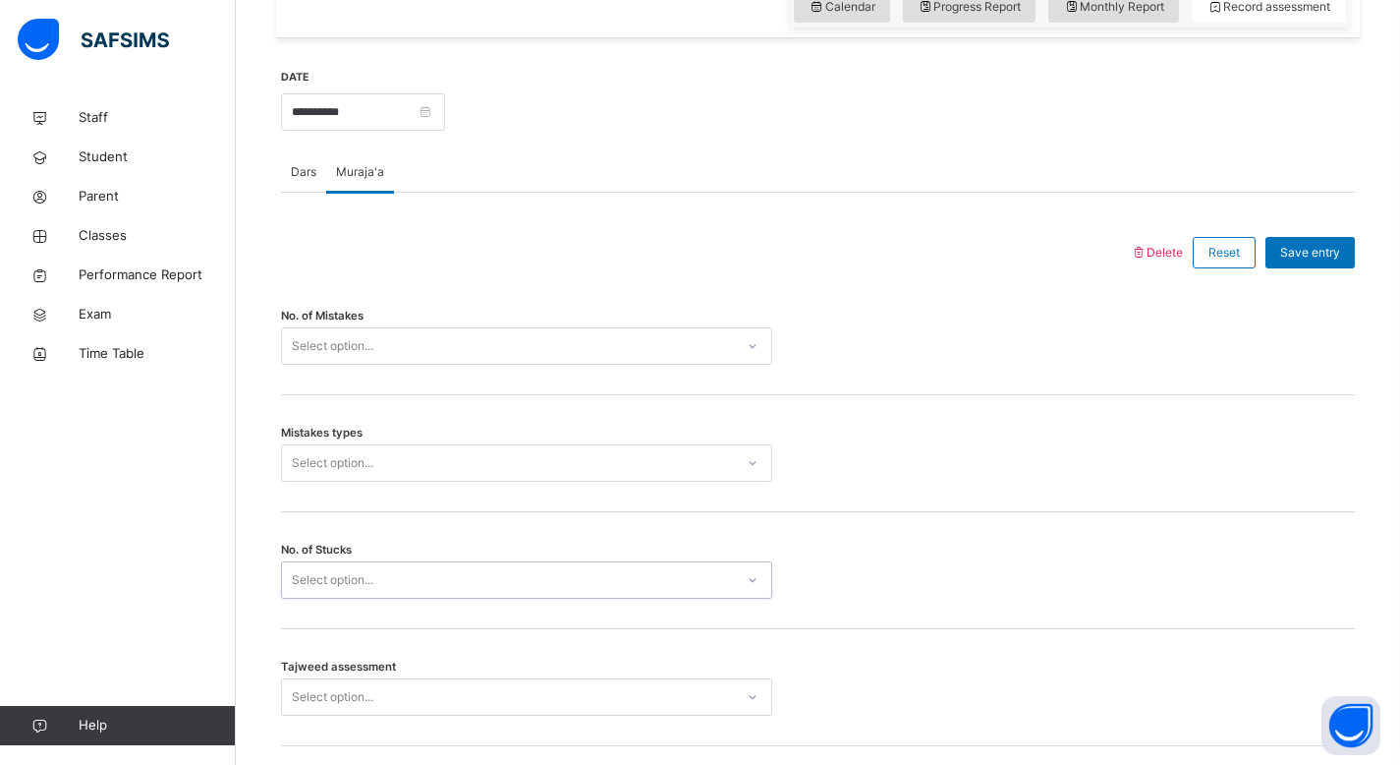
click at [312, 178] on span "Dars" at bounding box center [304, 172] width 26 height 18
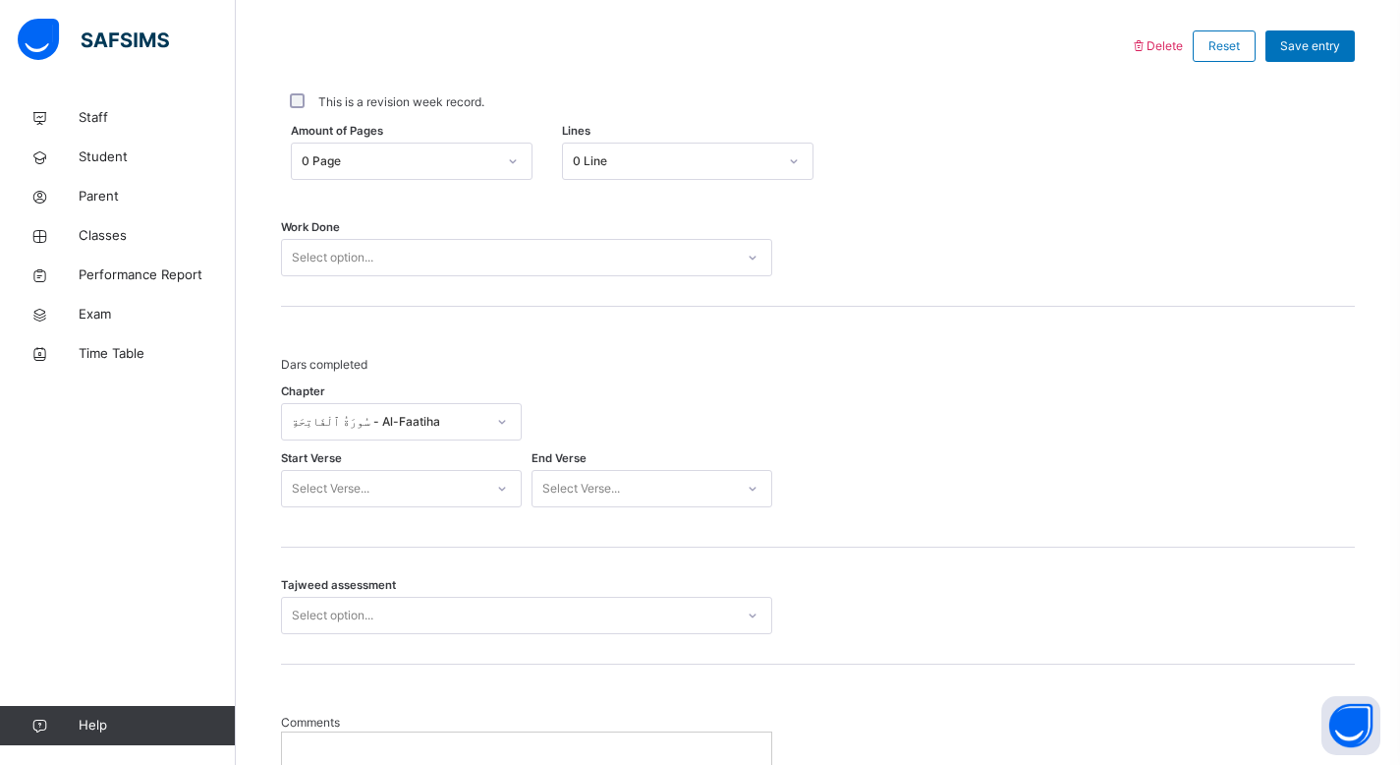
scroll to position [918, 0]
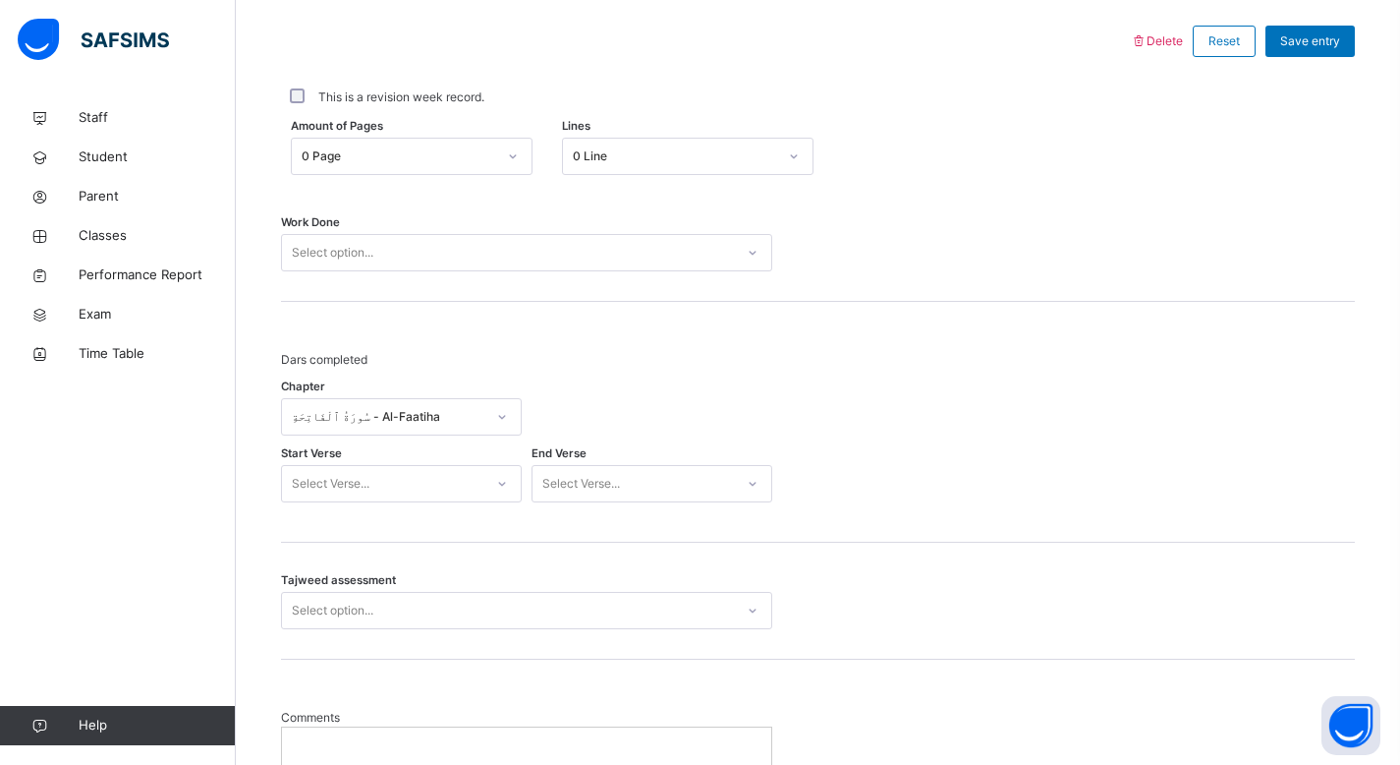
click at [440, 418] on div "سُورَةُ ٱلْفَاتِحَةِ - Al-Faatiha" at bounding box center [389, 417] width 194 height 18
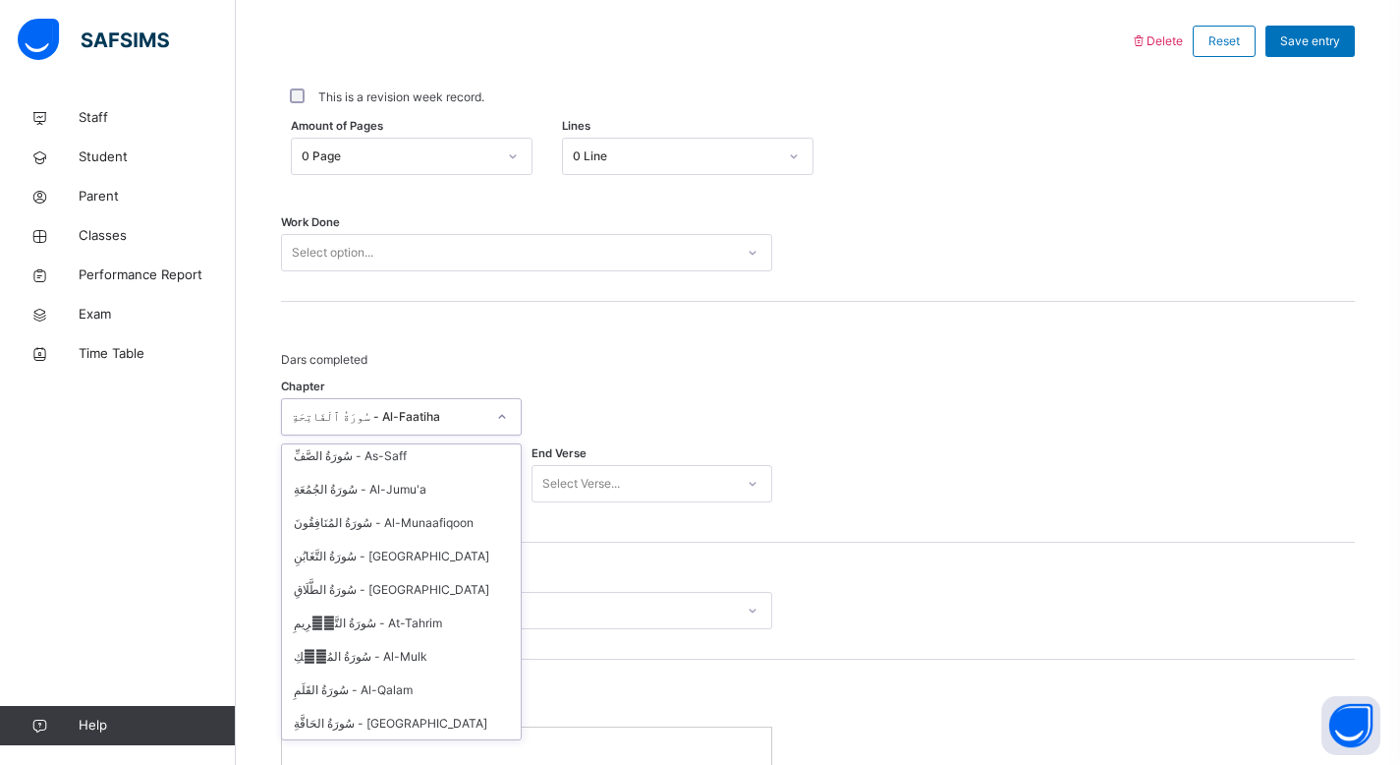
scroll to position [2122, 0]
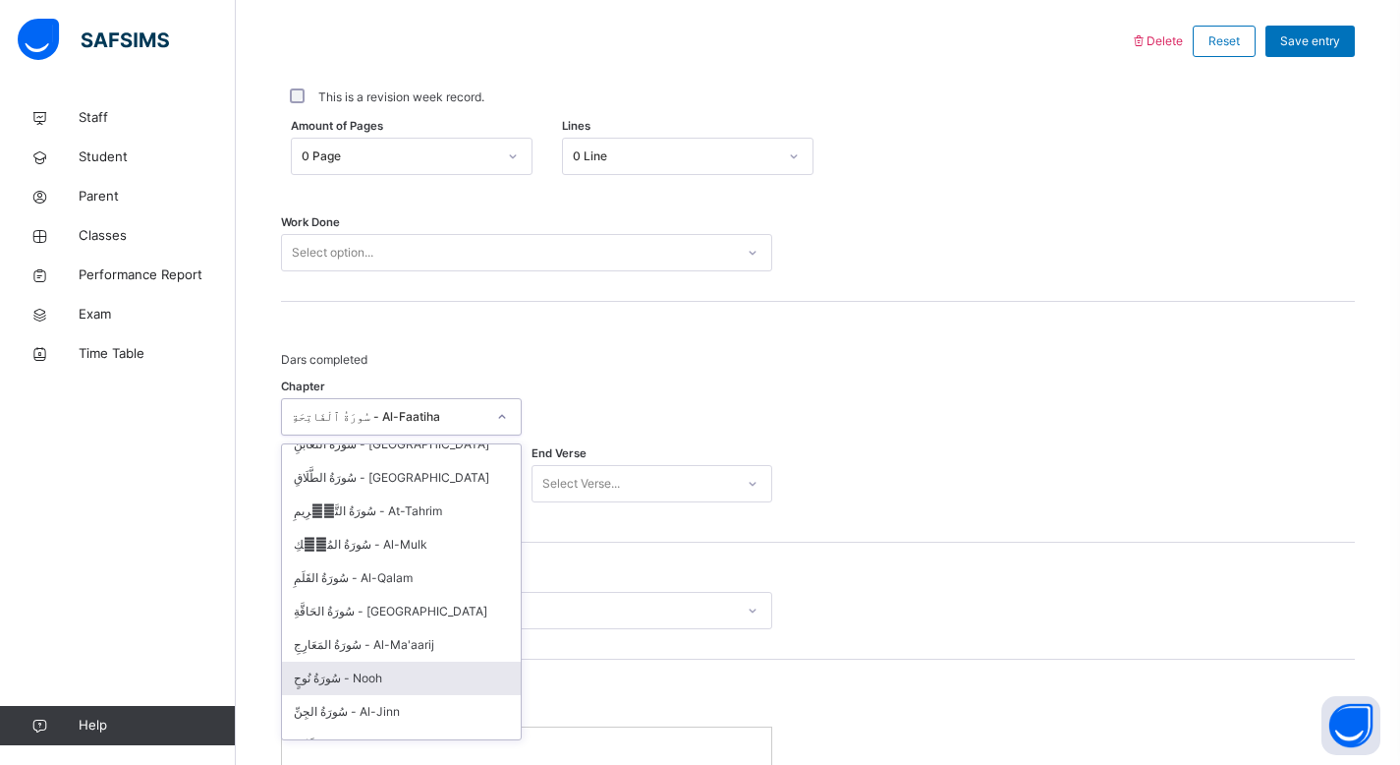
click at [393, 663] on div "سُورَةُ نُوحٍ - Nooh" at bounding box center [401, 677] width 239 height 33
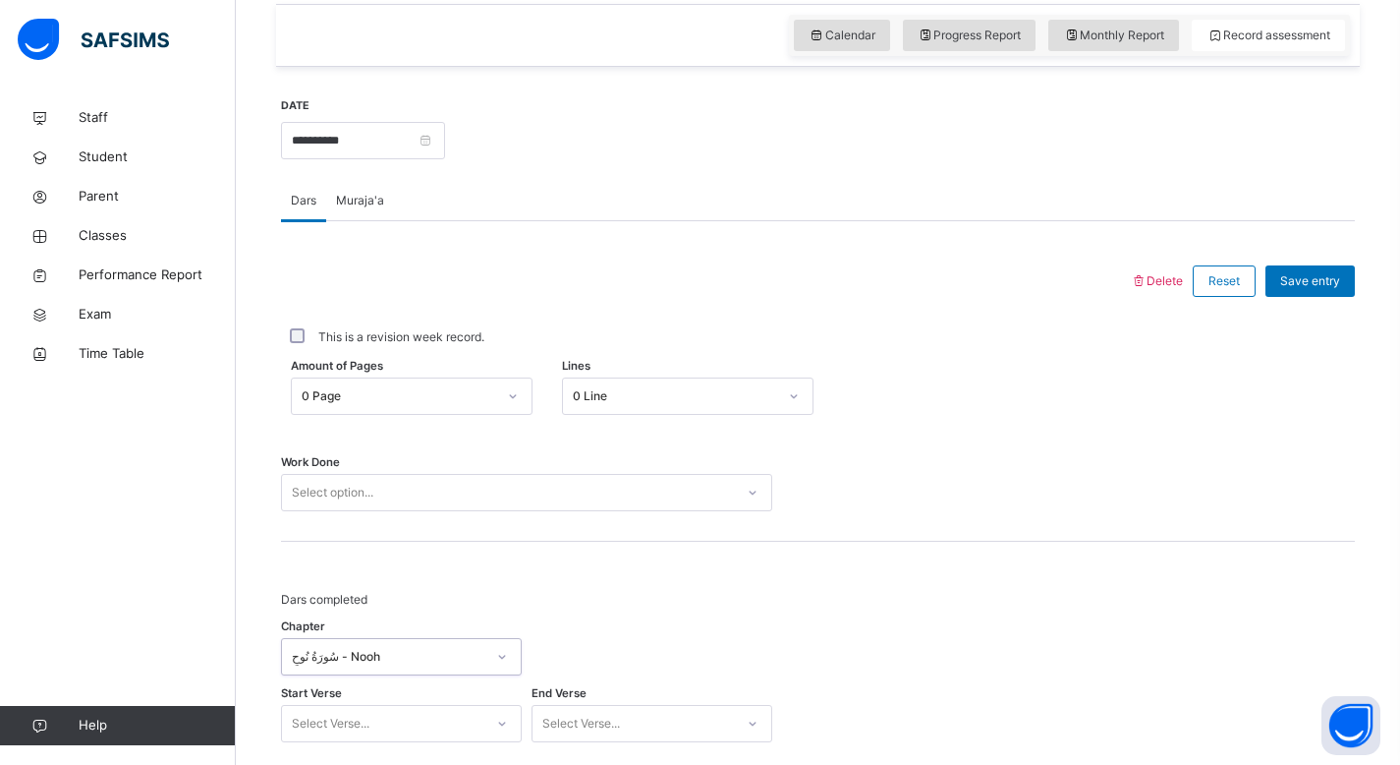
scroll to position [713, 0]
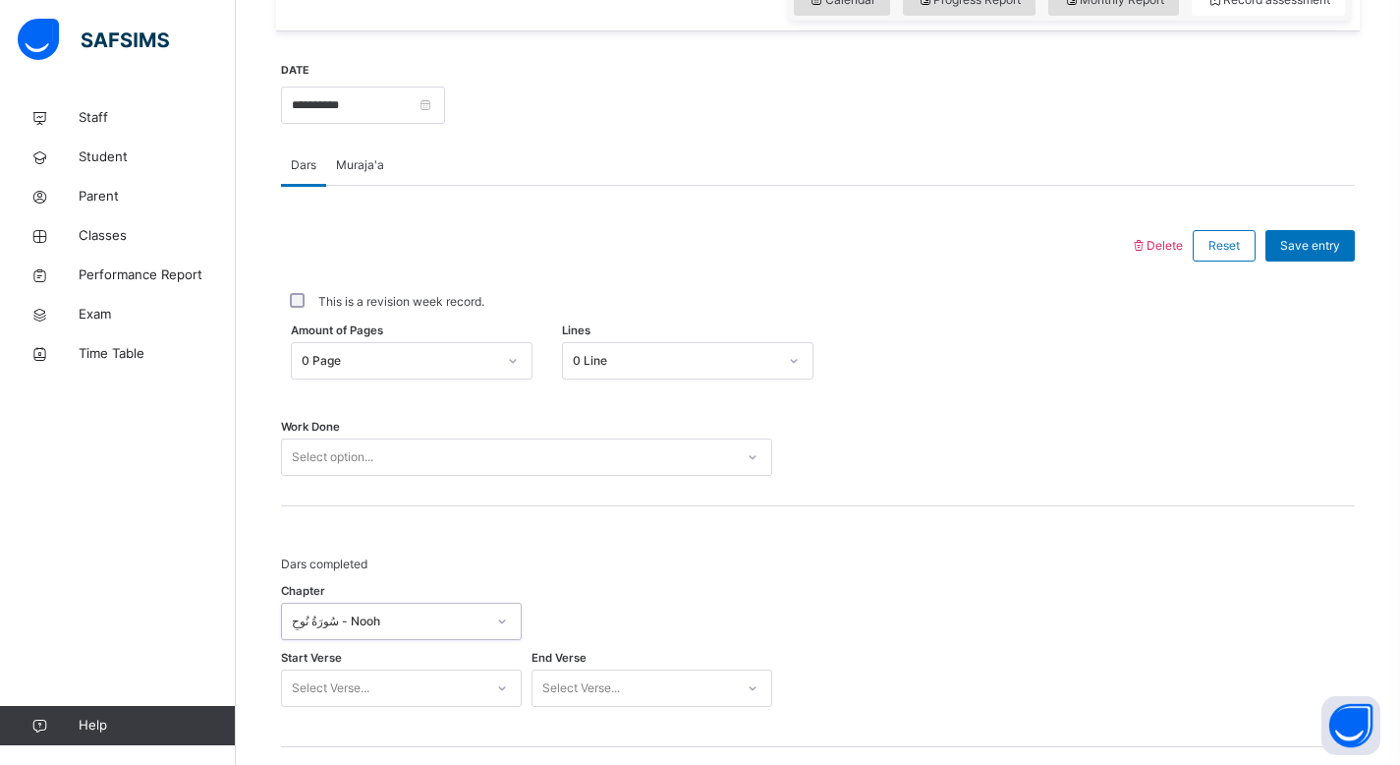
click at [508, 452] on div "Select option..." at bounding box center [508, 457] width 452 height 30
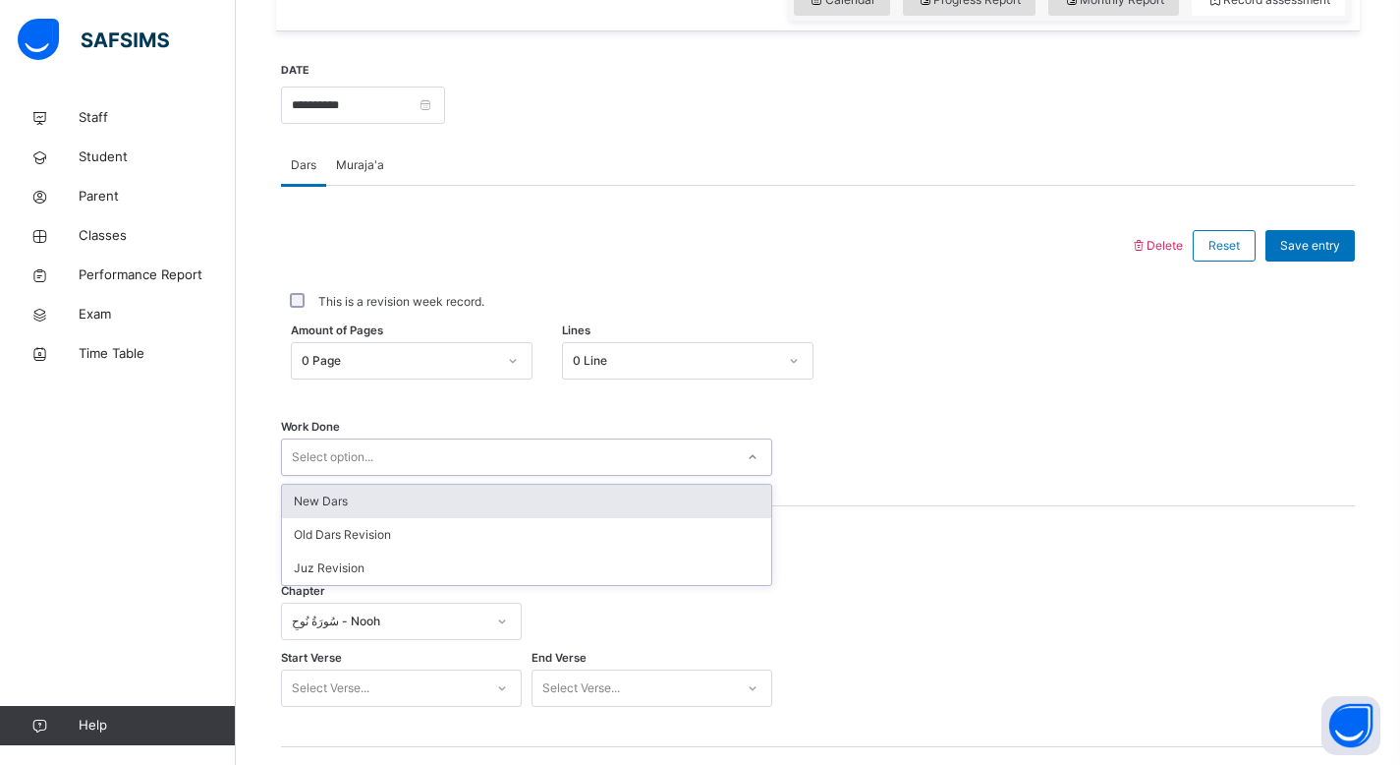
click at [498, 509] on div "New Dars" at bounding box center [526, 501] width 489 height 33
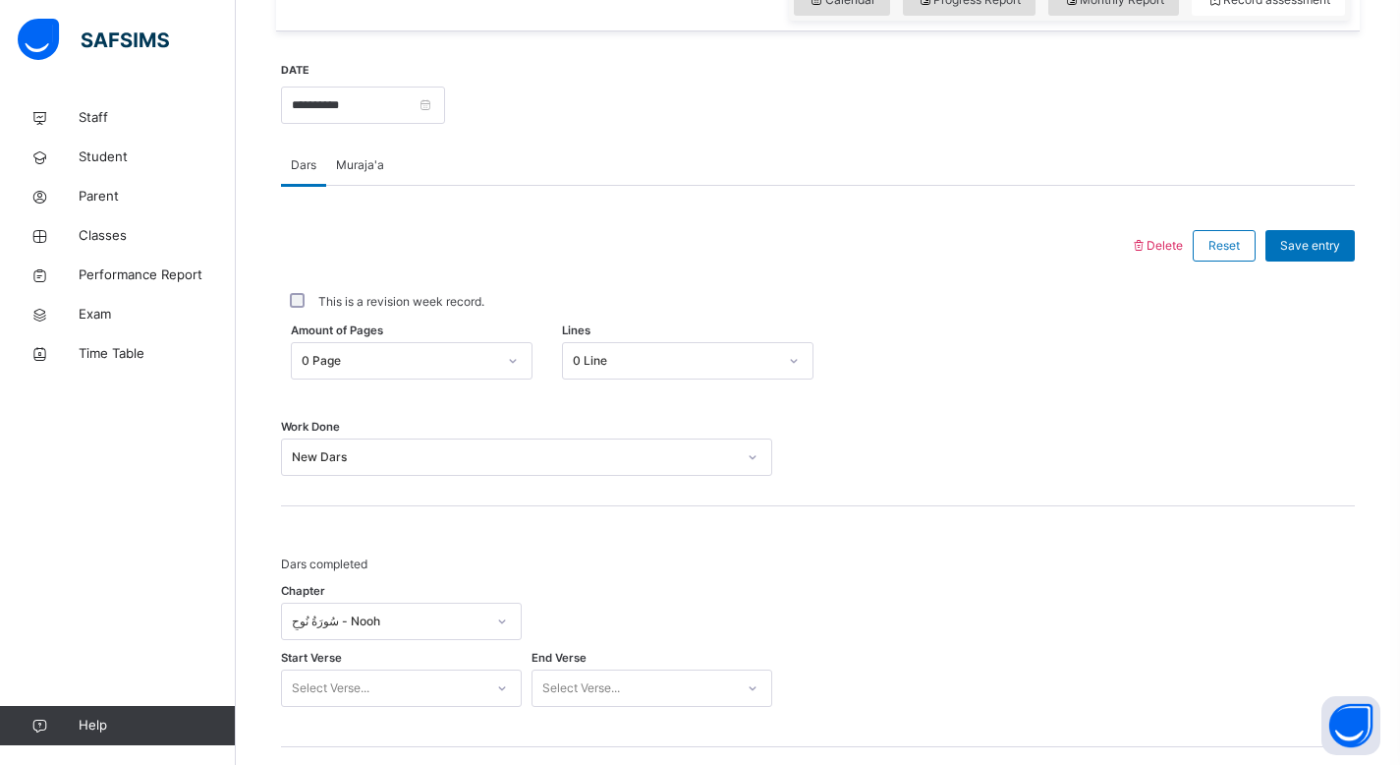
click at [361, 156] on span "Muraja'a" at bounding box center [360, 165] width 48 height 18
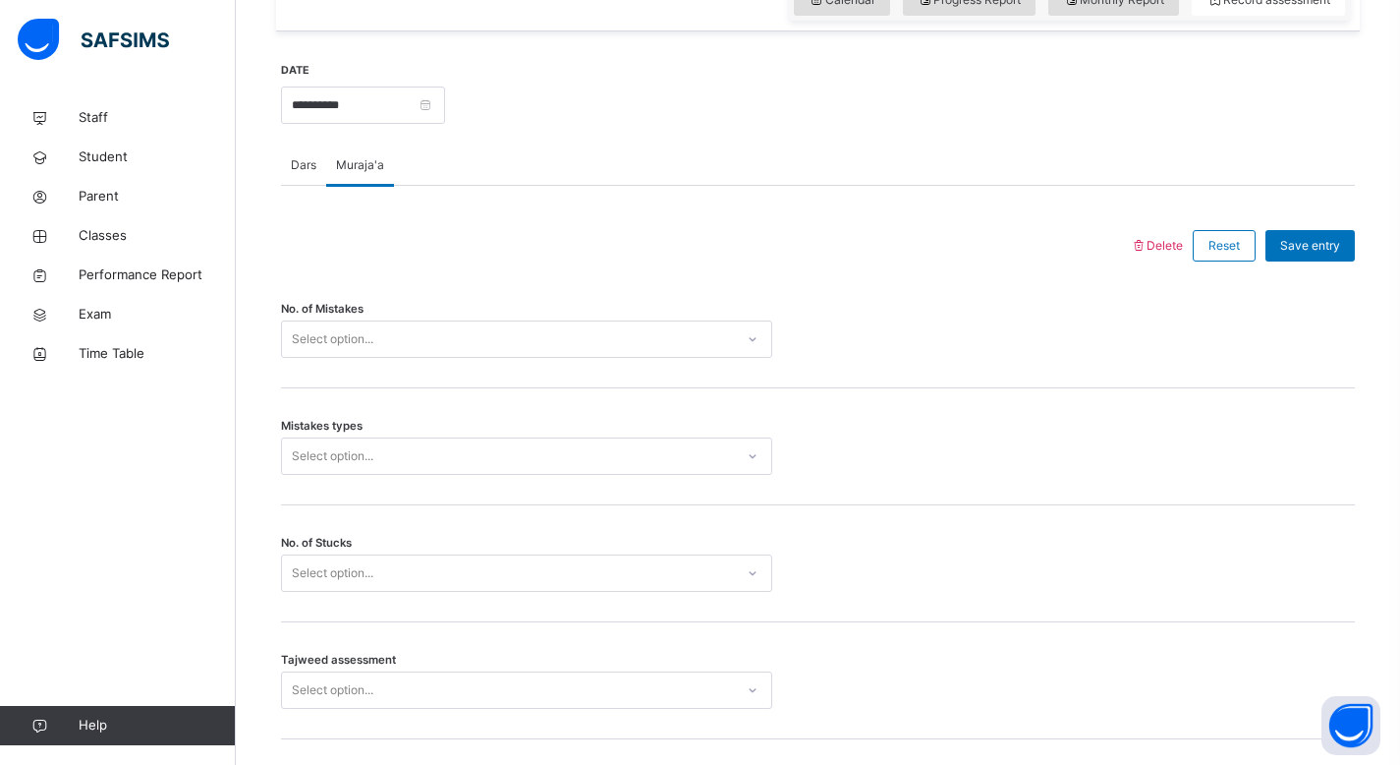
click at [314, 172] on span "Dars" at bounding box center [304, 165] width 26 height 18
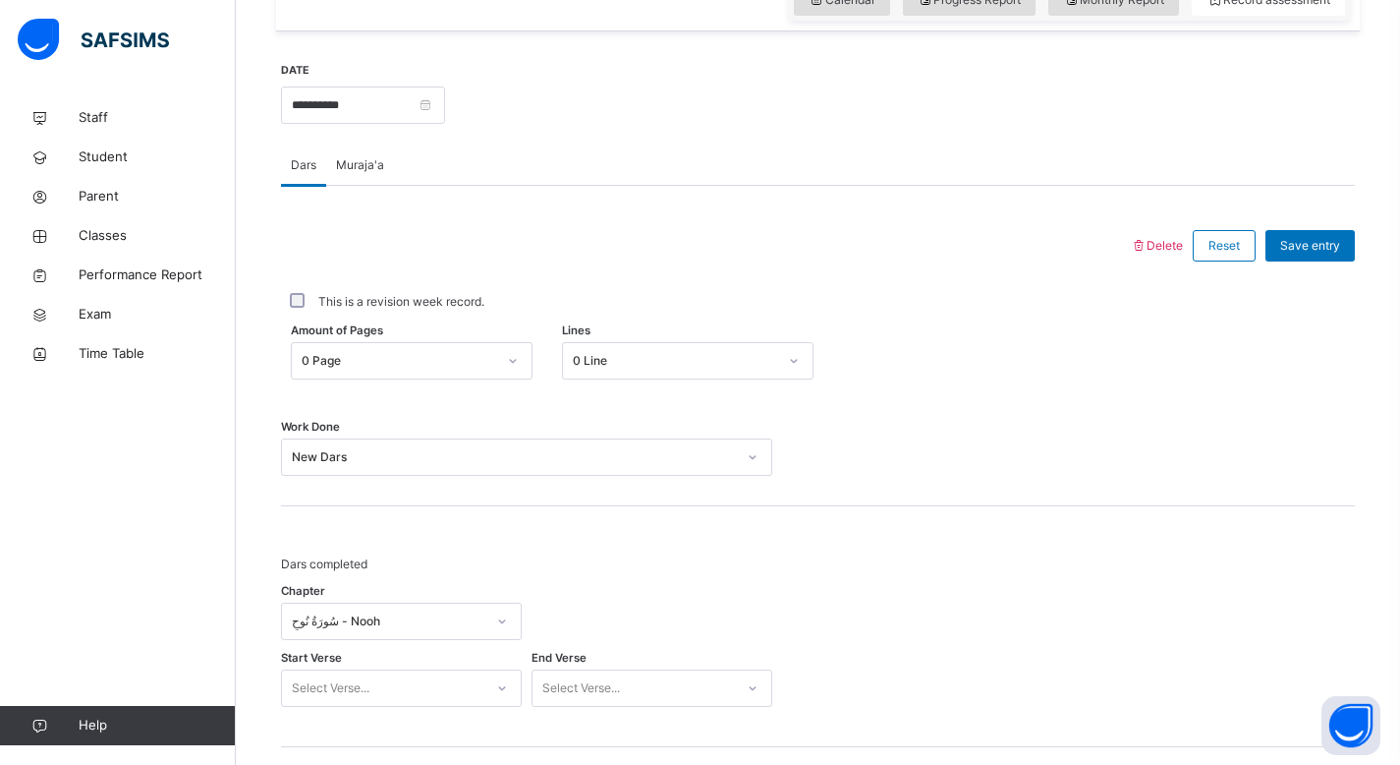
click at [674, 457] on div "New Dars" at bounding box center [514, 457] width 444 height 18
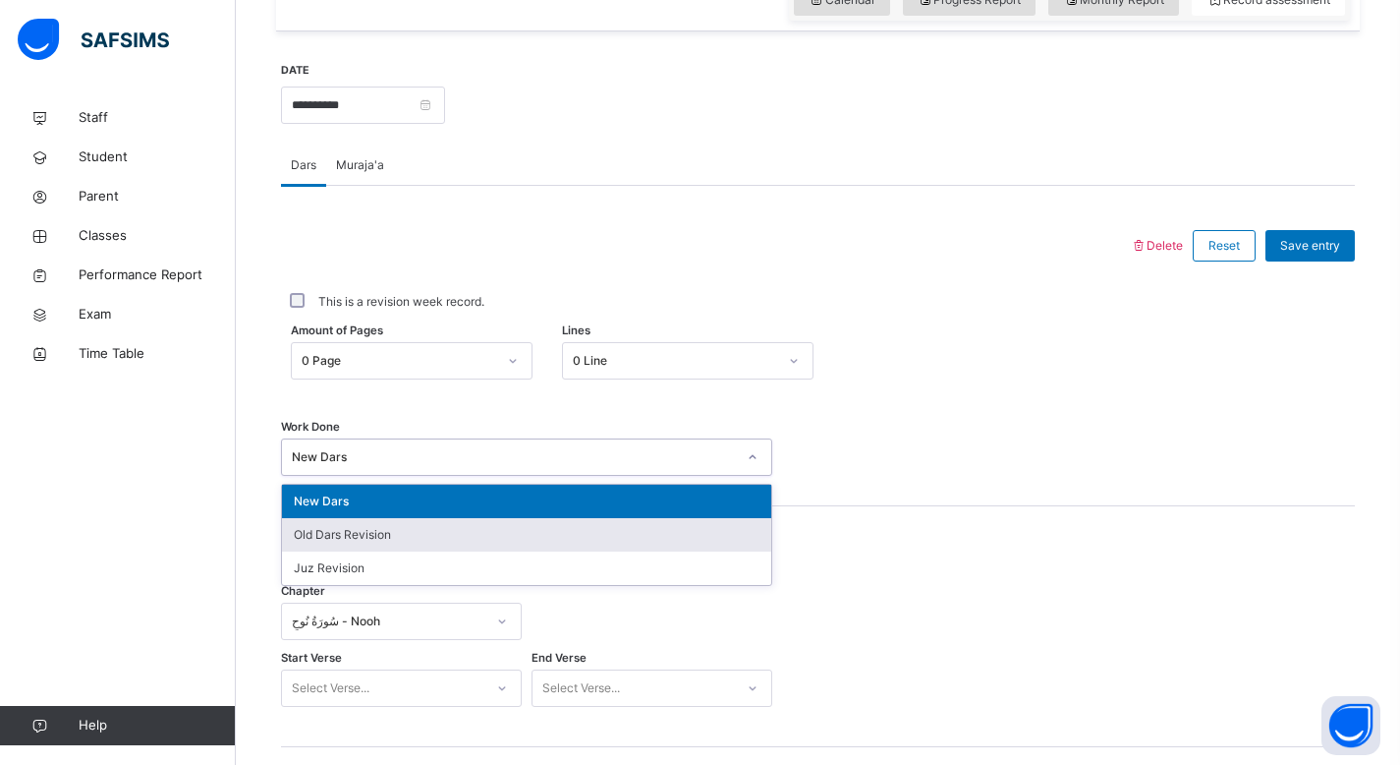
click at [383, 539] on div "Old Dars Revision" at bounding box center [526, 534] width 489 height 33
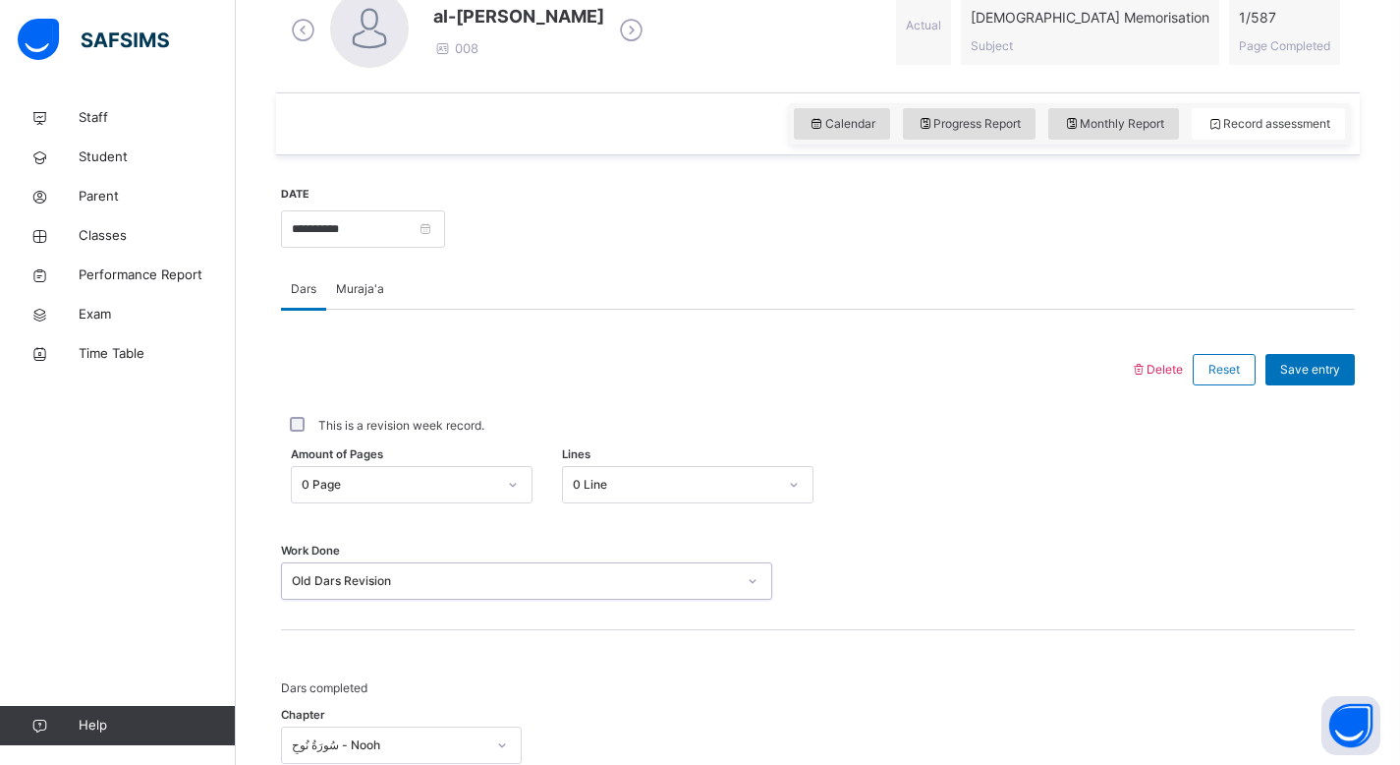
scroll to position [642, 0]
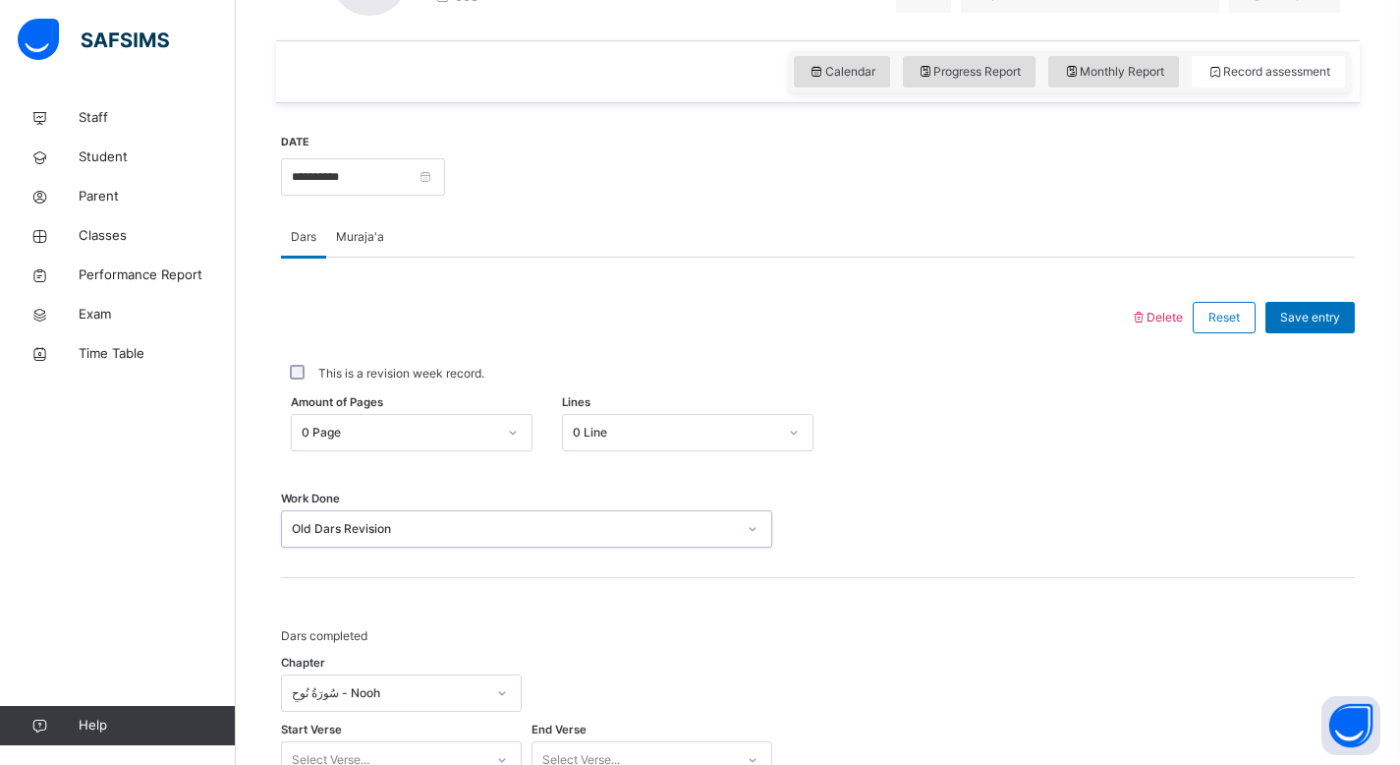
click at [425, 538] on div "Old Dars Revision" at bounding box center [508, 529] width 452 height 30
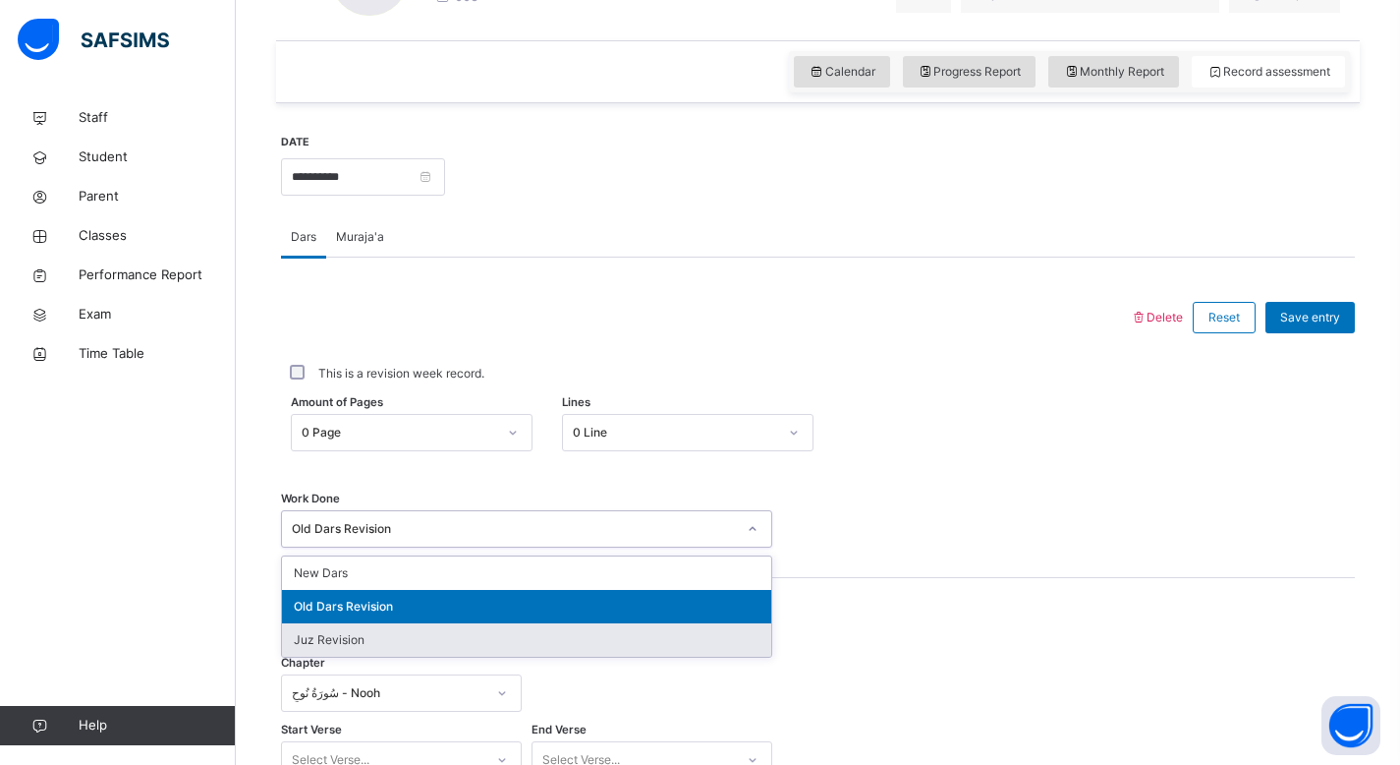
click at [377, 640] on div "Juz Revision" at bounding box center [526, 639] width 489 height 33
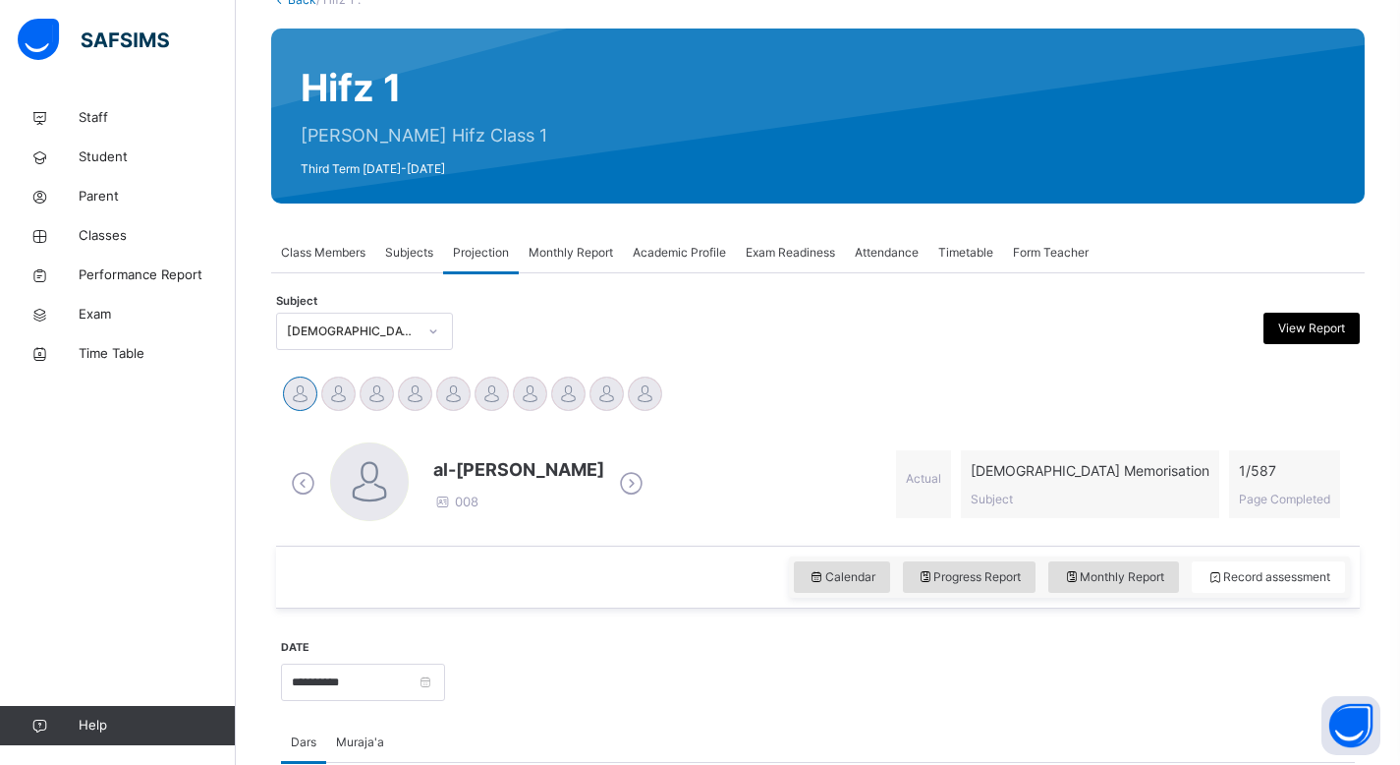
scroll to position [133, 0]
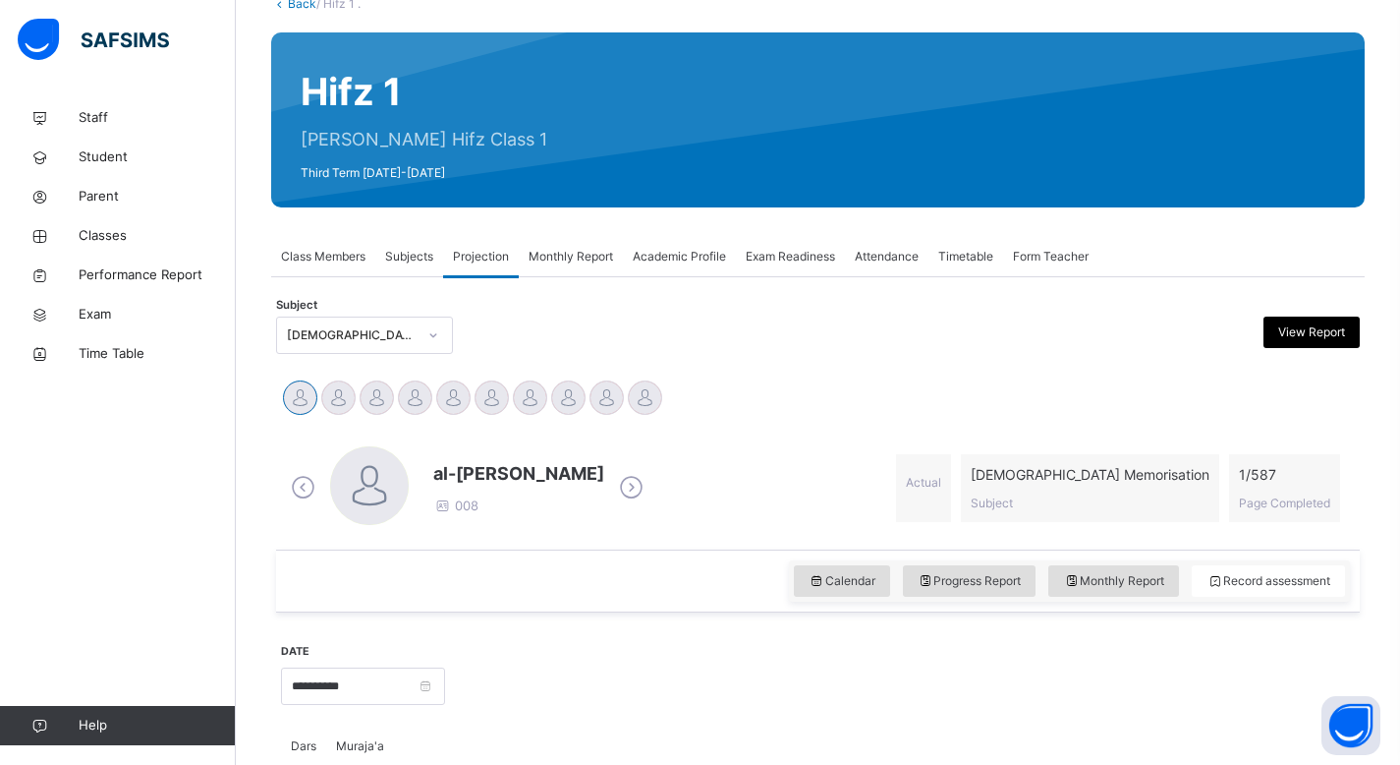
click at [415, 260] on span "Subjects" at bounding box center [409, 257] width 48 height 18
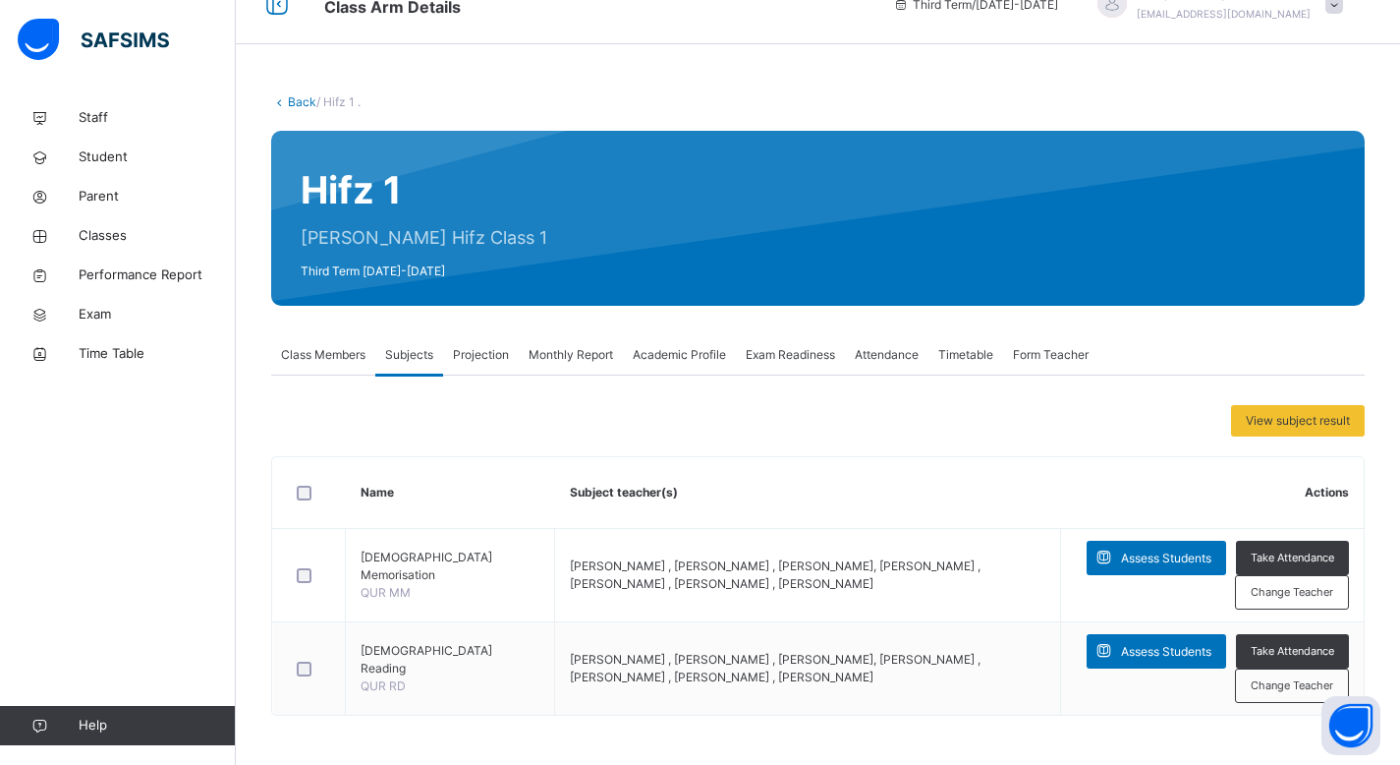
click at [875, 360] on span "Attendance" at bounding box center [887, 355] width 64 height 18
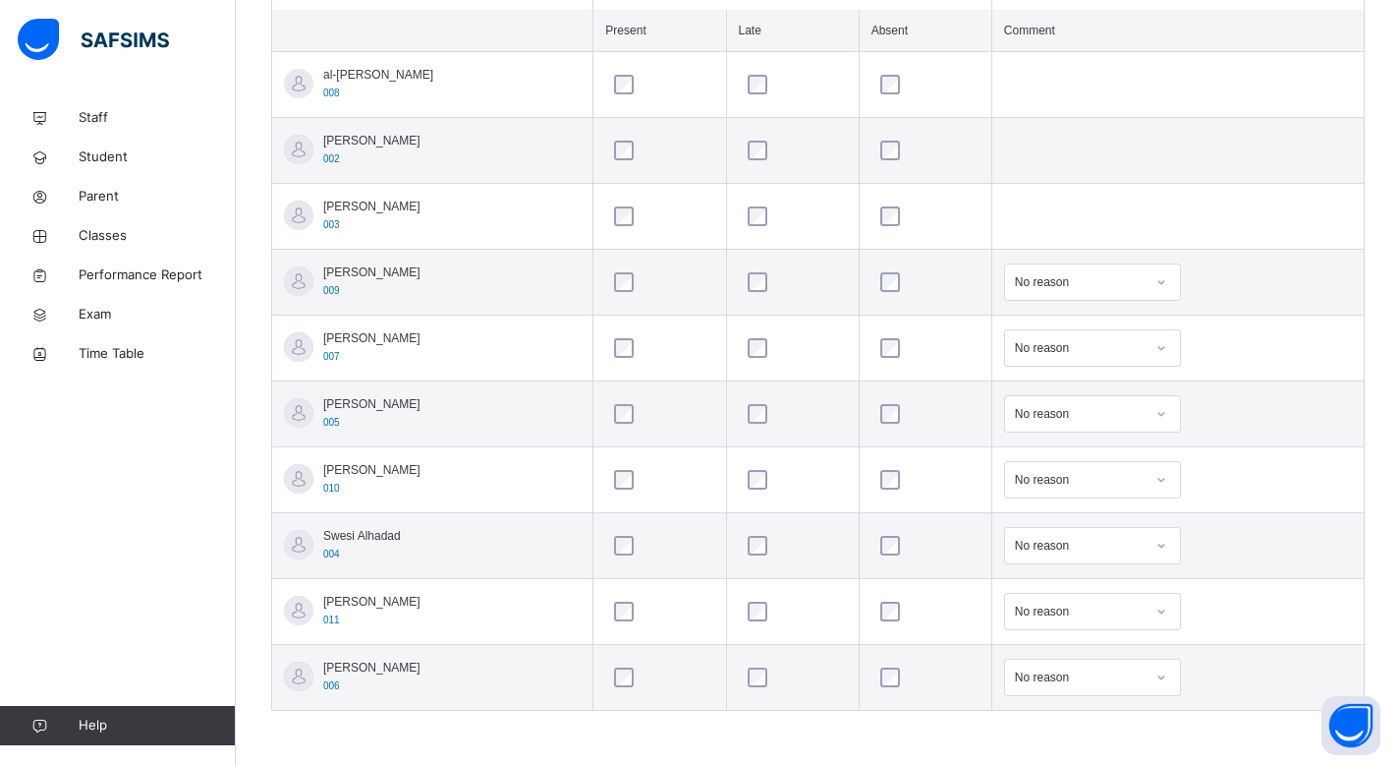
scroll to position [0, 0]
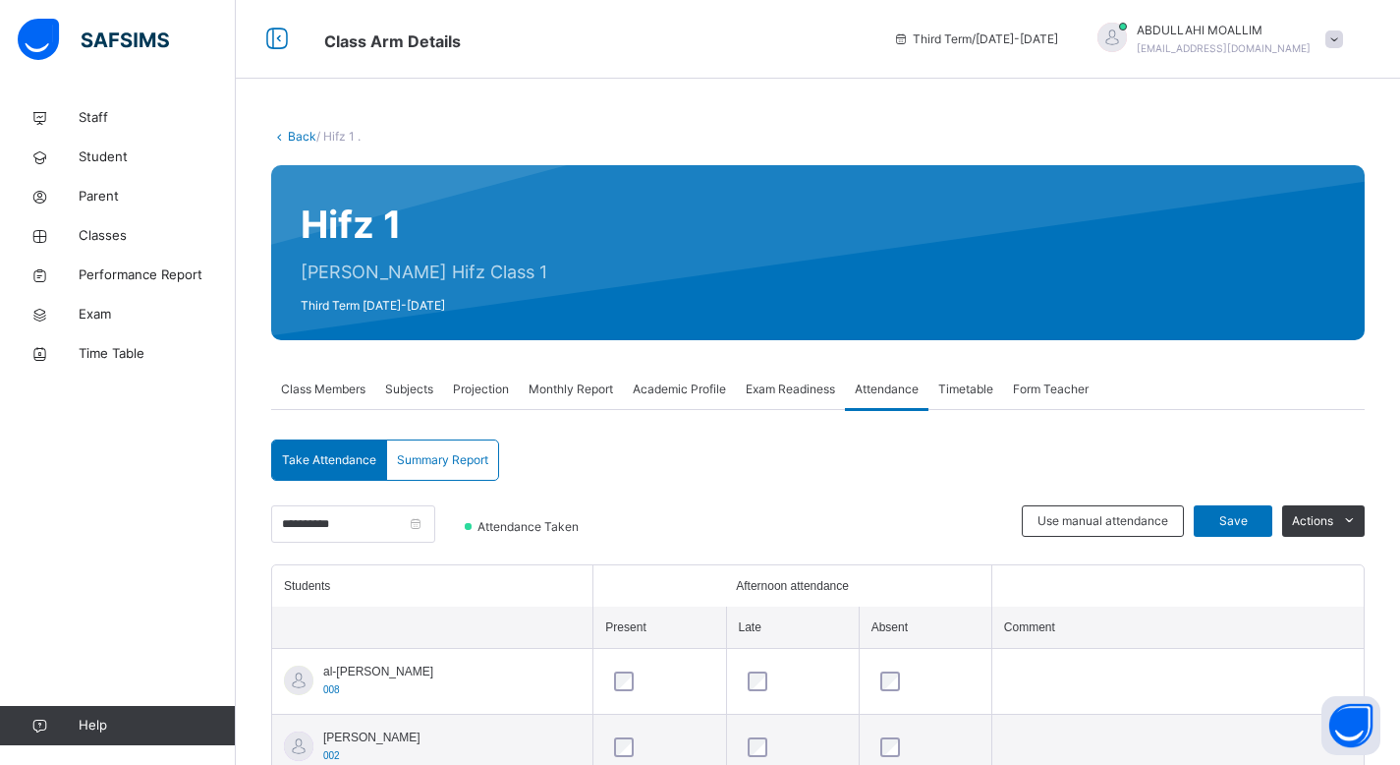
click at [485, 461] on span "Summary Report" at bounding box center [442, 460] width 91 height 18
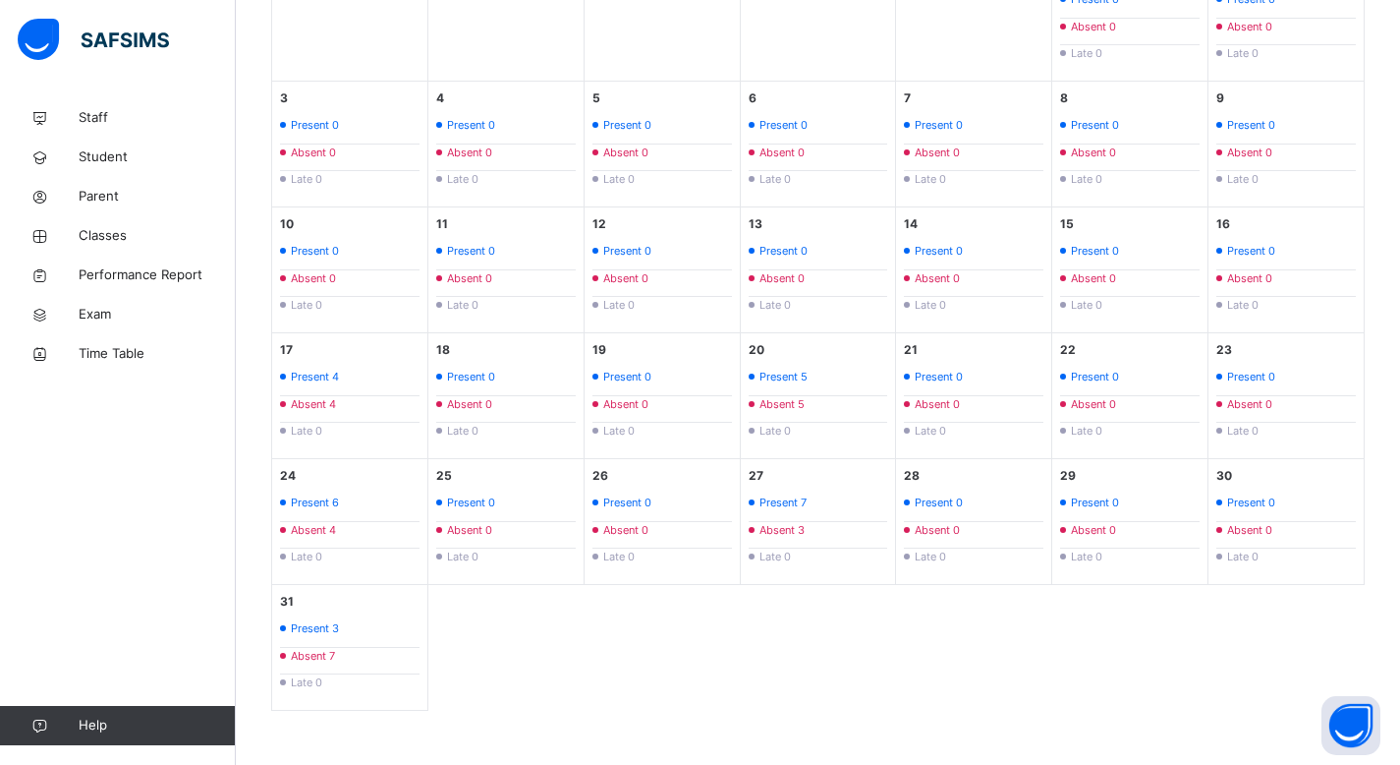
scroll to position [58, 0]
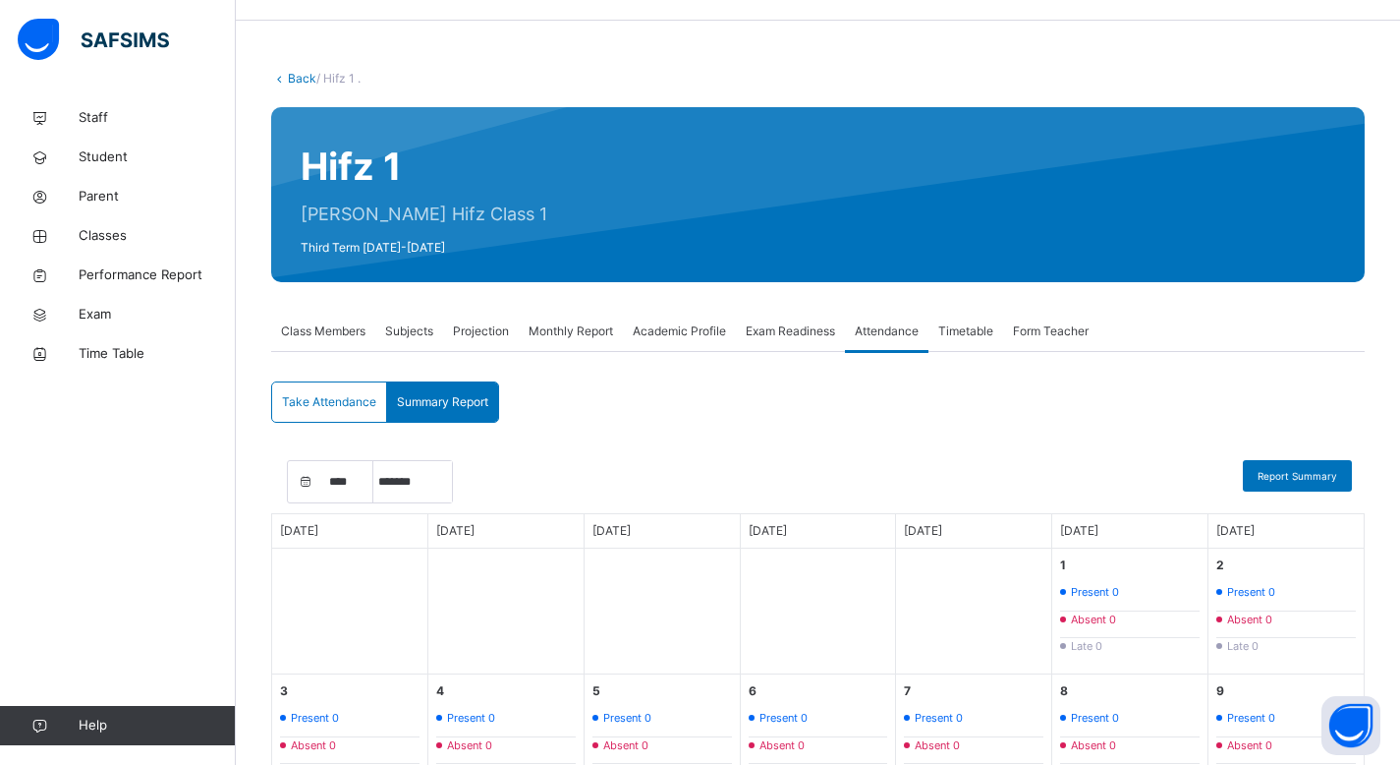
click at [306, 413] on div "Take Attendance" at bounding box center [329, 401] width 115 height 39
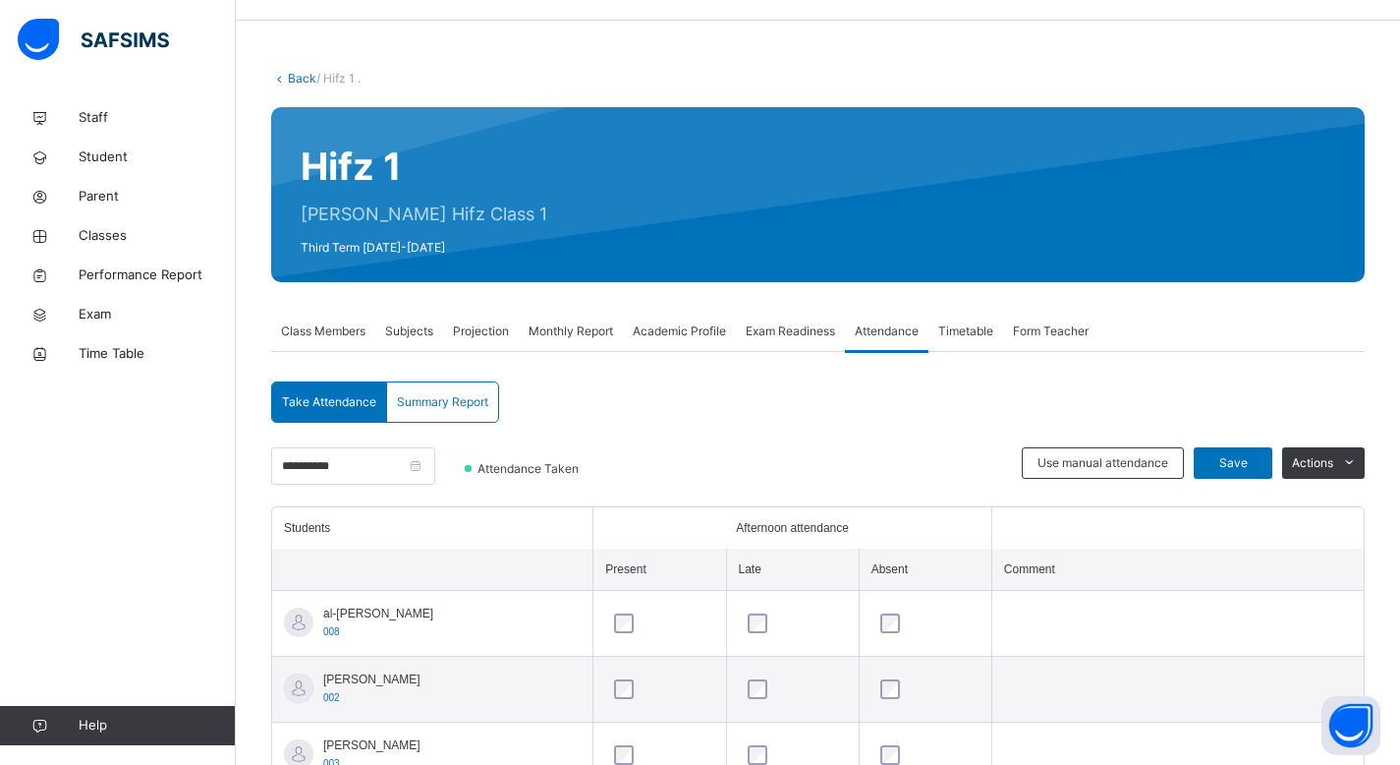
click at [454, 405] on span "Summary Report" at bounding box center [442, 402] width 91 height 18
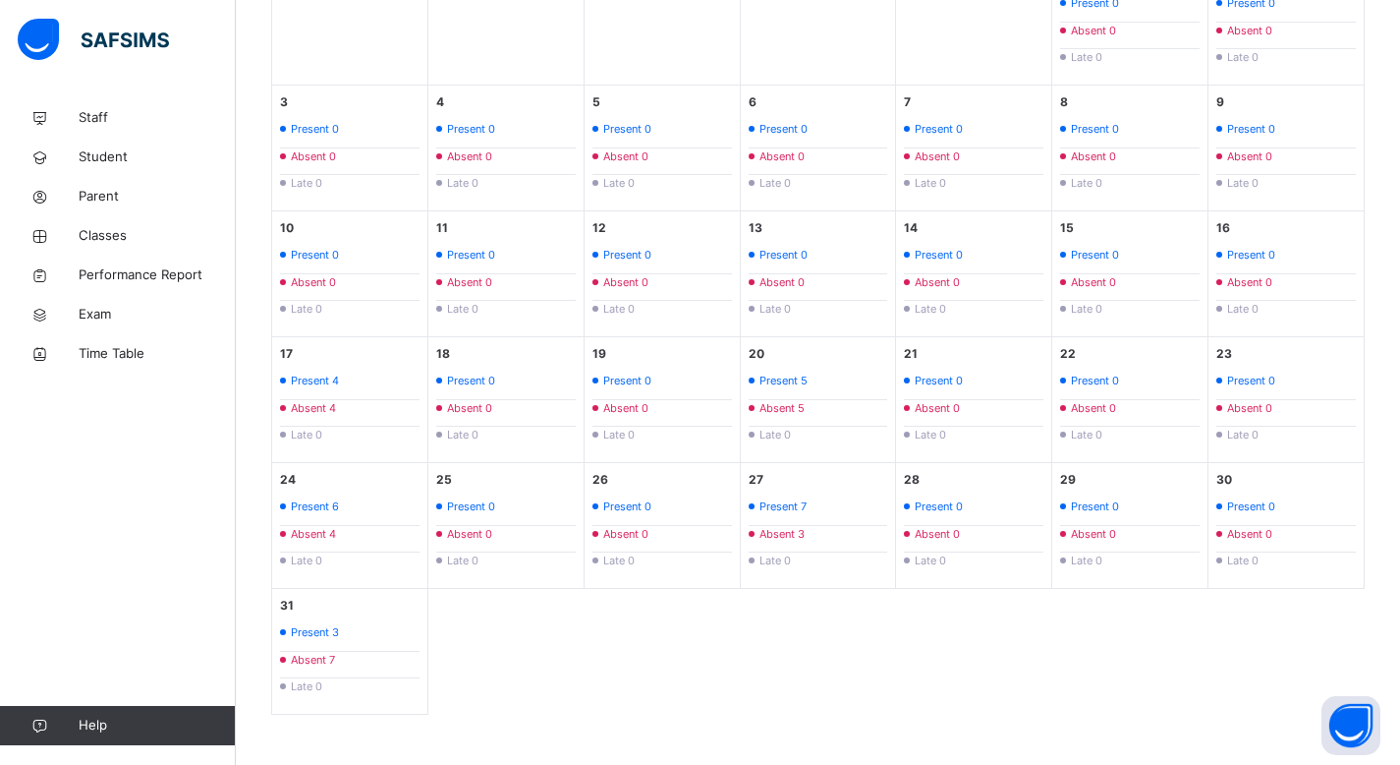
scroll to position [651, 0]
